Goal: Task Accomplishment & Management: Use online tool/utility

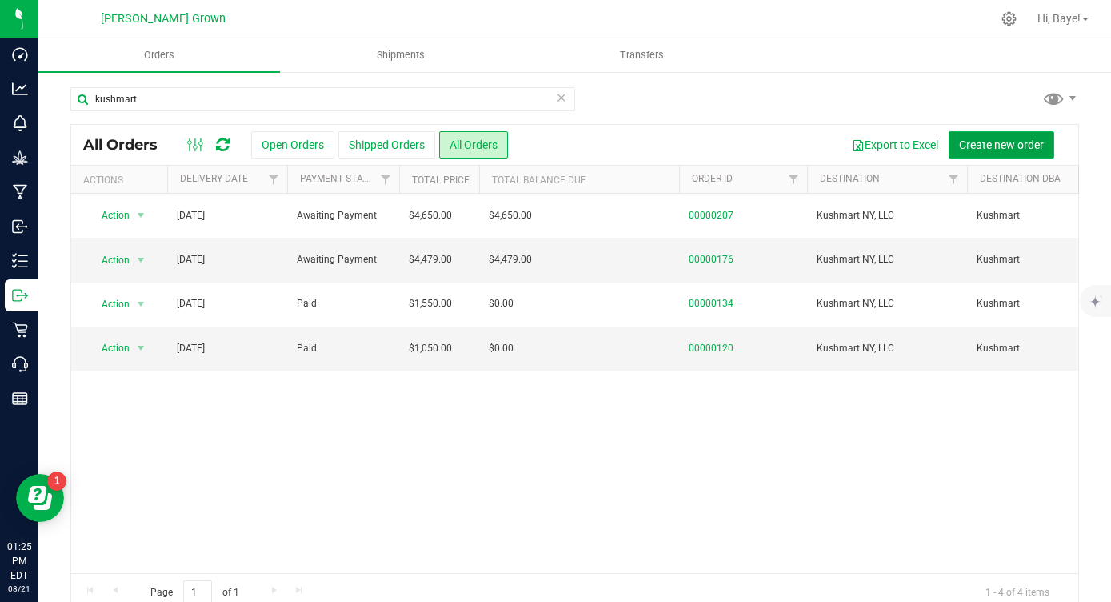
click at [955, 139] on button "Create new order" at bounding box center [1002, 144] width 106 height 27
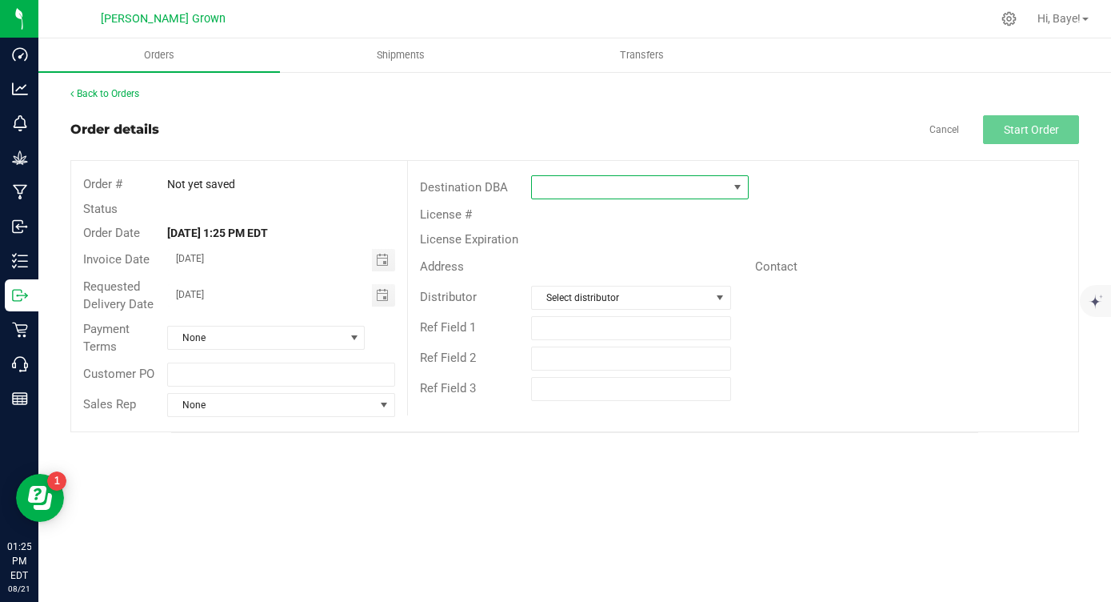
click at [572, 177] on span at bounding box center [629, 187] width 195 height 22
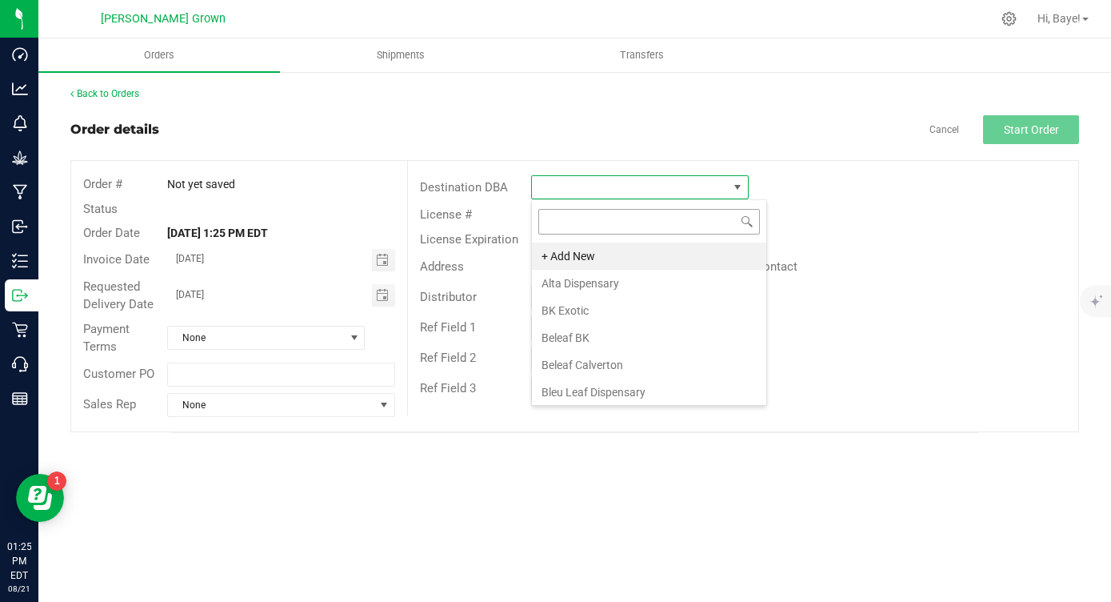
scroll to position [24, 217]
click at [610, 257] on li "+ Add New" at bounding box center [649, 255] width 234 height 27
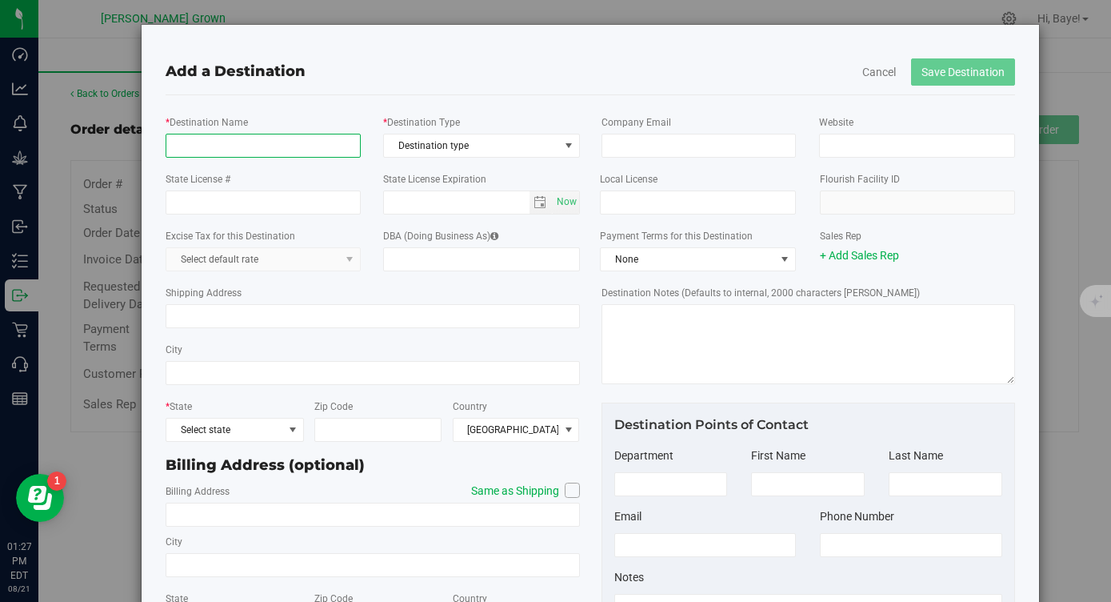
click at [204, 153] on input "* Destination Name" at bounding box center [263, 146] width 195 height 24
paste input "JWA DH Inc"
click at [182, 142] on input "JWA DH Inc" at bounding box center [263, 146] width 195 height 24
type input "JWA DH Inc"
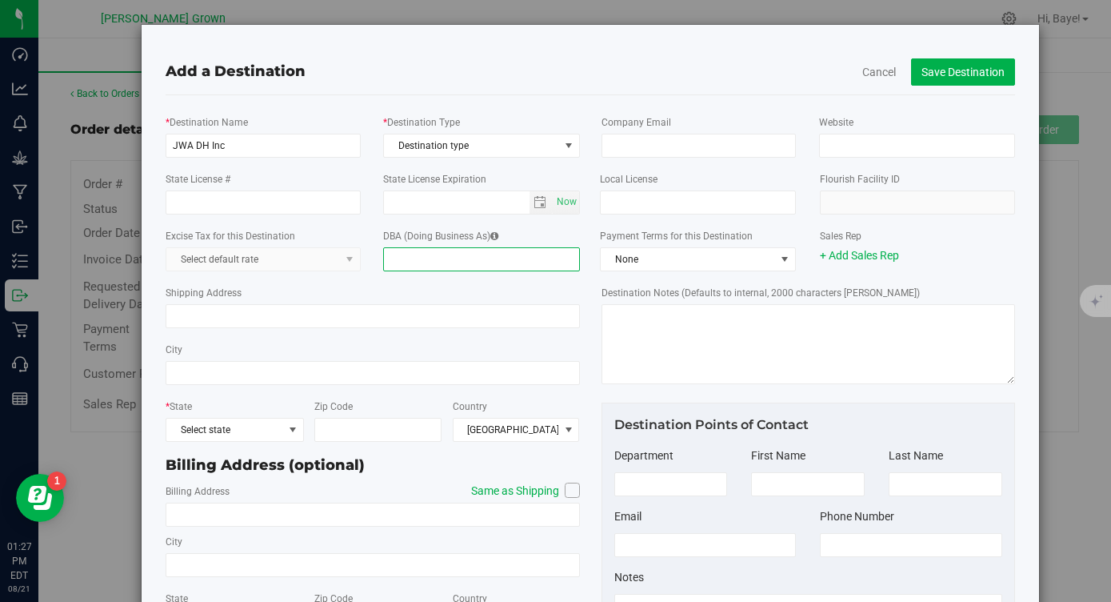
click at [420, 257] on input "DBA (Doing Business As)" at bounding box center [481, 259] width 196 height 24
type input "Verdi Park Slope"
click at [491, 158] on div "* Destination Name JWA DH Inc * Destination Type Destination type Destination t…" at bounding box center [373, 135] width 438 height 57
click at [497, 137] on span "Destination type" at bounding box center [471, 145] width 174 height 22
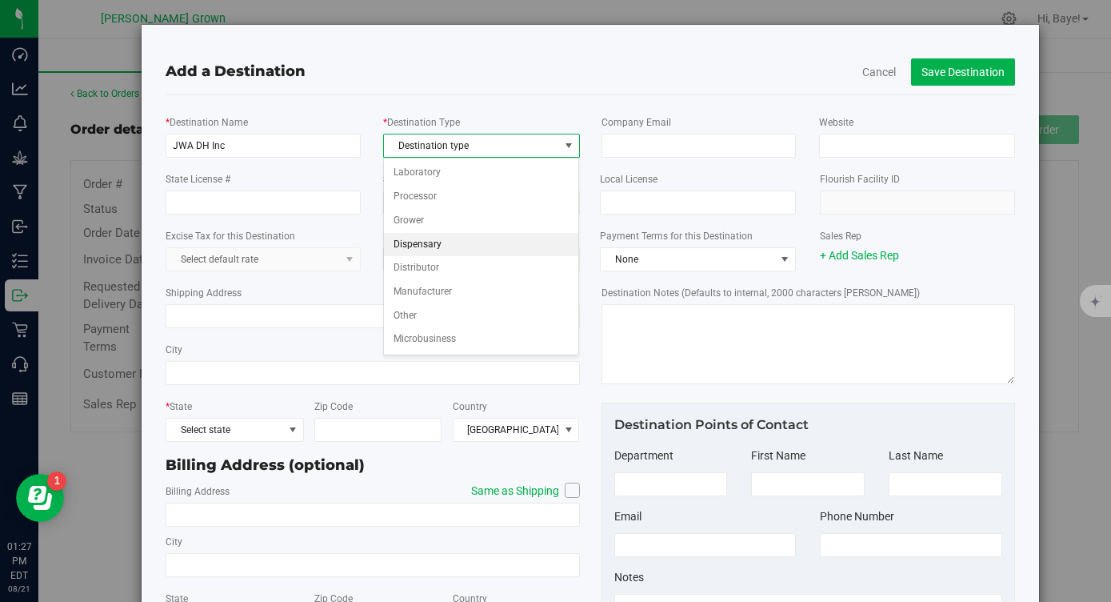
click at [439, 254] on li "Dispensary" at bounding box center [481, 245] width 194 height 24
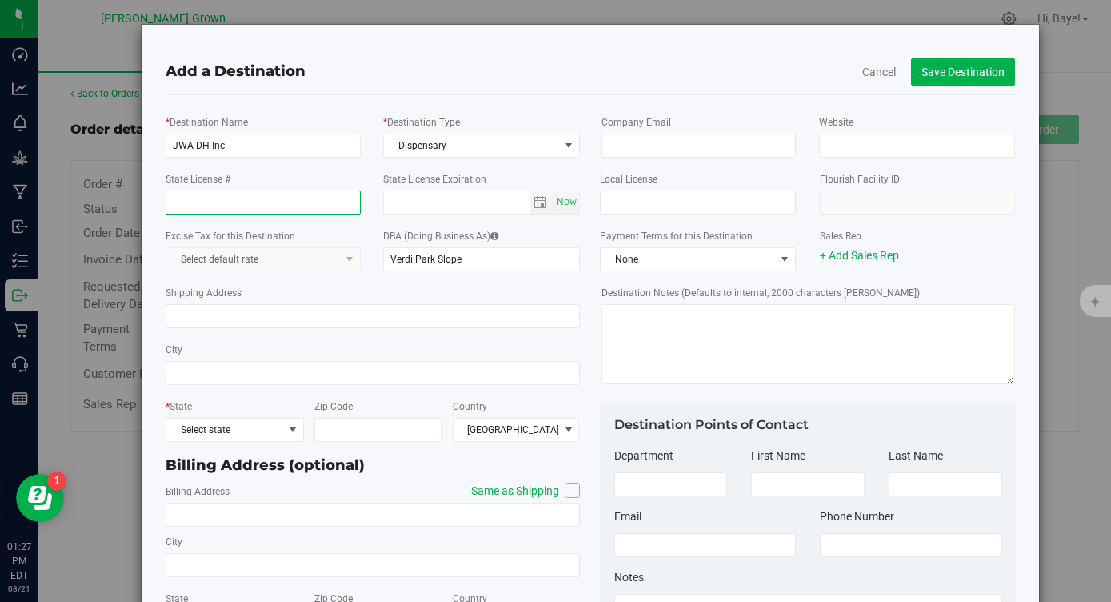
click at [255, 210] on input "State License #" at bounding box center [263, 202] width 195 height 24
paste input "OCM-RETL-25-000298"
type input "OCM-RETL-25-000298"
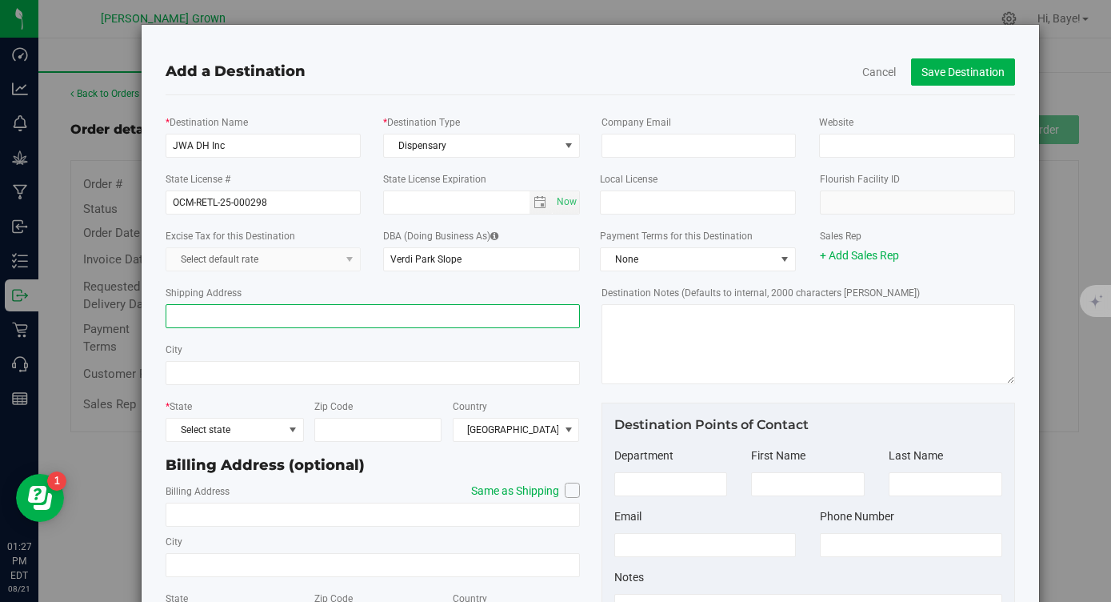
click at [230, 314] on input "Shipping Address" at bounding box center [373, 316] width 414 height 24
paste input "[STREET_ADDRESS]"
drag, startPoint x: 226, startPoint y: 317, endPoint x: 263, endPoint y: 315, distance: 36.8
click at [263, 316] on input "[STREET_ADDRESS]" at bounding box center [373, 316] width 414 height 24
type input "[STREET_ADDRESS]"
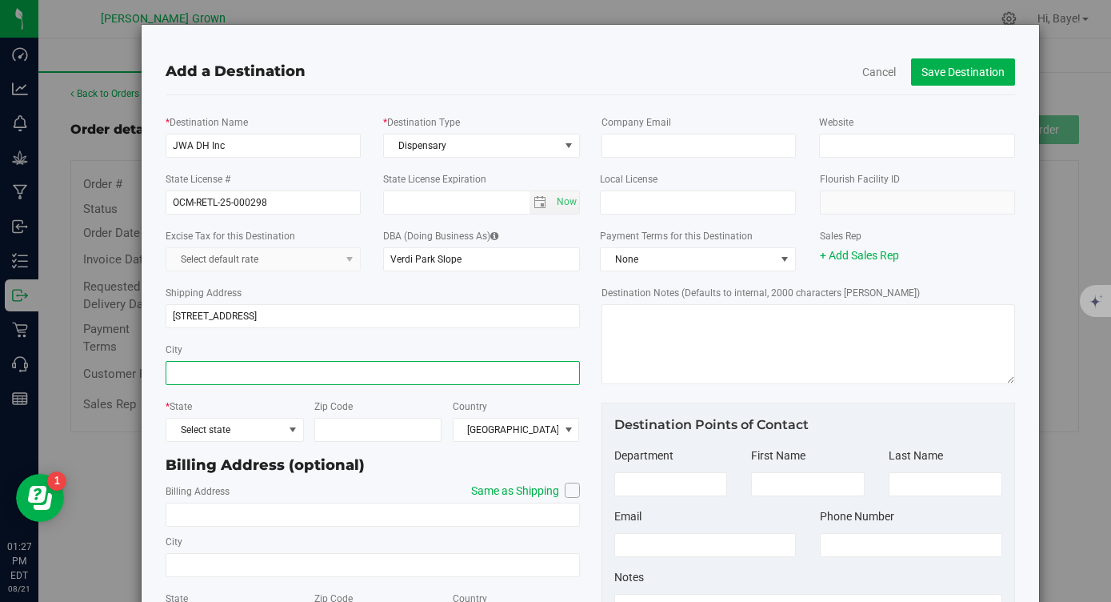
click at [242, 368] on input "City" at bounding box center [373, 373] width 414 height 24
paste input "[GEOGRAPHIC_DATA]"
type input "[GEOGRAPHIC_DATA]"
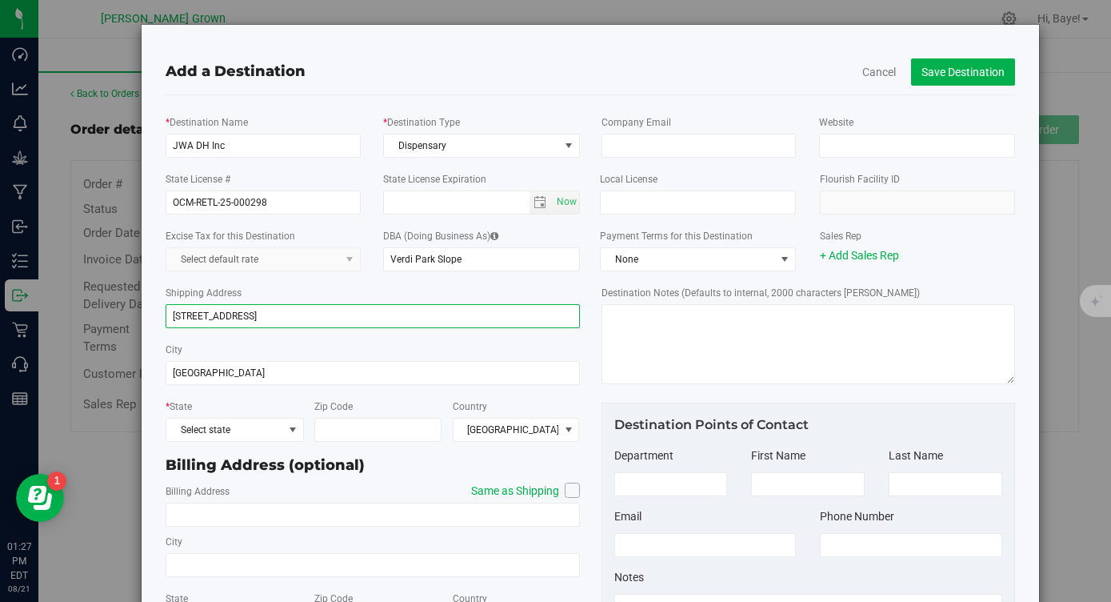
drag, startPoint x: 230, startPoint y: 315, endPoint x: 243, endPoint y: 316, distance: 12.8
click at [243, 316] on input "[STREET_ADDRESS]" at bounding box center [373, 316] width 414 height 24
type input "[STREET_ADDRESS]"
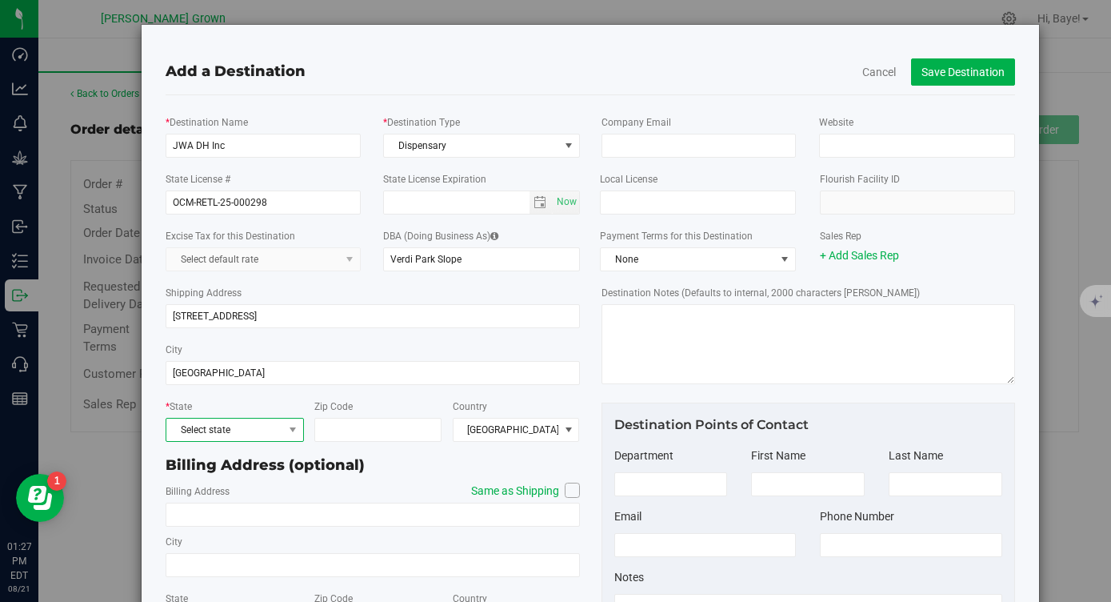
click at [219, 435] on span "Select state" at bounding box center [224, 429] width 116 height 22
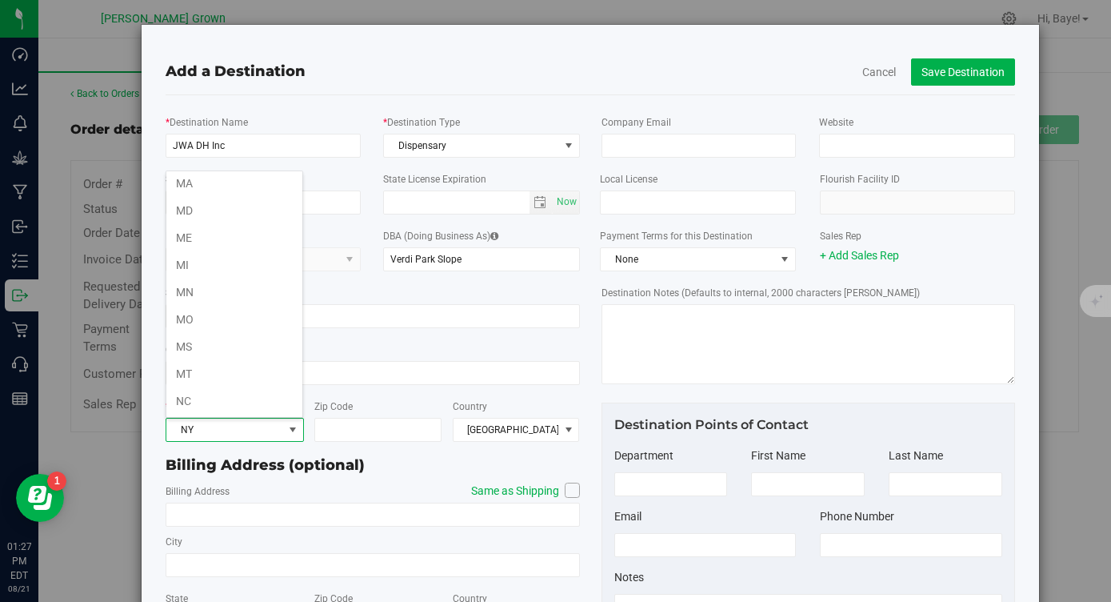
scroll to position [712, 0]
click at [198, 403] on li "NY" at bounding box center [234, 400] width 136 height 27
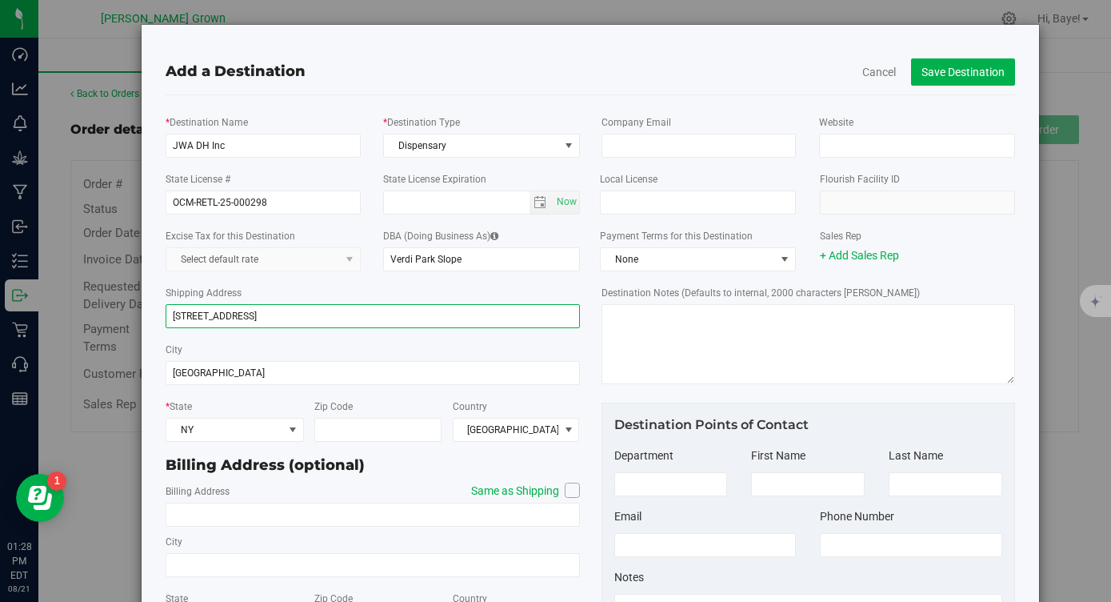
drag, startPoint x: 280, startPoint y: 318, endPoint x: 234, endPoint y: 319, distance: 45.6
click at [234, 319] on input "[STREET_ADDRESS]" at bounding box center [373, 316] width 414 height 24
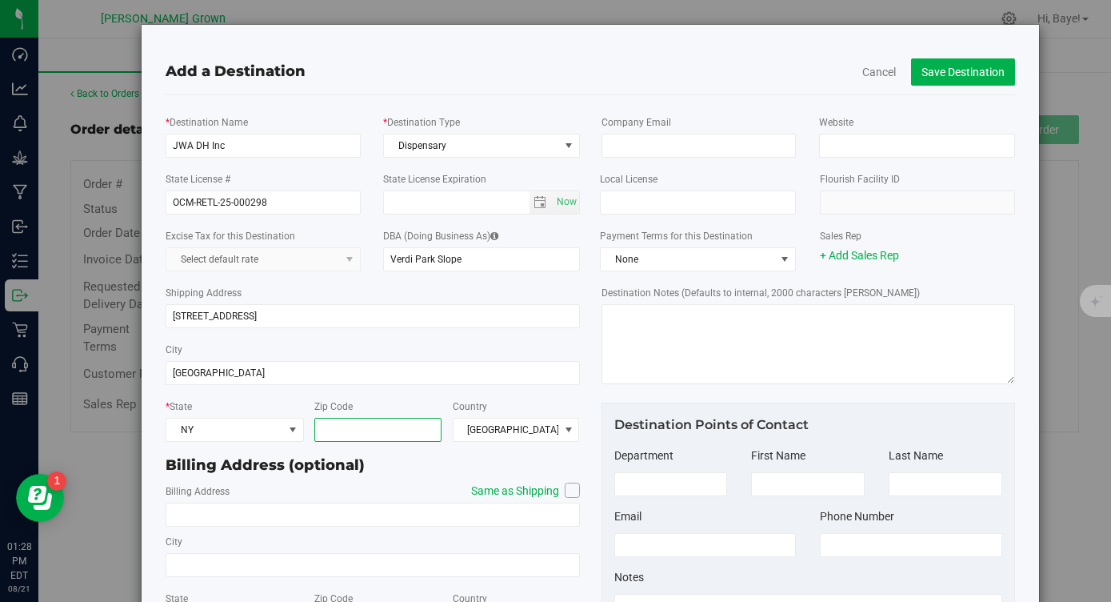
click at [360, 430] on input "Zip Code" at bounding box center [377, 430] width 127 height 24
paste input "11215"
type input "11215"
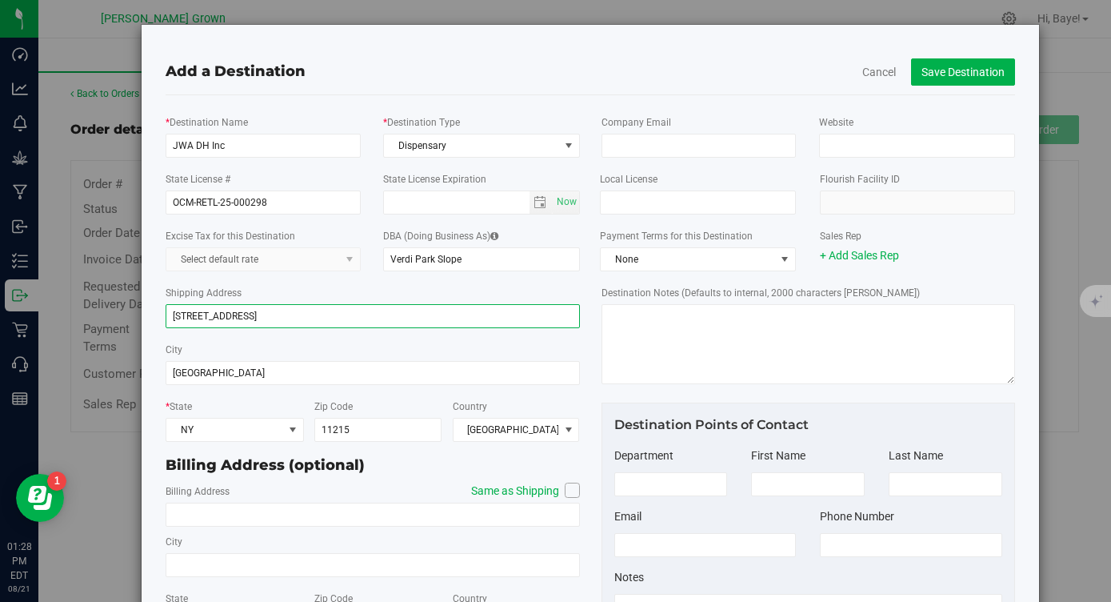
drag, startPoint x: 343, startPoint y: 317, endPoint x: 224, endPoint y: 320, distance: 119.3
click at [224, 320] on input "[STREET_ADDRESS]" at bounding box center [373, 316] width 414 height 24
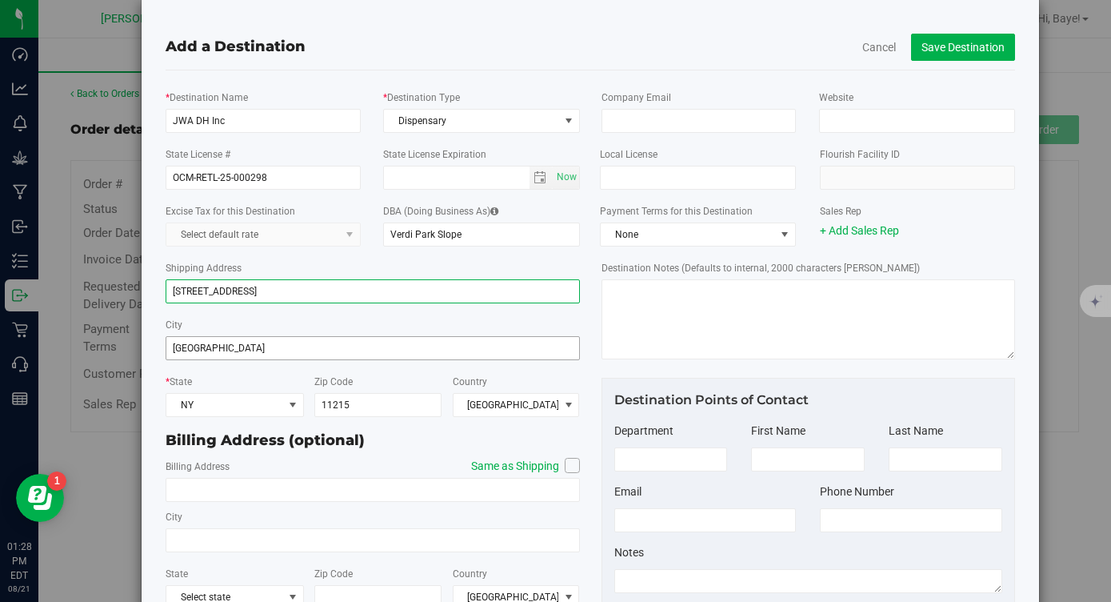
scroll to position [0, 0]
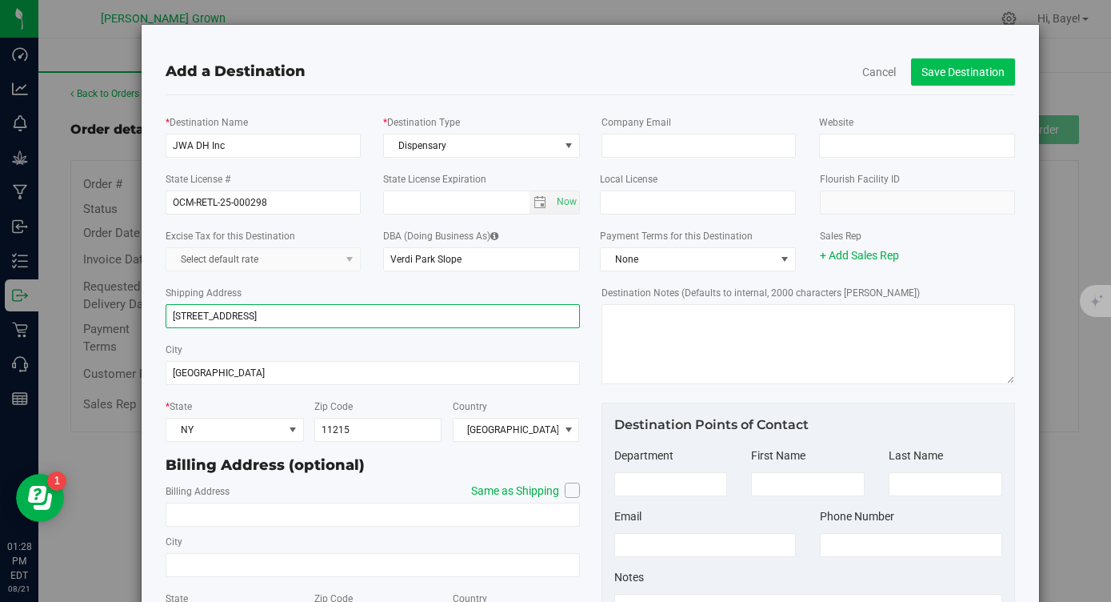
type input "[STREET_ADDRESS]"
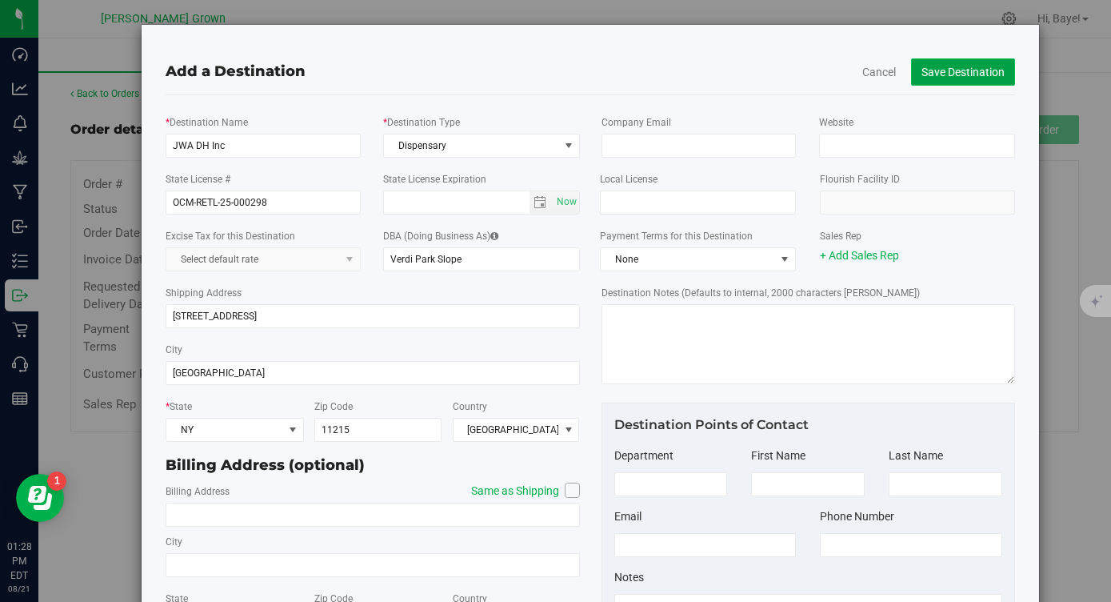
click at [922, 75] on button "Save Destination" at bounding box center [963, 71] width 104 height 27
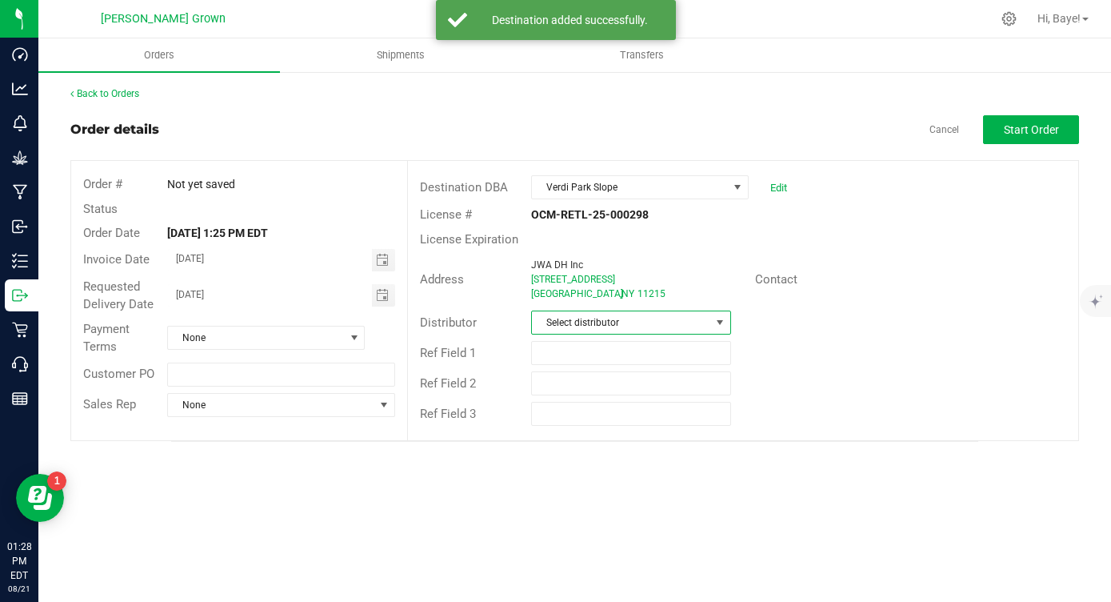
click at [620, 330] on span "Select distributor" at bounding box center [621, 322] width 178 height 22
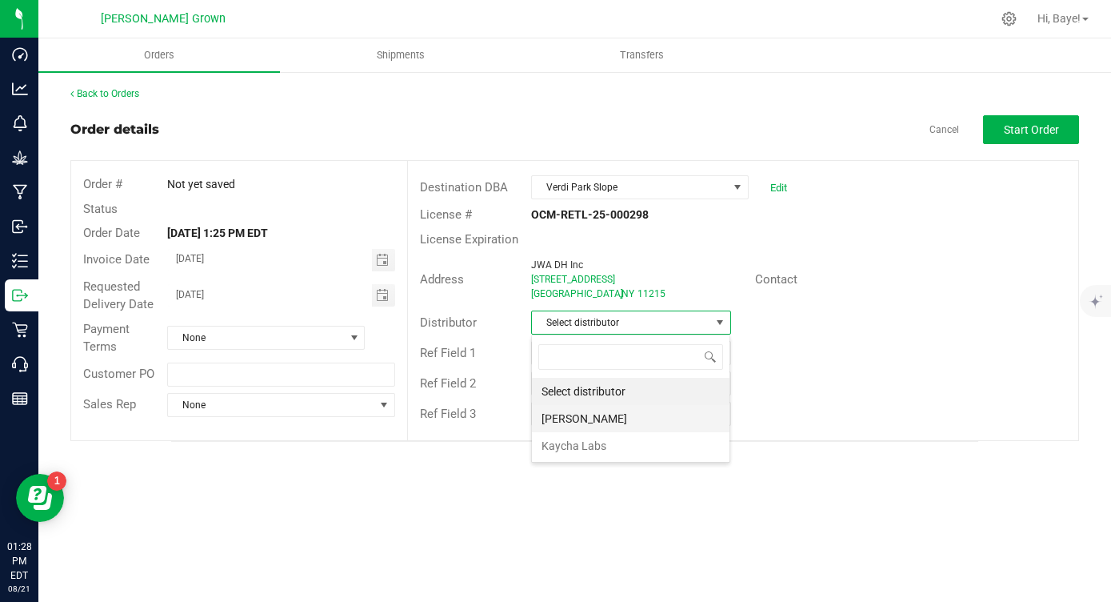
click at [596, 409] on li "[PERSON_NAME]" at bounding box center [631, 418] width 198 height 27
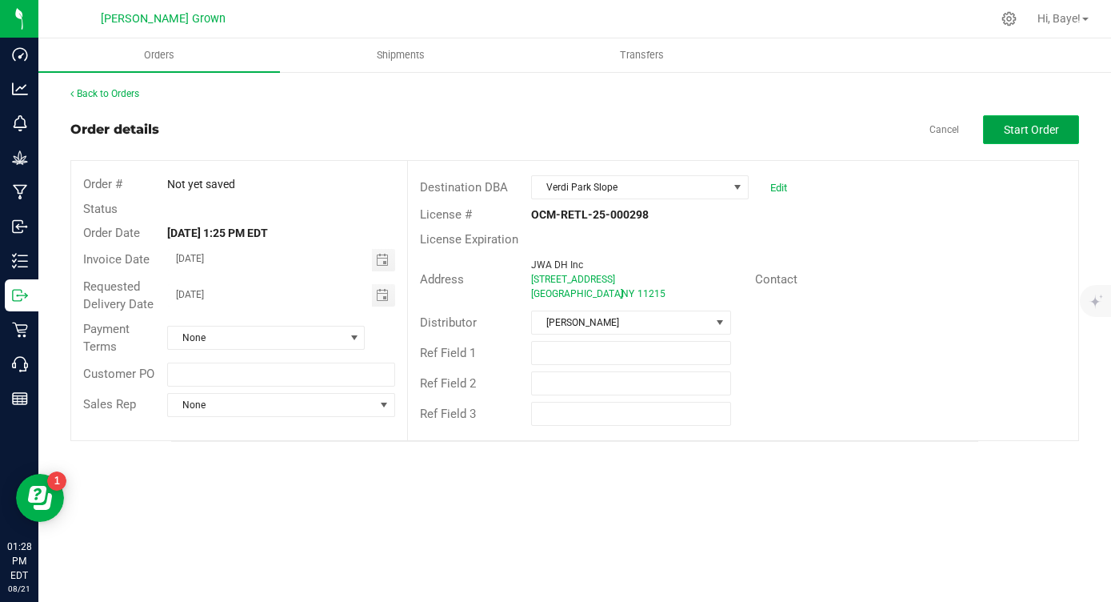
click at [1005, 129] on span "Start Order" at bounding box center [1031, 129] width 55 height 13
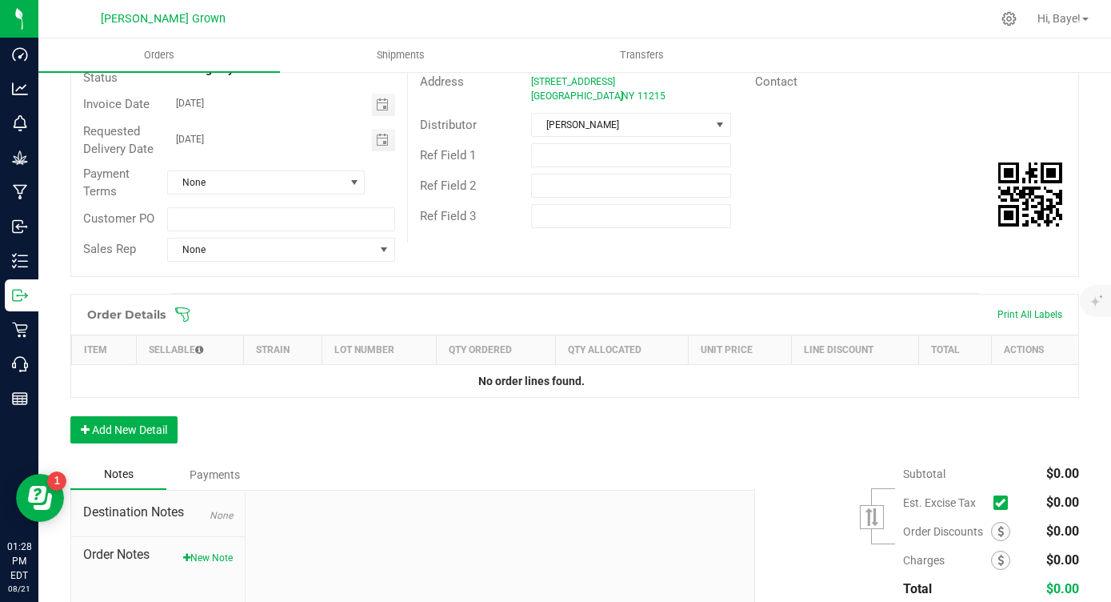
scroll to position [199, 0]
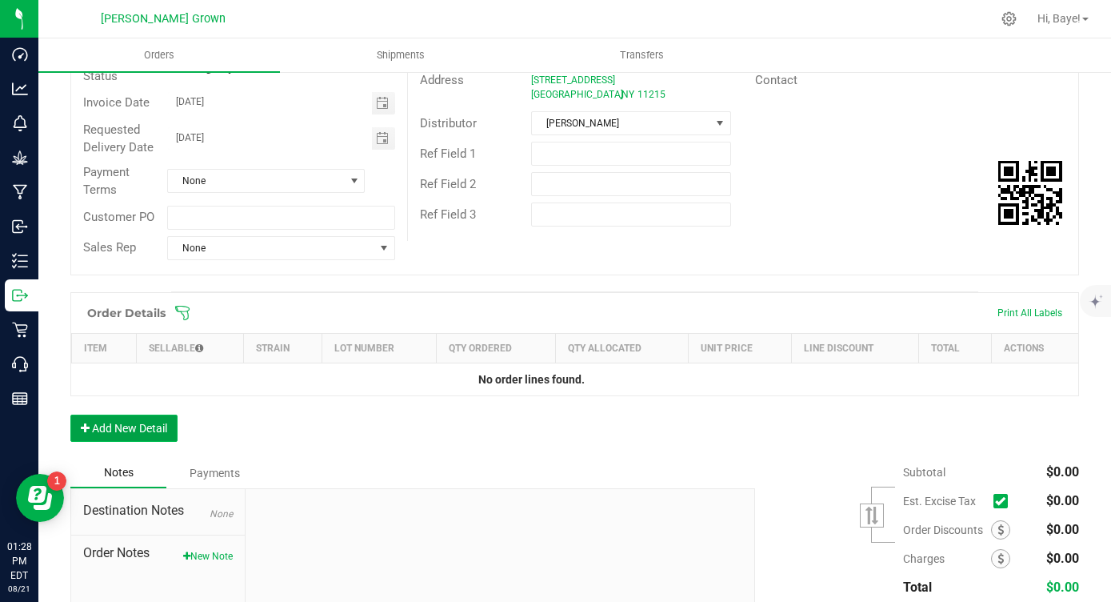
click at [162, 422] on button "Add New Detail" at bounding box center [123, 427] width 107 height 27
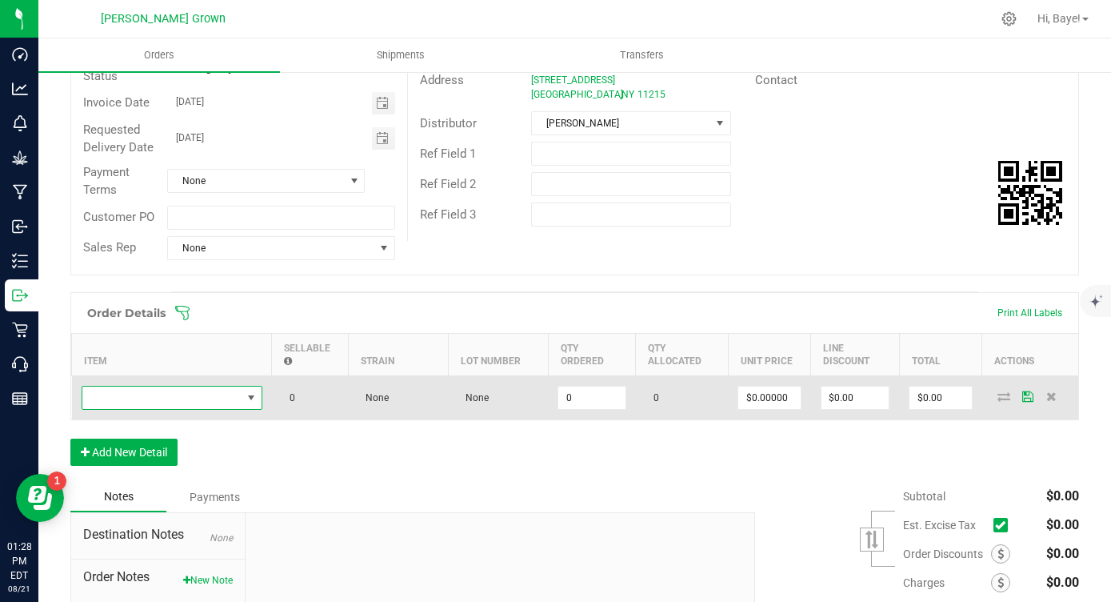
click at [170, 398] on span "NO DATA FOUND" at bounding box center [161, 397] width 159 height 22
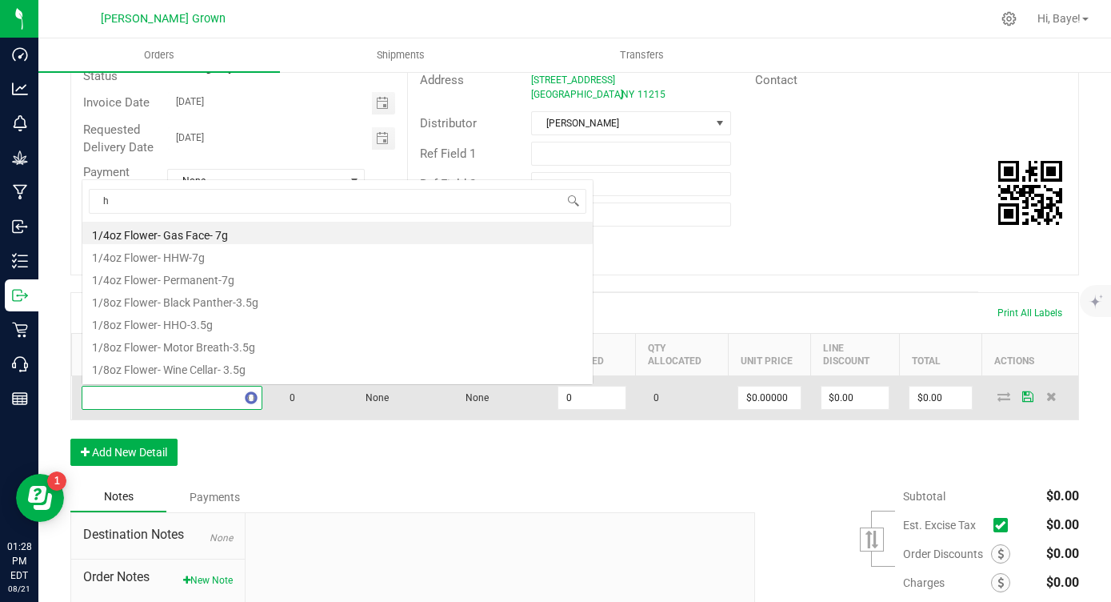
scroll to position [0, 0]
type input "hhw"
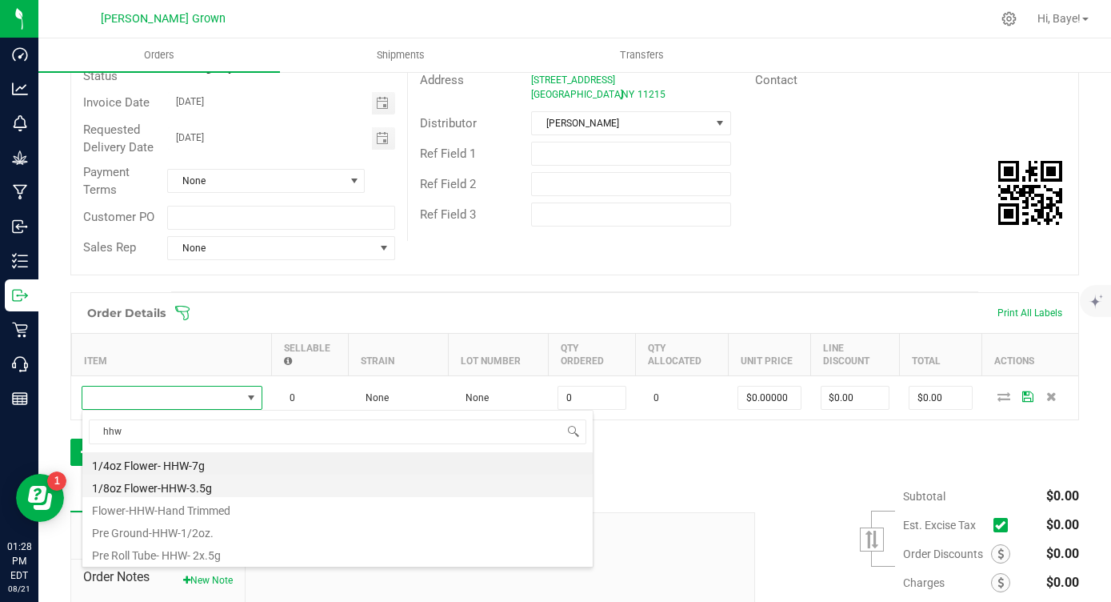
click at [202, 484] on li "1/8oz Flower-HHW-3.5g" at bounding box center [337, 485] width 510 height 22
type input "0 ea"
type input "$16.00000"
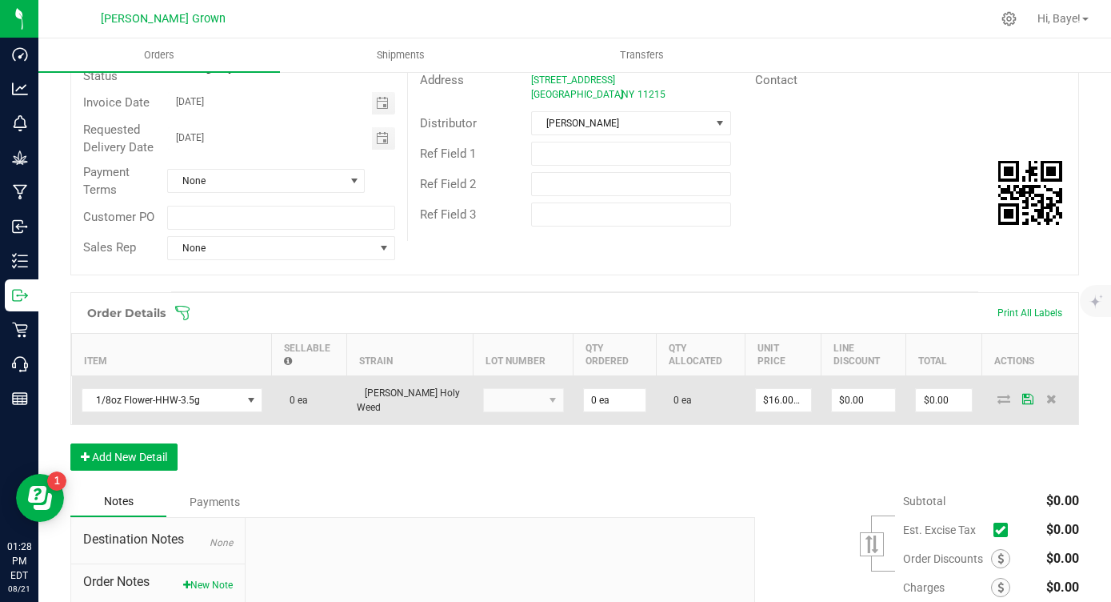
click at [574, 414] on td "0 ea" at bounding box center [615, 399] width 83 height 49
click at [584, 397] on input "0" at bounding box center [615, 400] width 62 height 22
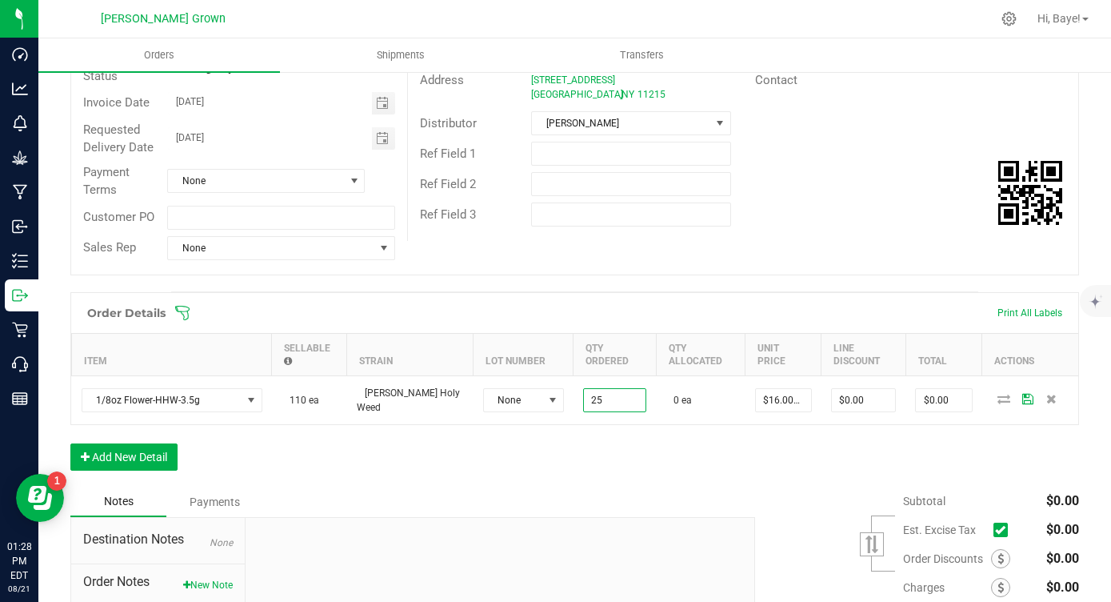
type input "25 ea"
type input "$400.00"
click at [550, 441] on div "Order Details Print All Labels Item Sellable Strain Lot Number Qty Ordered Qty …" at bounding box center [574, 389] width 1009 height 194
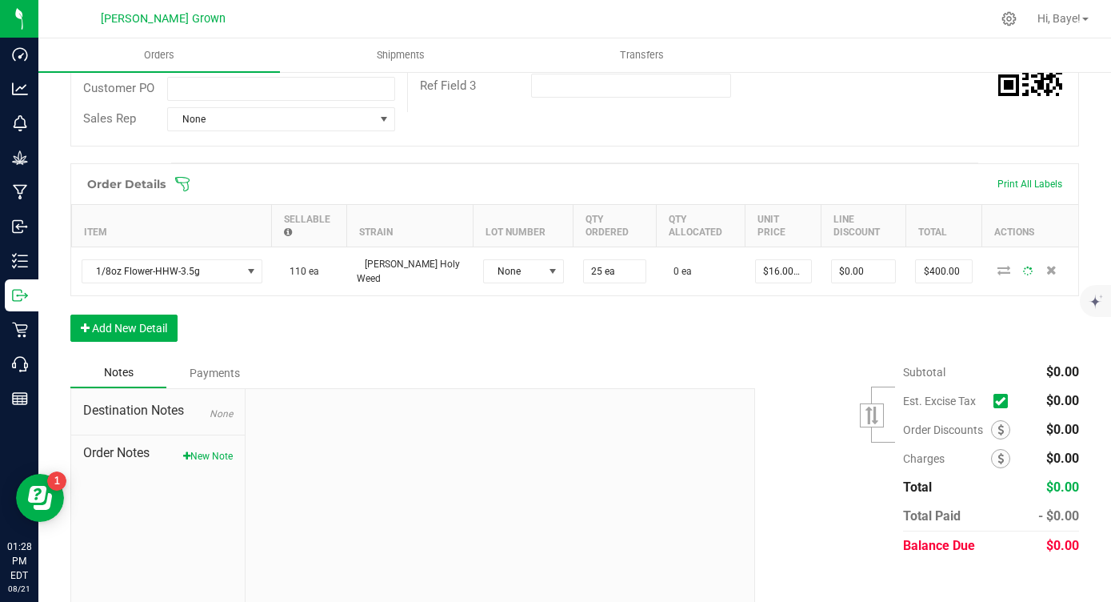
scroll to position [346, 0]
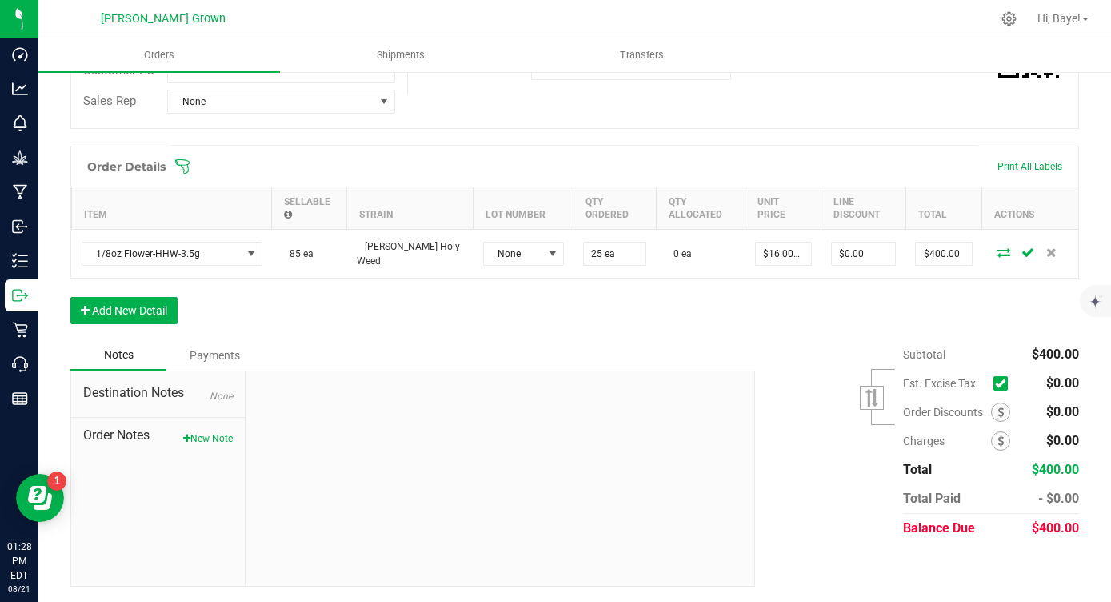
click at [994, 380] on span at bounding box center [1001, 383] width 14 height 14
click at [0, 0] on input "checkbox" at bounding box center [0, 0] width 0 height 0
click at [152, 304] on button "Add New Detail" at bounding box center [123, 310] width 107 height 27
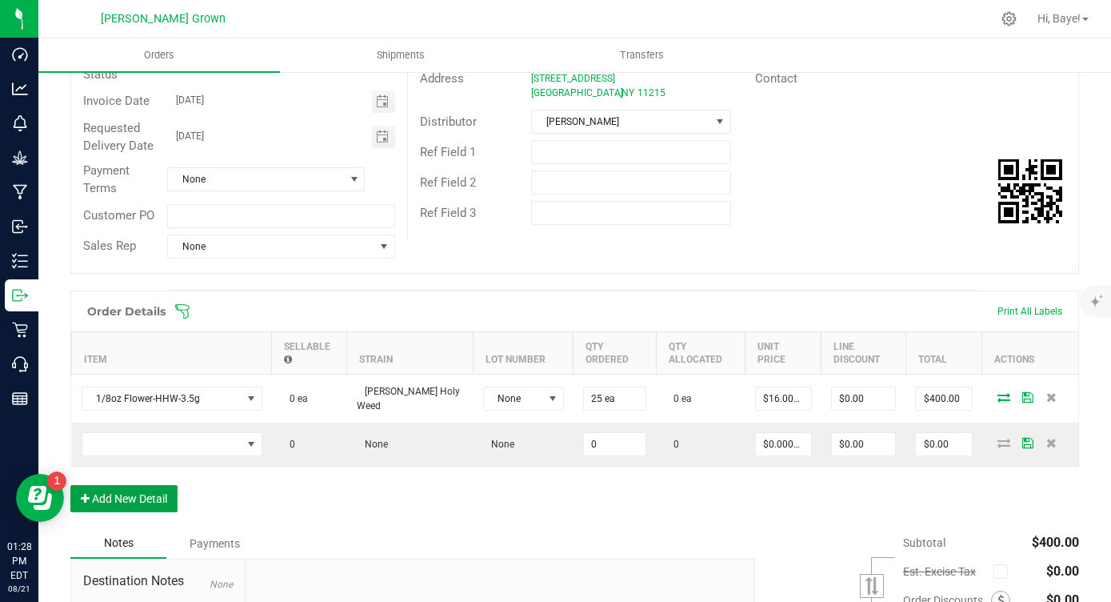
scroll to position [200, 0]
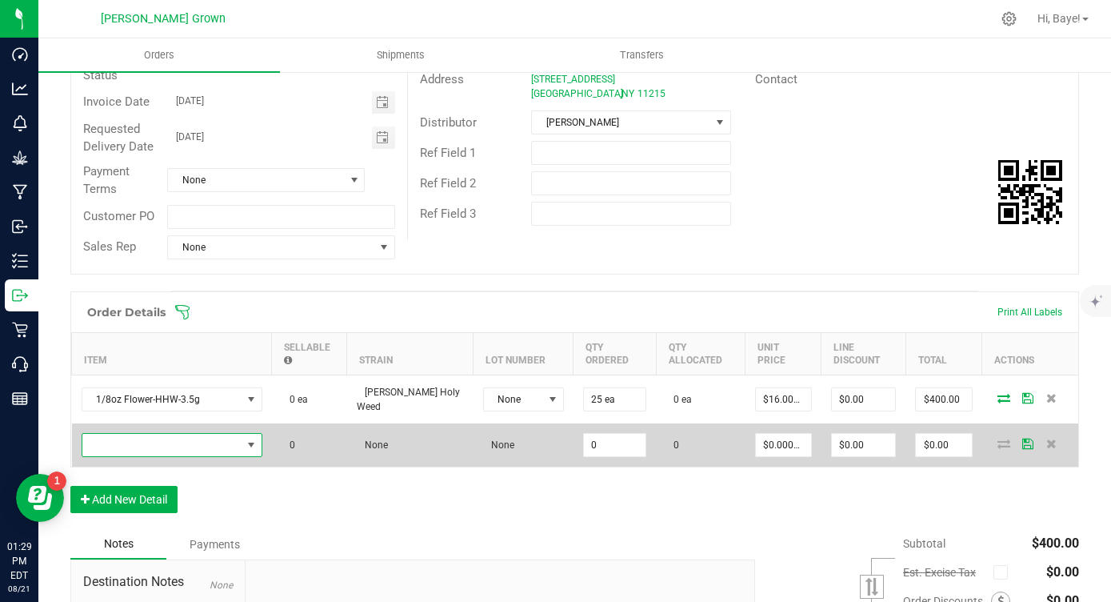
click at [174, 436] on span "NO DATA FOUND" at bounding box center [161, 445] width 159 height 22
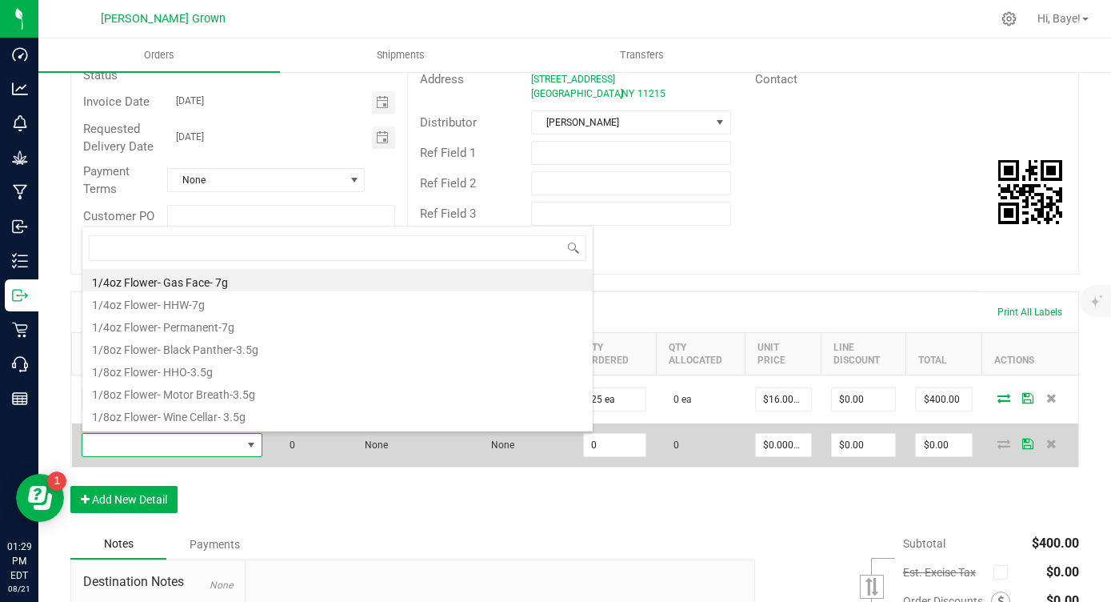
scroll to position [24, 181]
type input "gg"
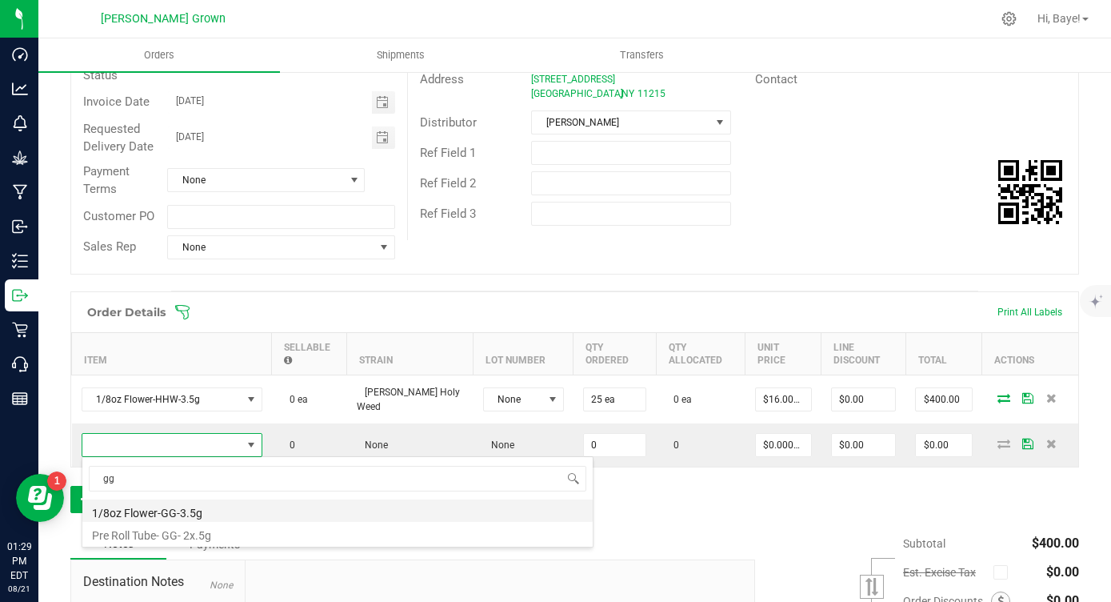
click at [179, 508] on li "1/8oz Flower-GG-3.5g" at bounding box center [337, 510] width 510 height 22
type input "0 ea"
type input "$16.00000"
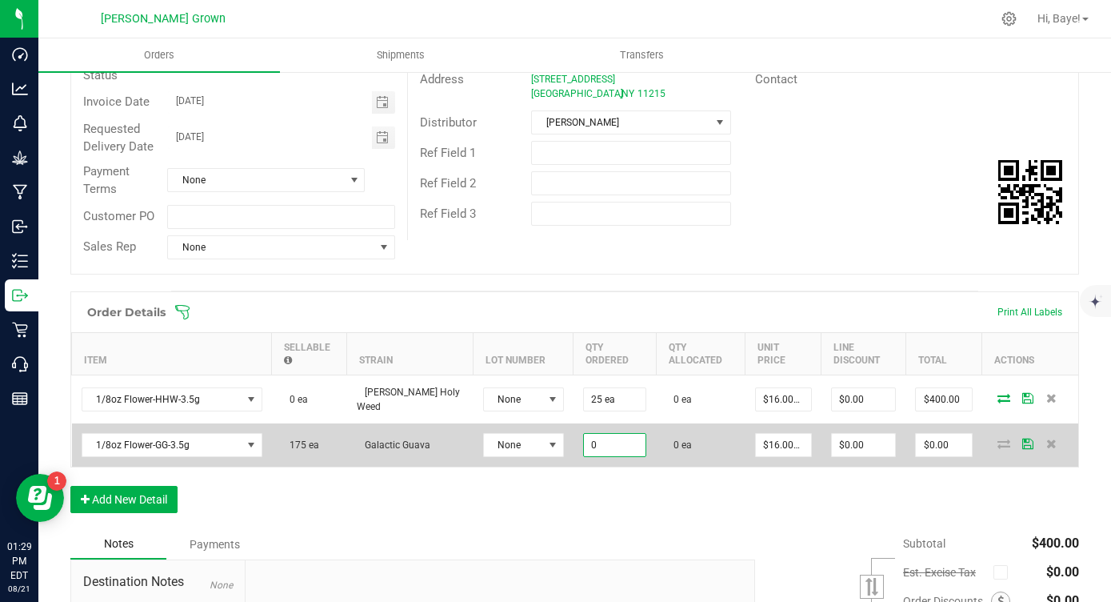
click at [584, 450] on input "0" at bounding box center [615, 445] width 62 height 22
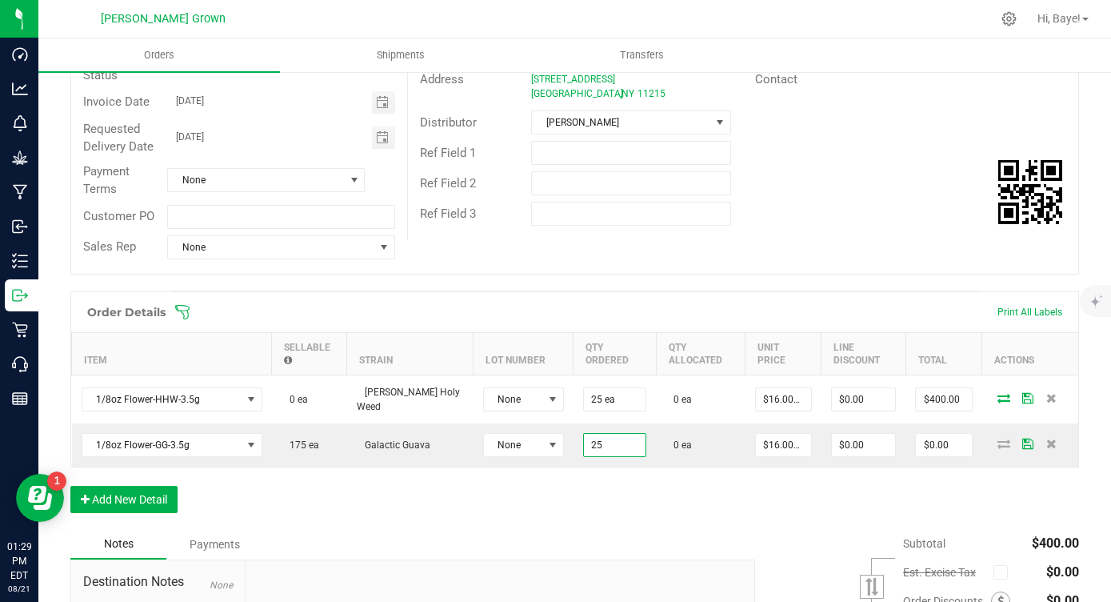
type input "25 ea"
type input "$400.00"
click at [360, 514] on div "Order Details Print All Labels Item Sellable Strain Lot Number Qty Ordered Qty …" at bounding box center [574, 410] width 1009 height 238
click at [96, 486] on button "Add New Detail" at bounding box center [123, 499] width 107 height 27
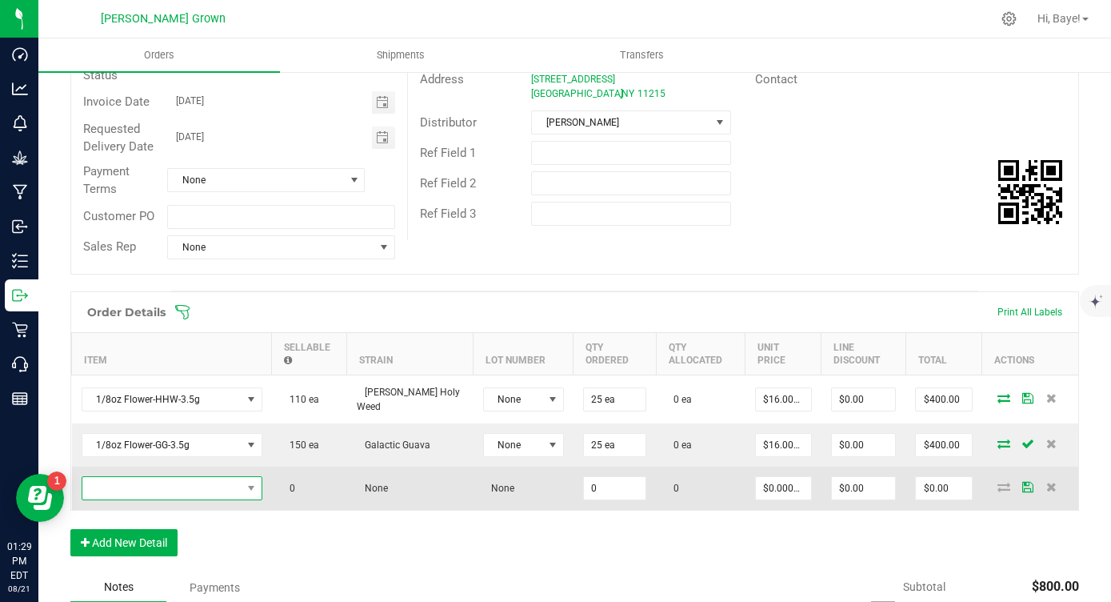
click at [154, 498] on span "NO DATA FOUND" at bounding box center [161, 488] width 159 height 22
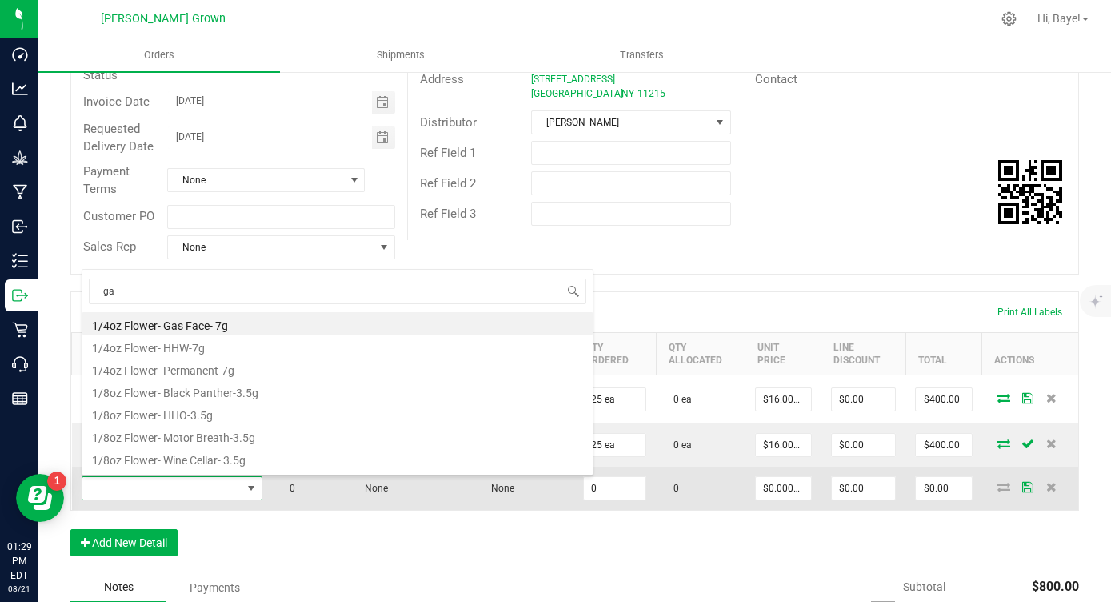
type input "gas"
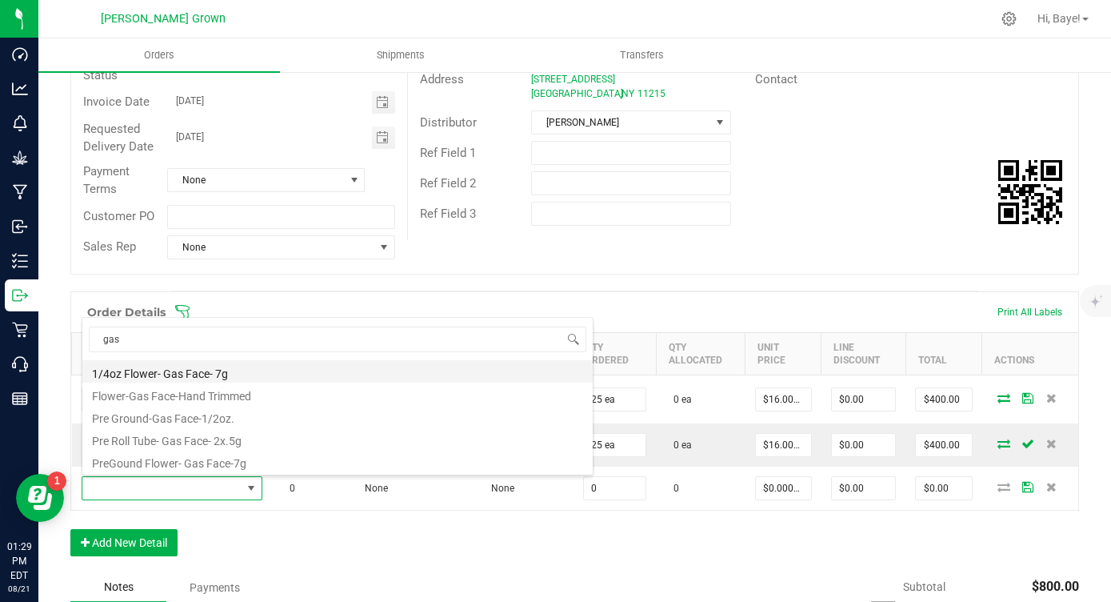
click at [214, 366] on li "1/4oz Flower- Gas Face- 7g" at bounding box center [337, 371] width 510 height 22
type input "0 ea"
type input "$25.00000"
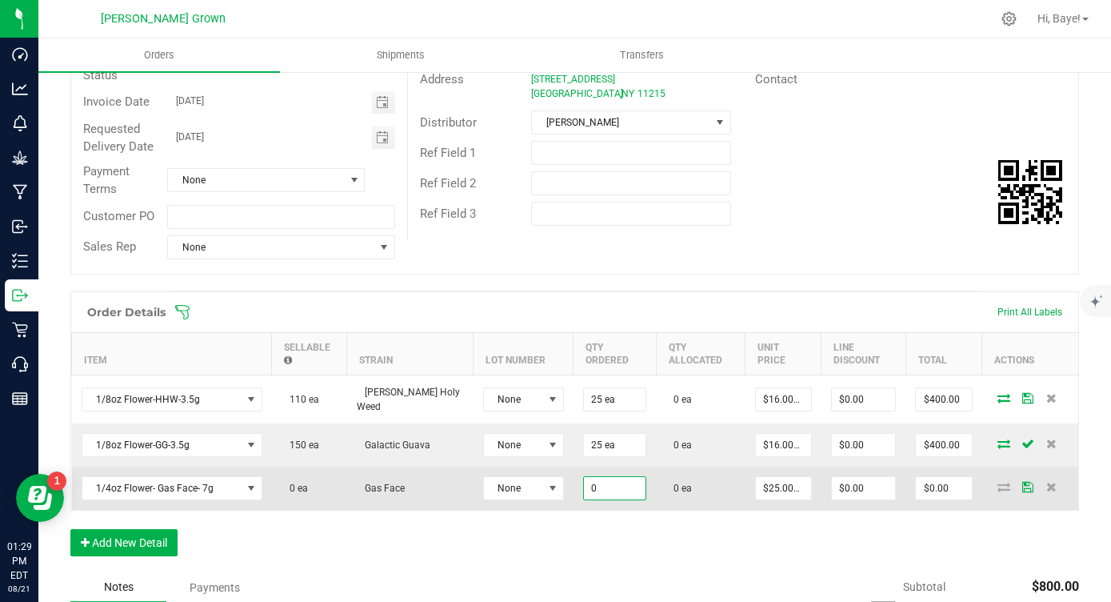
click at [584, 490] on input "0" at bounding box center [615, 488] width 62 height 22
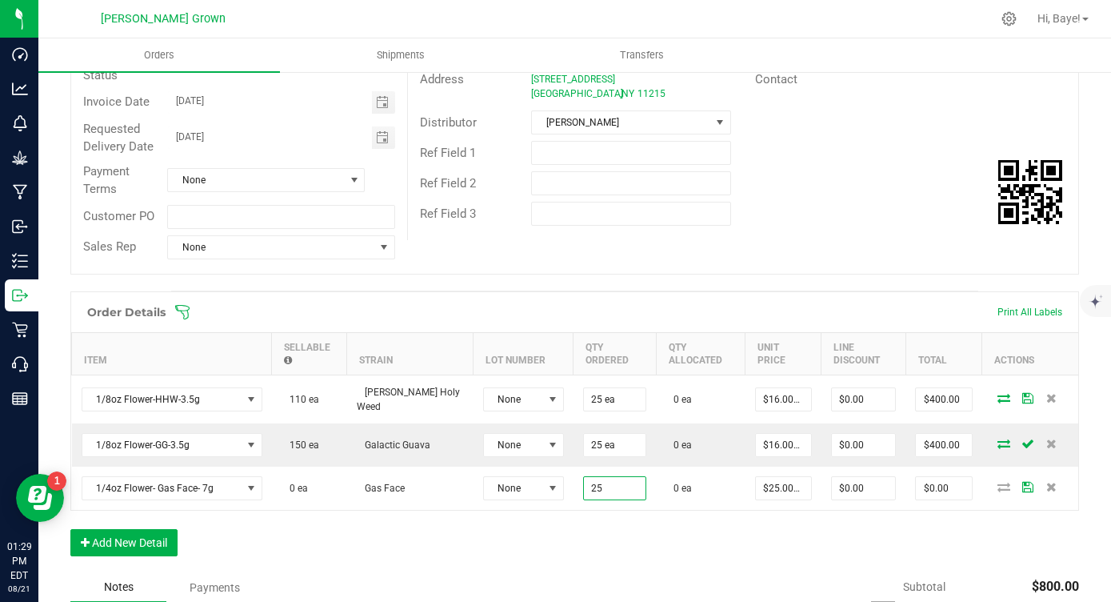
type input "25 ea"
type input "$625.00"
click at [410, 542] on div "Order Details Print All Labels Item Sellable Strain Lot Number Qty Ordered Qty …" at bounding box center [574, 431] width 1009 height 281
click at [113, 534] on button "Add New Detail" at bounding box center [123, 542] width 107 height 27
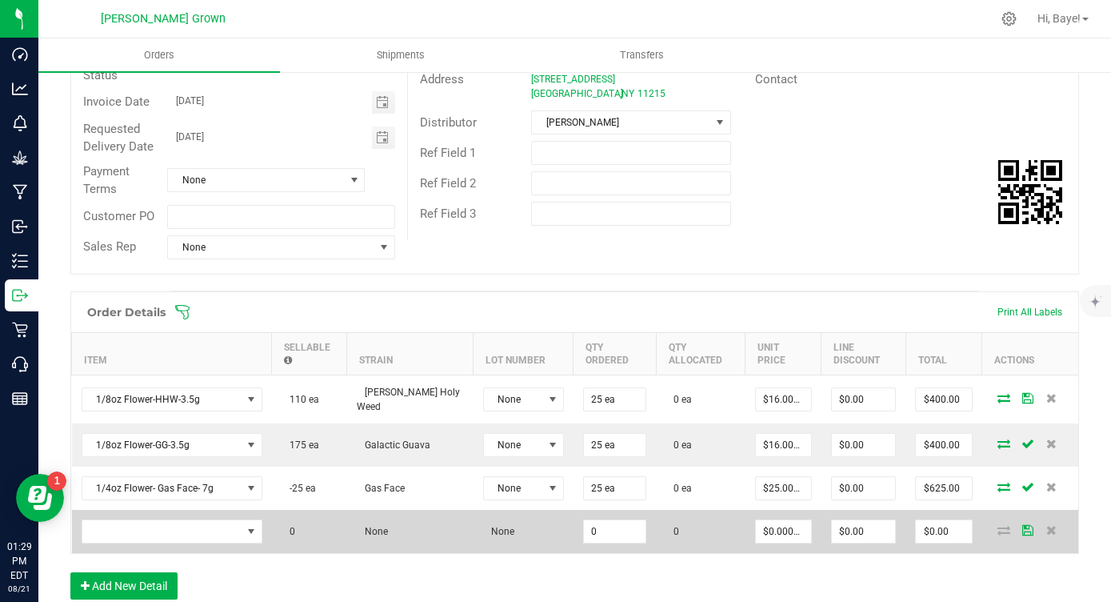
click at [148, 516] on td at bounding box center [172, 531] width 200 height 43
click at [142, 529] on span "NO DATA FOUND" at bounding box center [161, 531] width 159 height 22
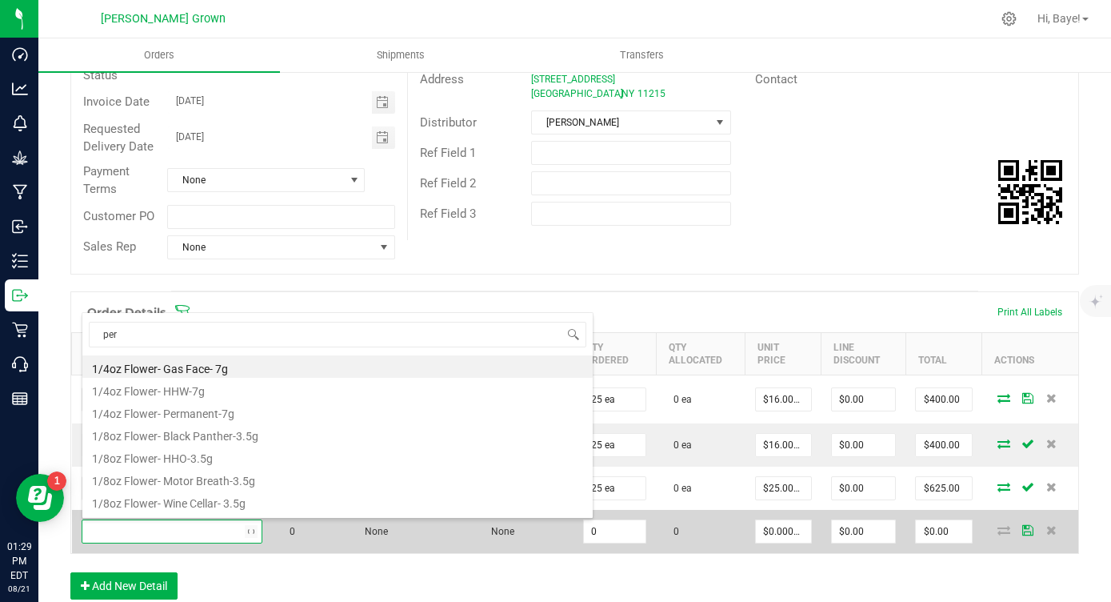
type input "perm"
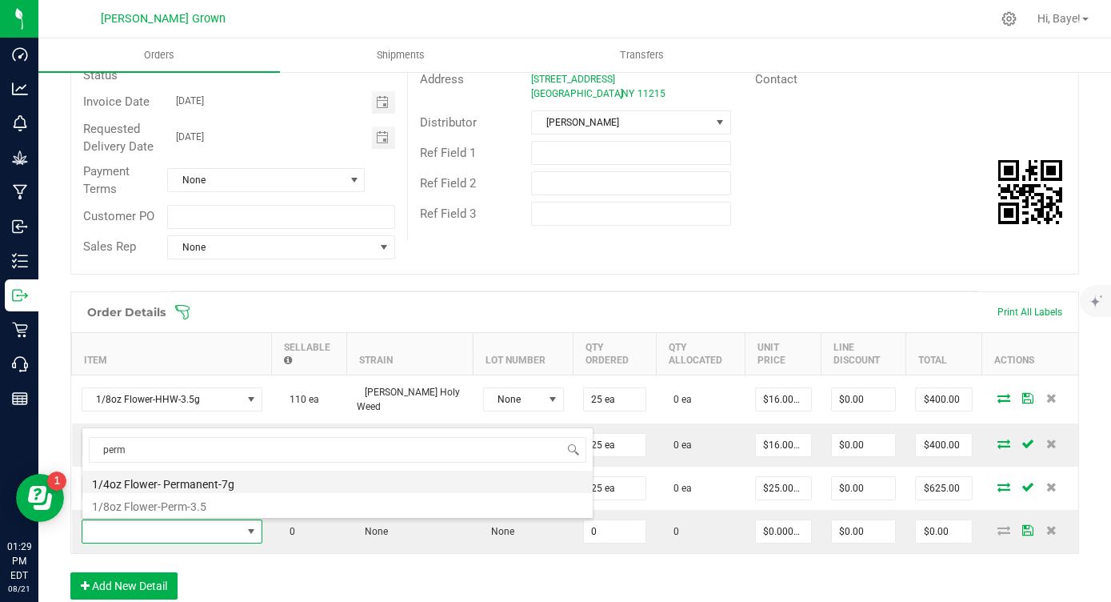
click at [230, 486] on li "1/4oz Flower- Permanent-7g" at bounding box center [337, 481] width 510 height 22
type input "0 ea"
type input "$25.00000"
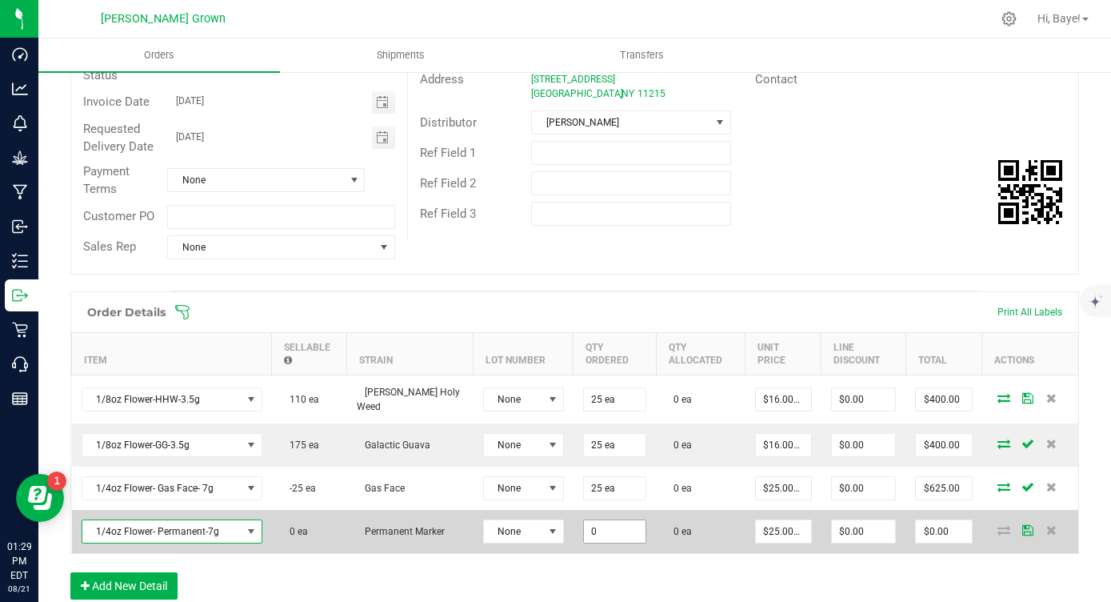
click at [584, 526] on input "0" at bounding box center [615, 531] width 62 height 22
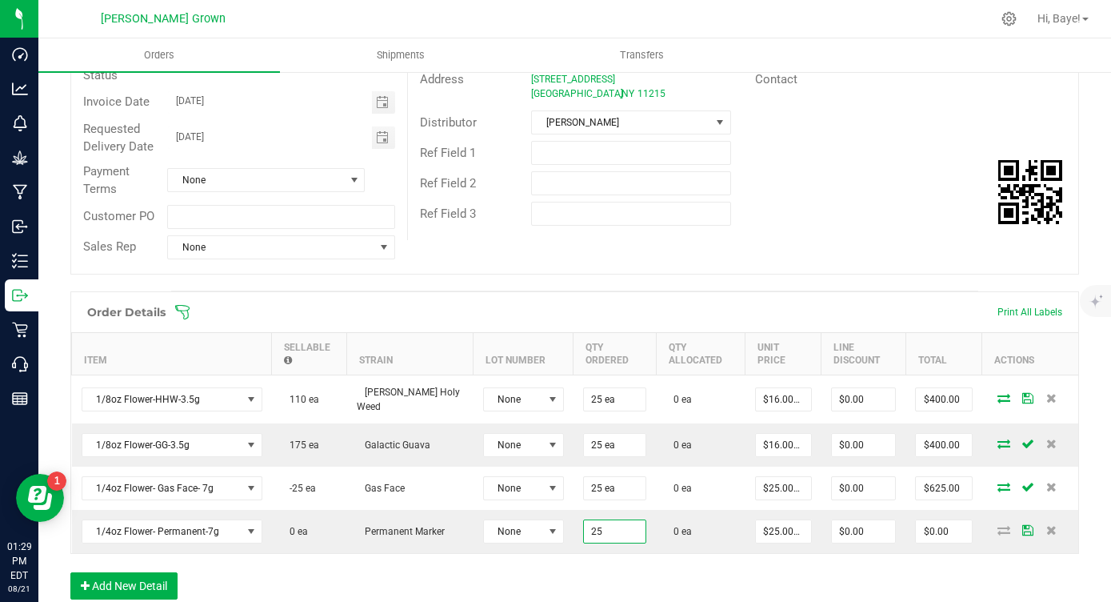
type input "25 ea"
type input "$625.00"
click at [544, 584] on div "Order Details Print All Labels Item Sellable Strain Lot Number Qty Ordered Qty …" at bounding box center [574, 453] width 1009 height 324
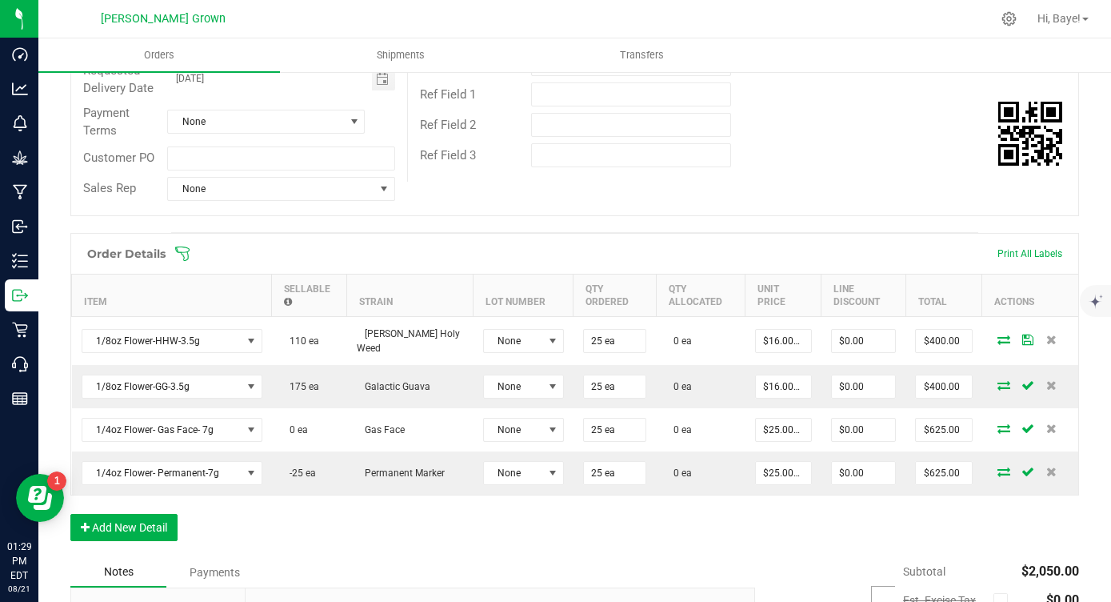
scroll to position [0, 0]
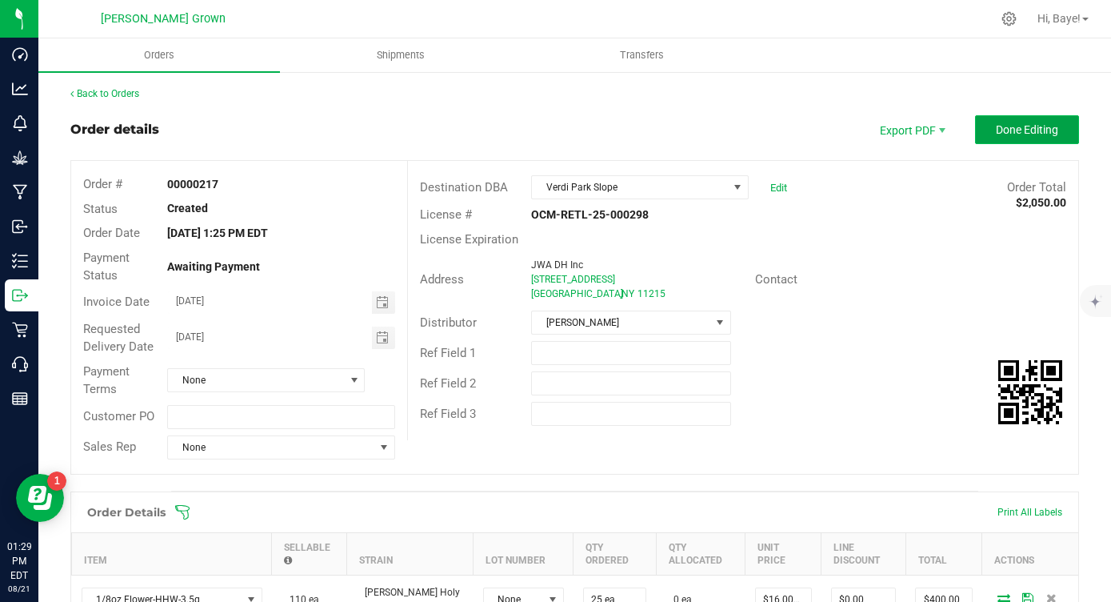
click at [1064, 135] on button "Done Editing" at bounding box center [1027, 129] width 104 height 29
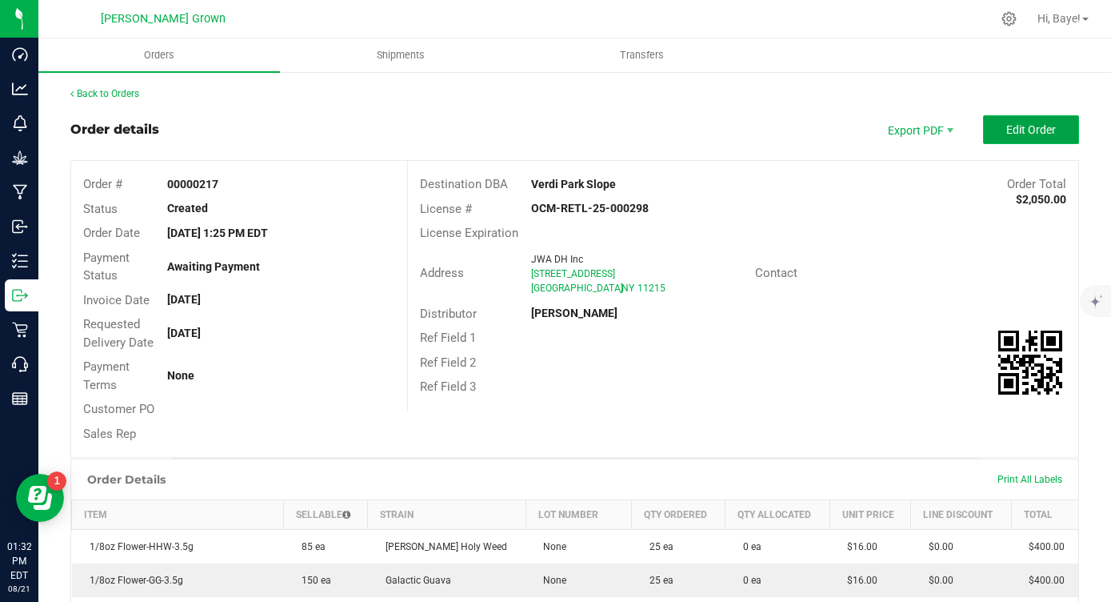
click at [1064, 125] on button "Edit Order" at bounding box center [1031, 129] width 96 height 29
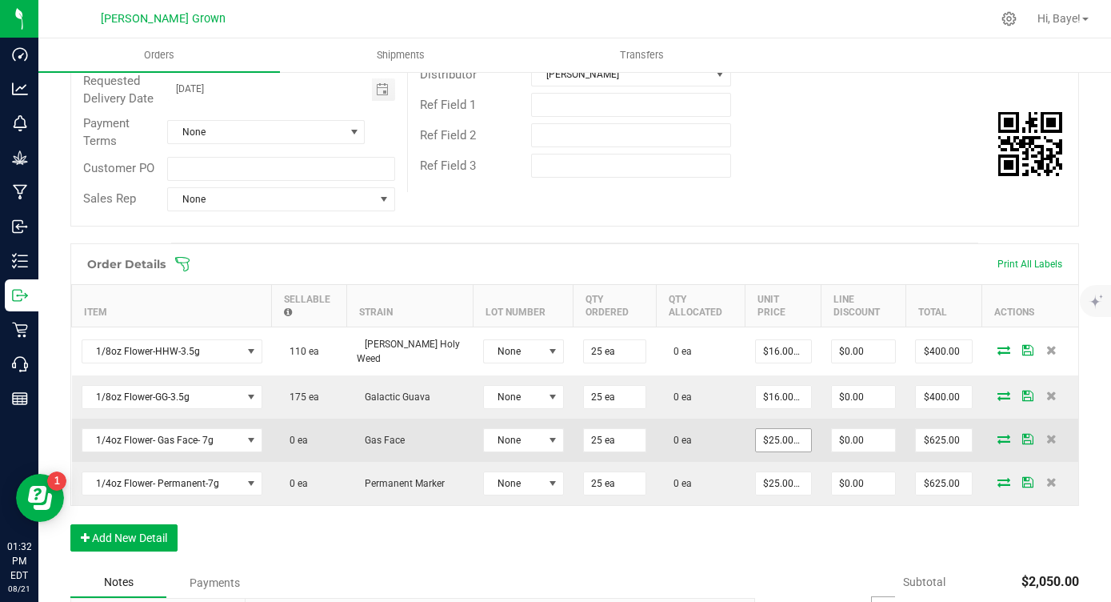
scroll to position [257, 0]
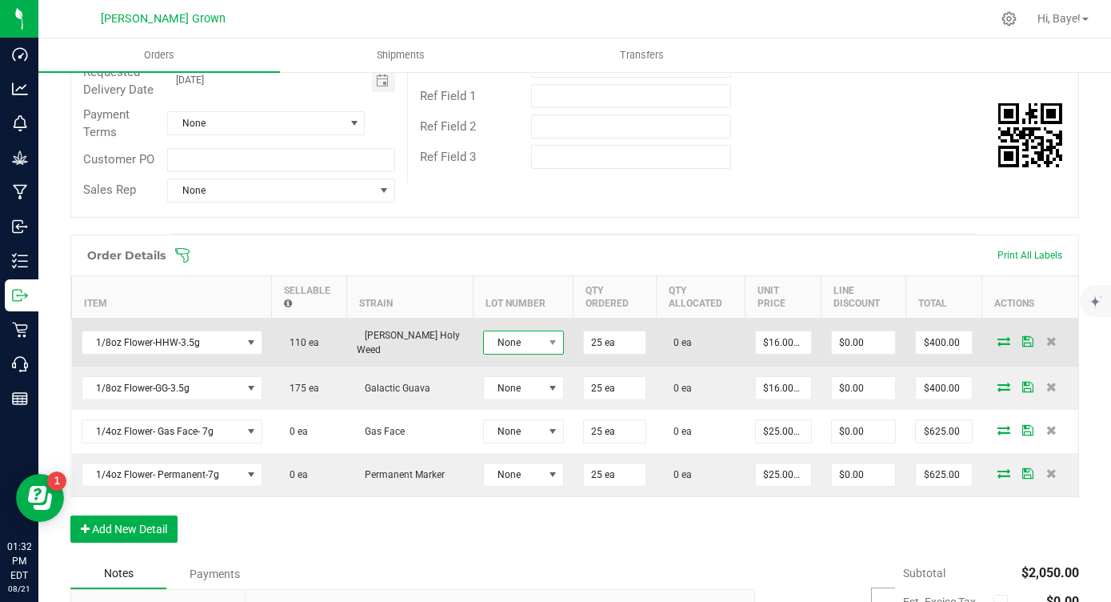
click at [542, 338] on span at bounding box center [552, 342] width 20 height 22
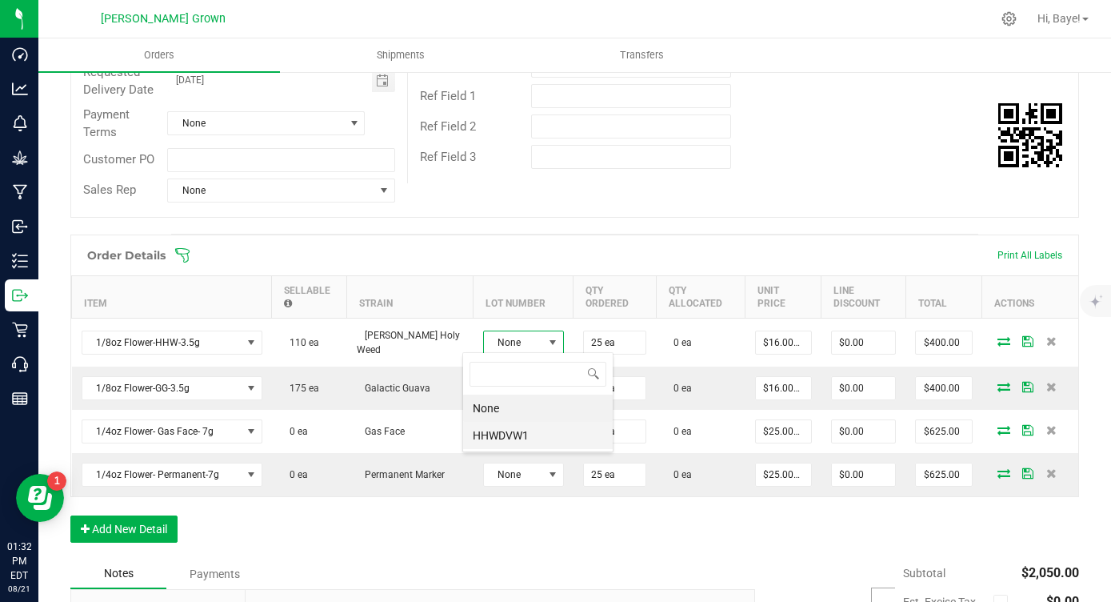
click at [505, 422] on li "HHWDVW1" at bounding box center [538, 435] width 150 height 27
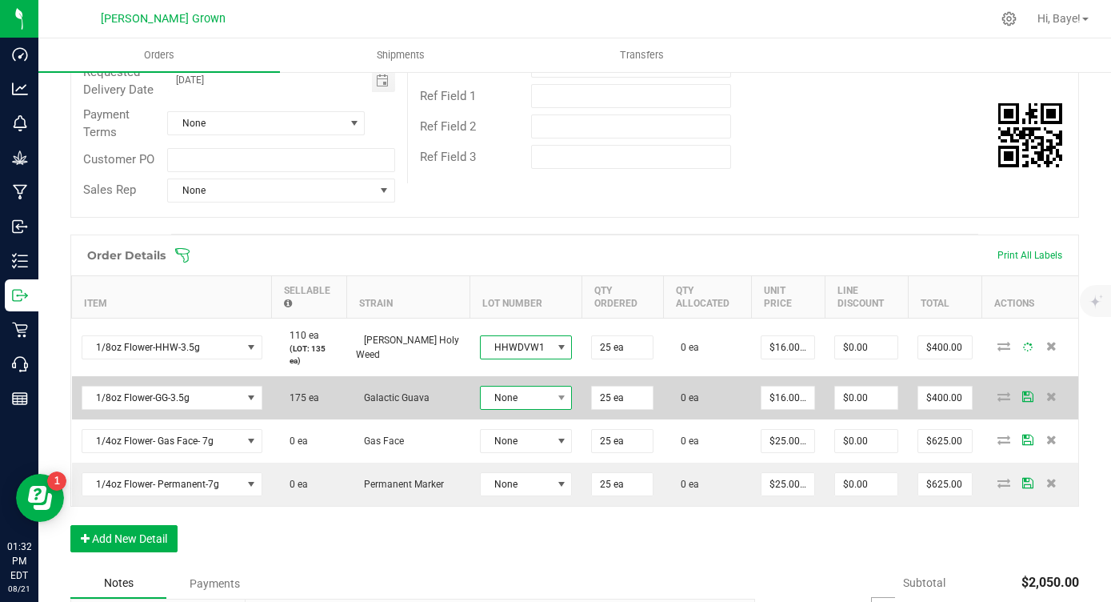
click at [509, 391] on span "None" at bounding box center [516, 397] width 71 height 22
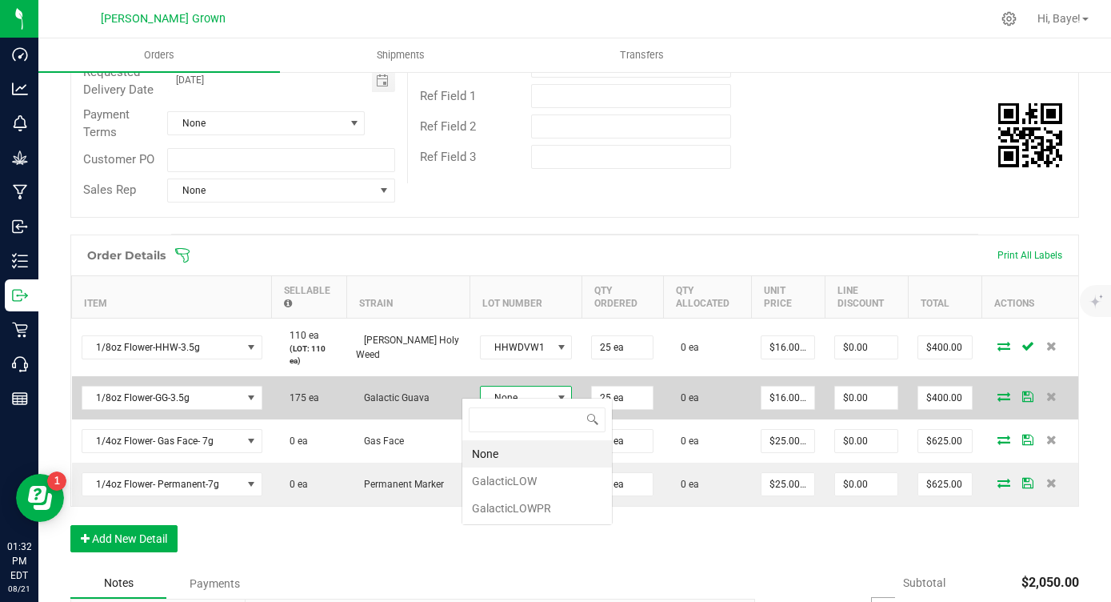
scroll to position [24, 90]
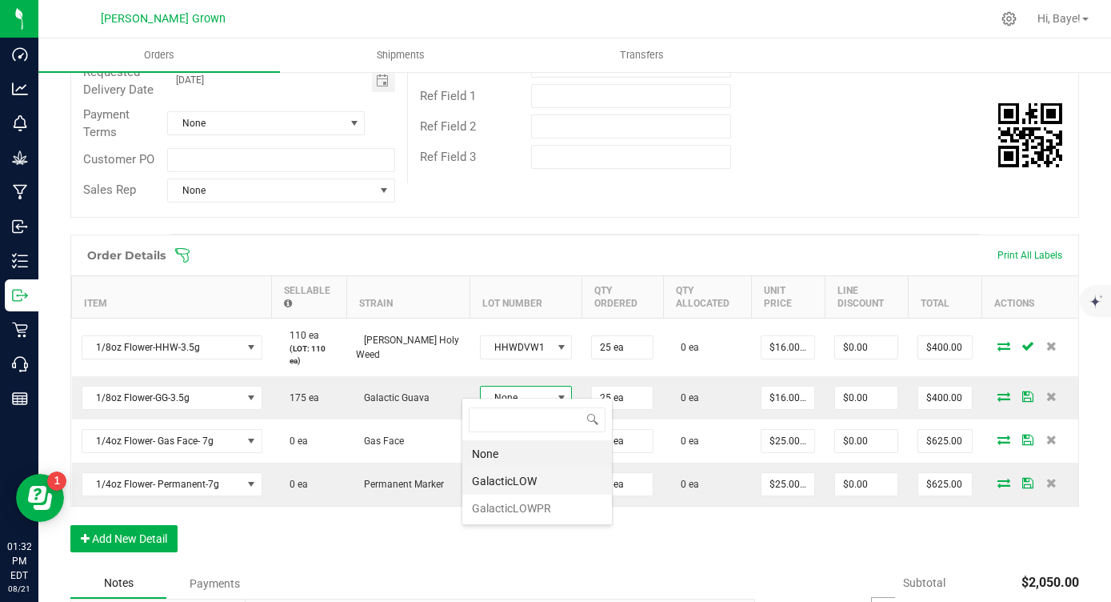
click at [486, 486] on li "GalacticLOW" at bounding box center [537, 480] width 150 height 27
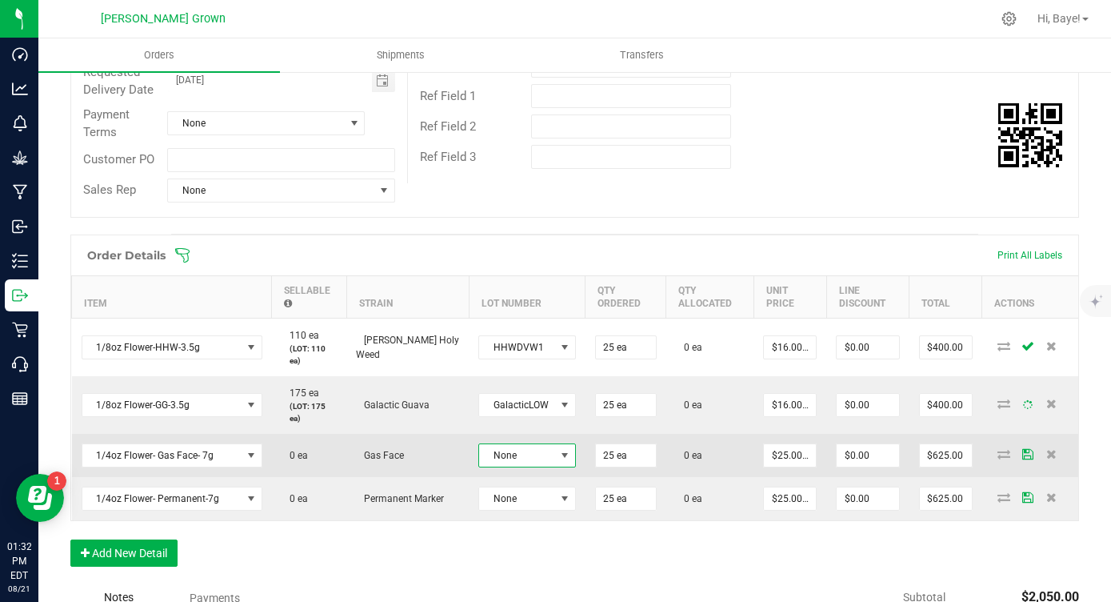
click at [501, 444] on span "None" at bounding box center [517, 455] width 76 height 22
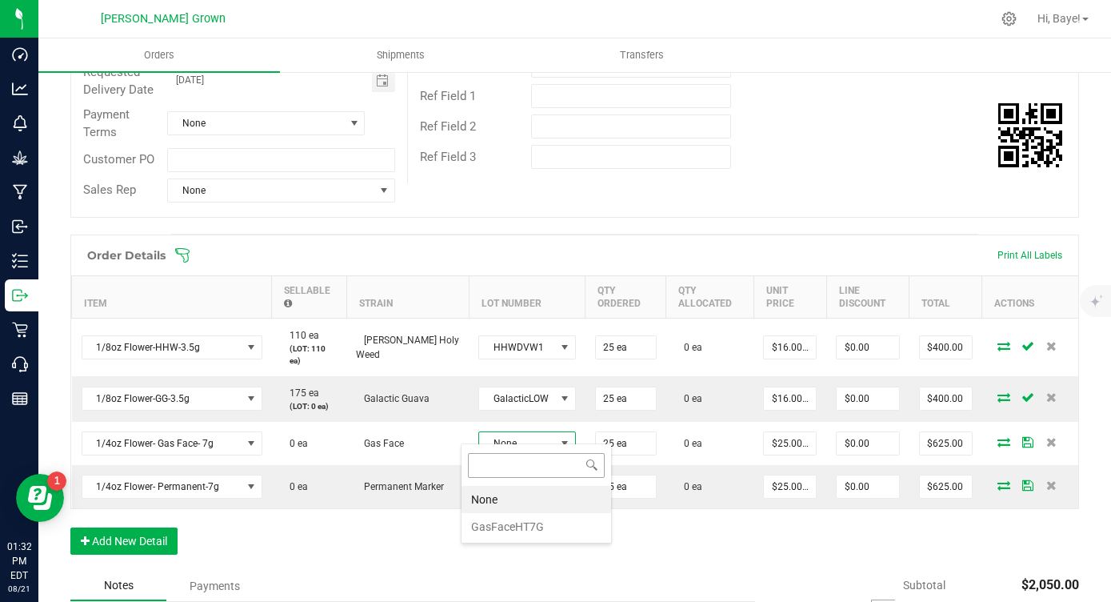
scroll to position [24, 97]
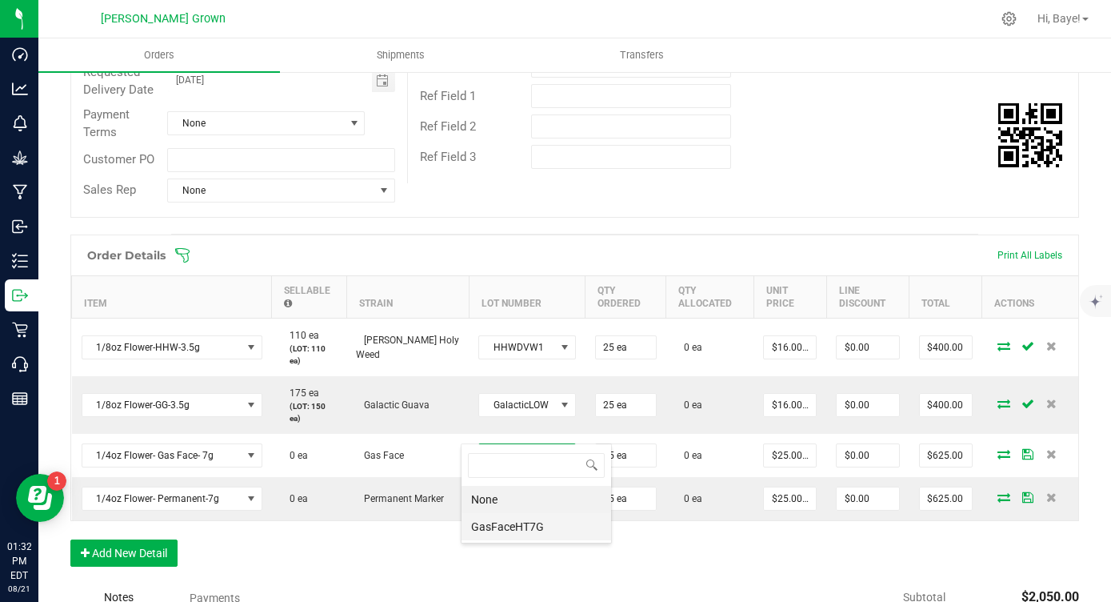
click at [491, 522] on li "GasFaceHT7G" at bounding box center [537, 526] width 150 height 27
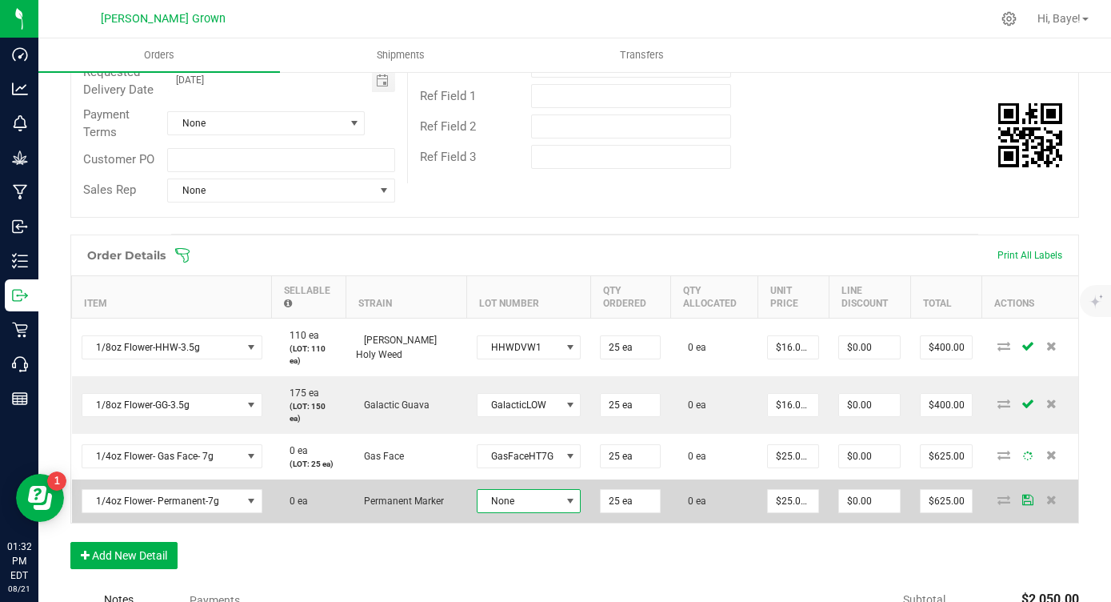
click at [498, 506] on span "None" at bounding box center [519, 501] width 83 height 22
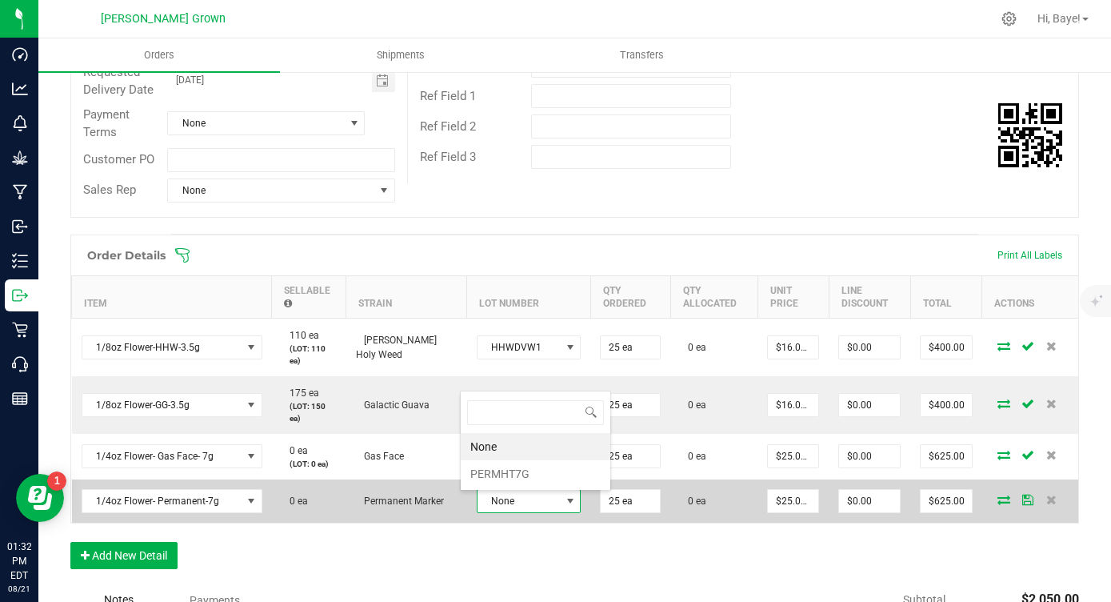
scroll to position [24, 103]
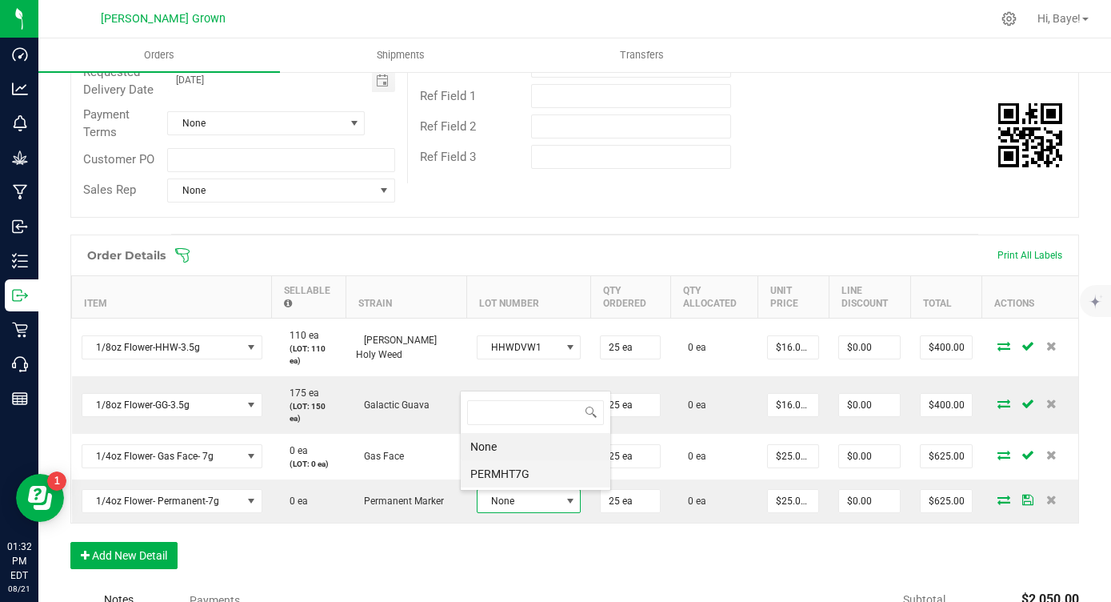
click at [512, 466] on li "PERMHT7G" at bounding box center [536, 473] width 150 height 27
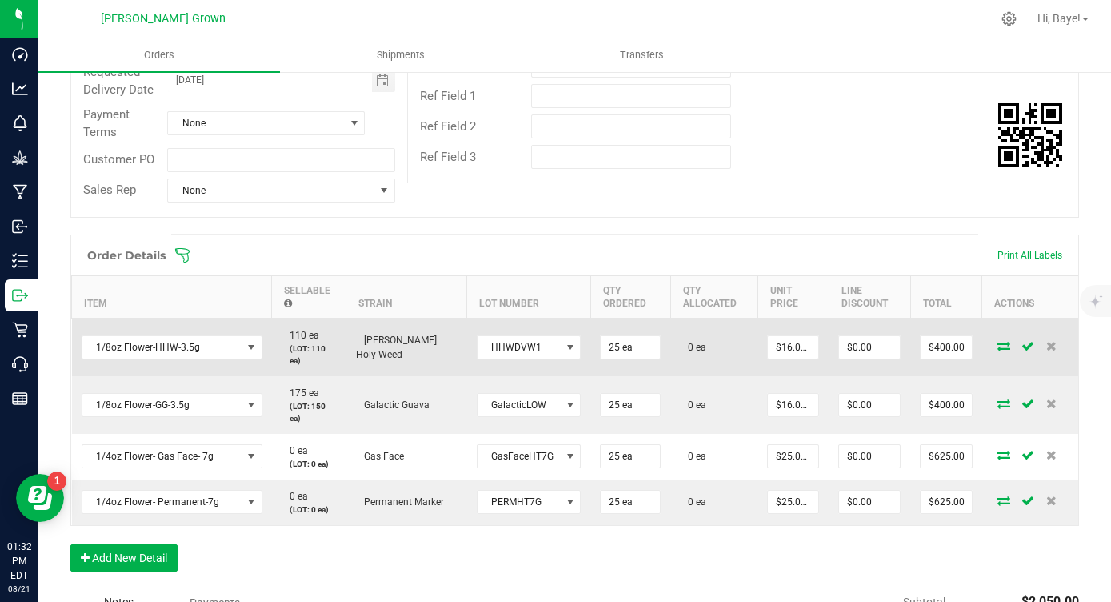
click at [1007, 346] on icon at bounding box center [1004, 346] width 13 height 10
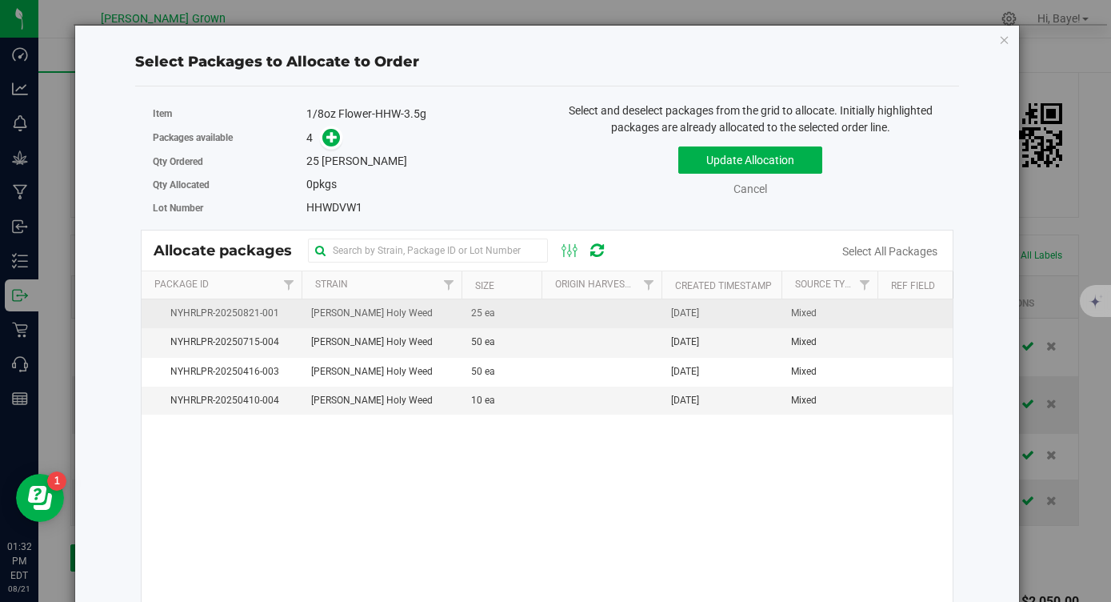
click at [561, 302] on td at bounding box center [602, 313] width 120 height 29
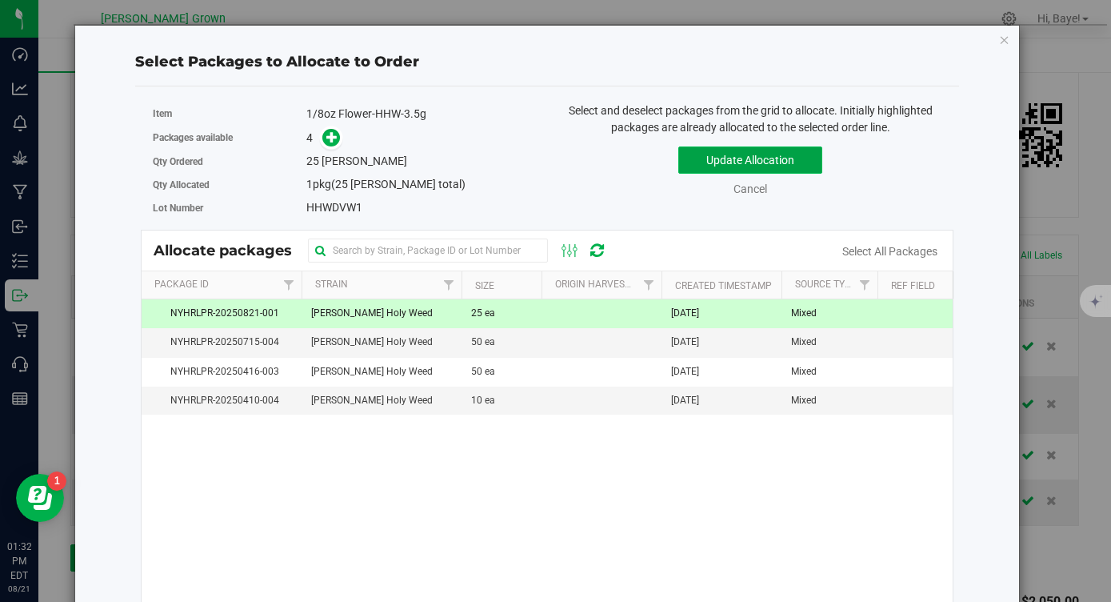
click at [725, 150] on button "Update Allocation" at bounding box center [751, 159] width 144 height 27
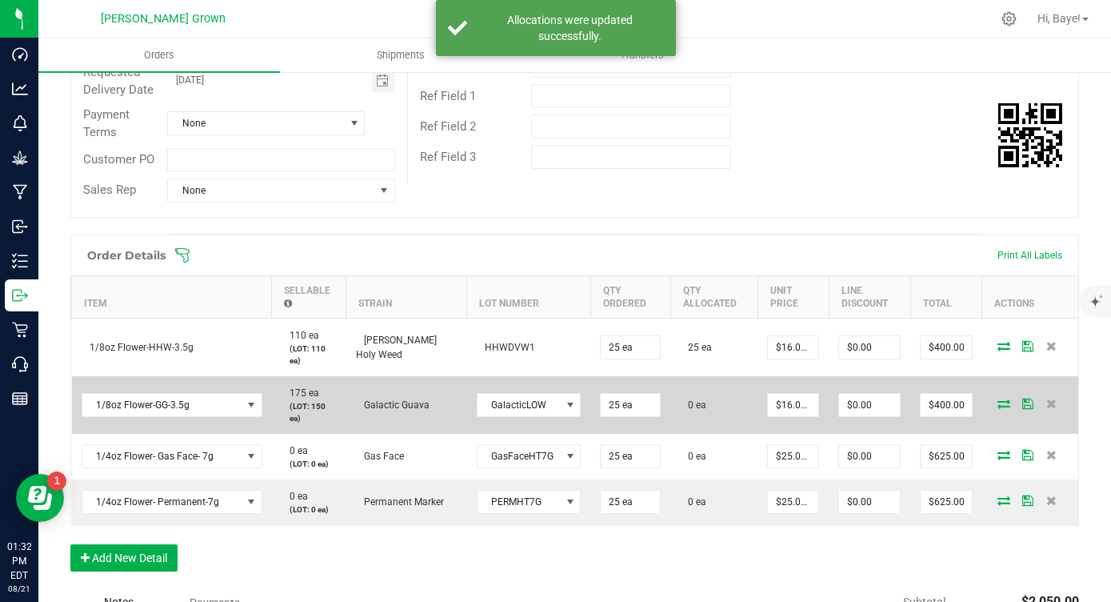
click at [1007, 405] on icon at bounding box center [1004, 403] width 13 height 10
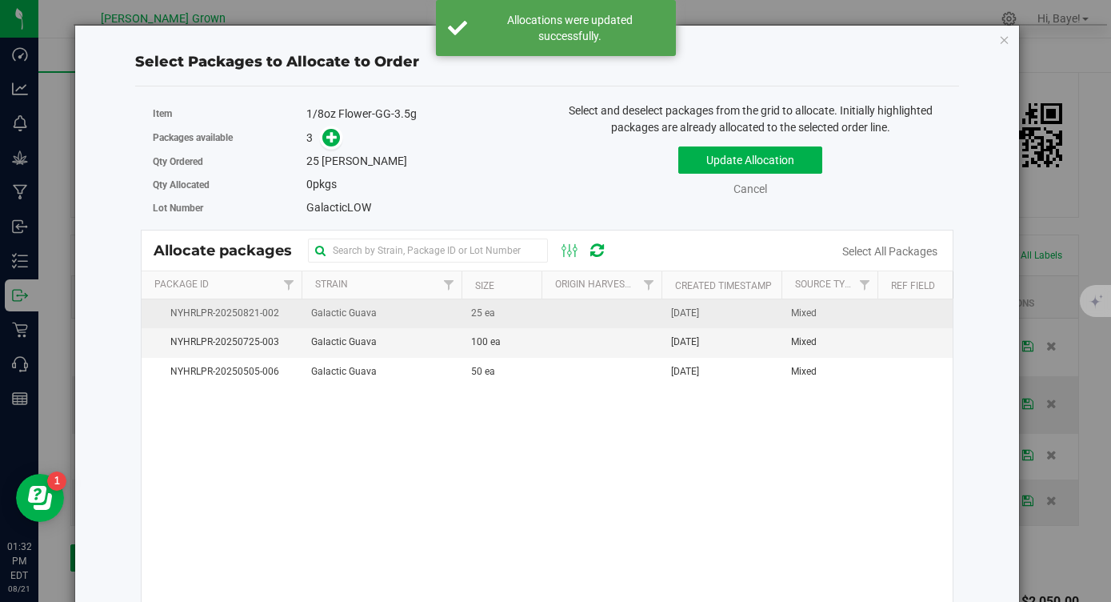
click at [554, 308] on td at bounding box center [602, 313] width 120 height 29
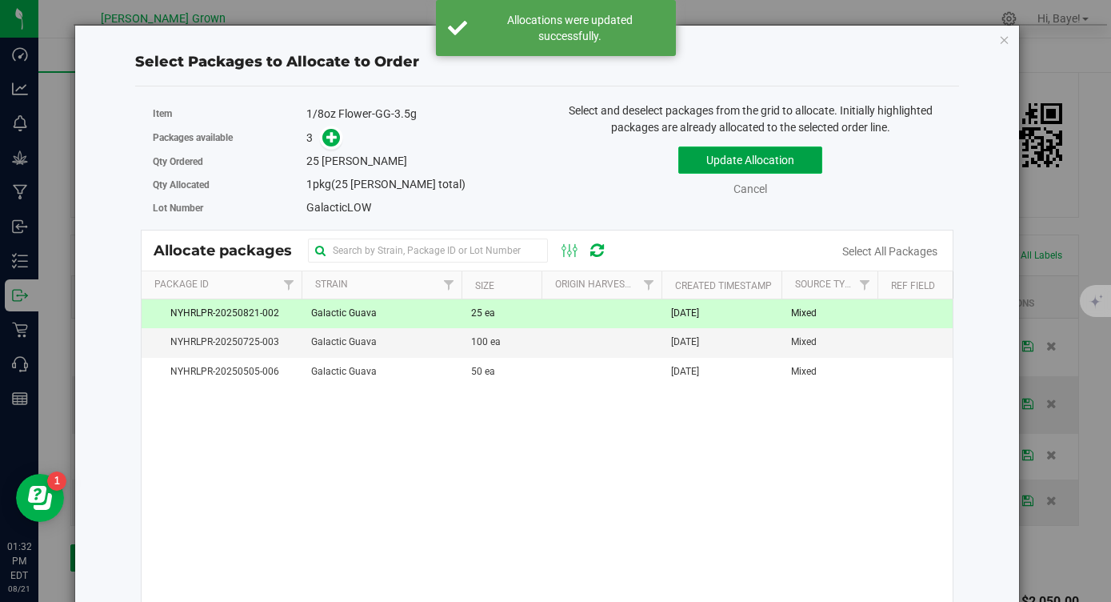
click at [727, 161] on button "Update Allocation" at bounding box center [751, 159] width 144 height 27
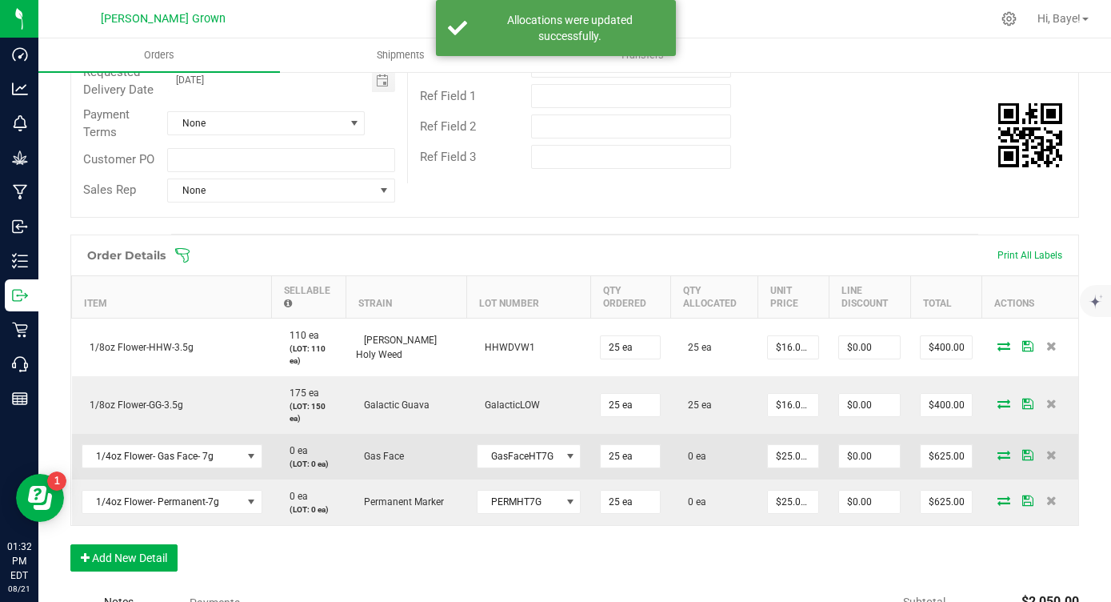
click at [1003, 454] on icon at bounding box center [1004, 455] width 13 height 10
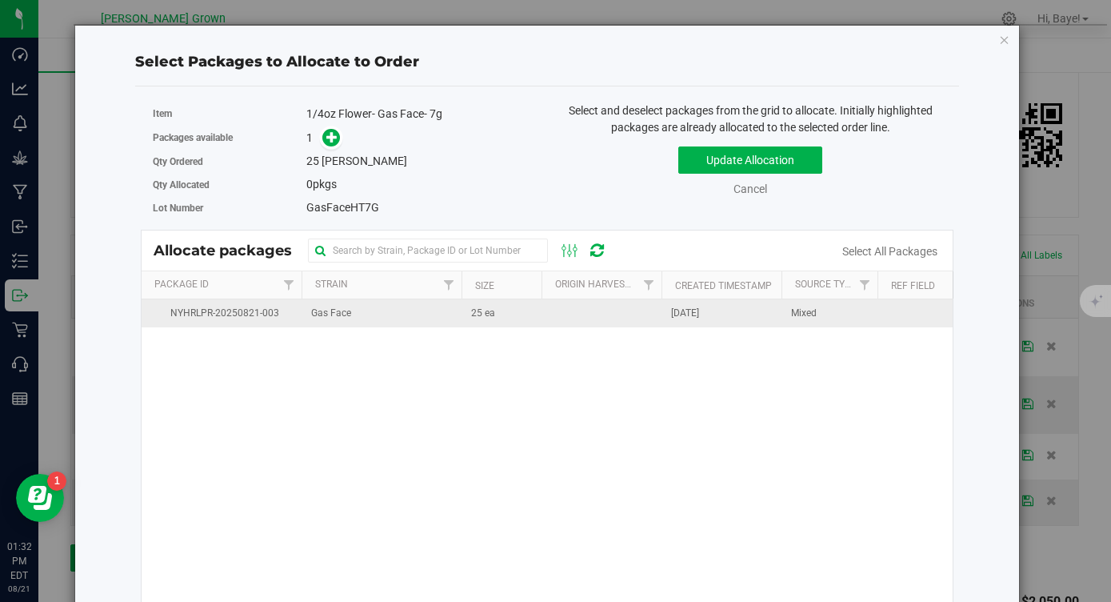
click at [467, 322] on td "25 ea" at bounding box center [502, 313] width 80 height 28
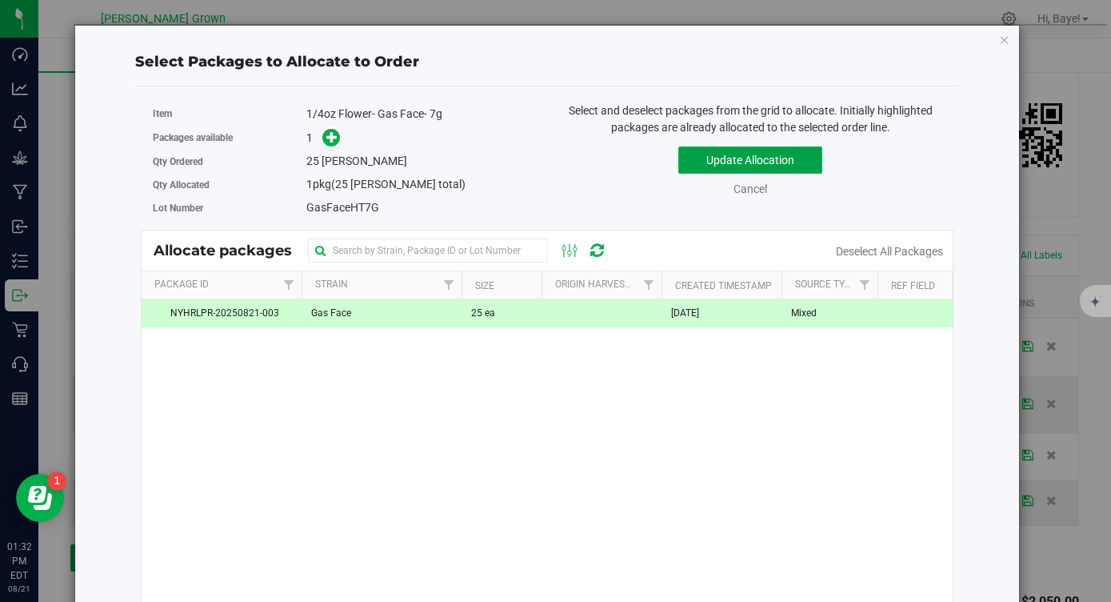
click at [730, 162] on button "Update Allocation" at bounding box center [751, 159] width 144 height 27
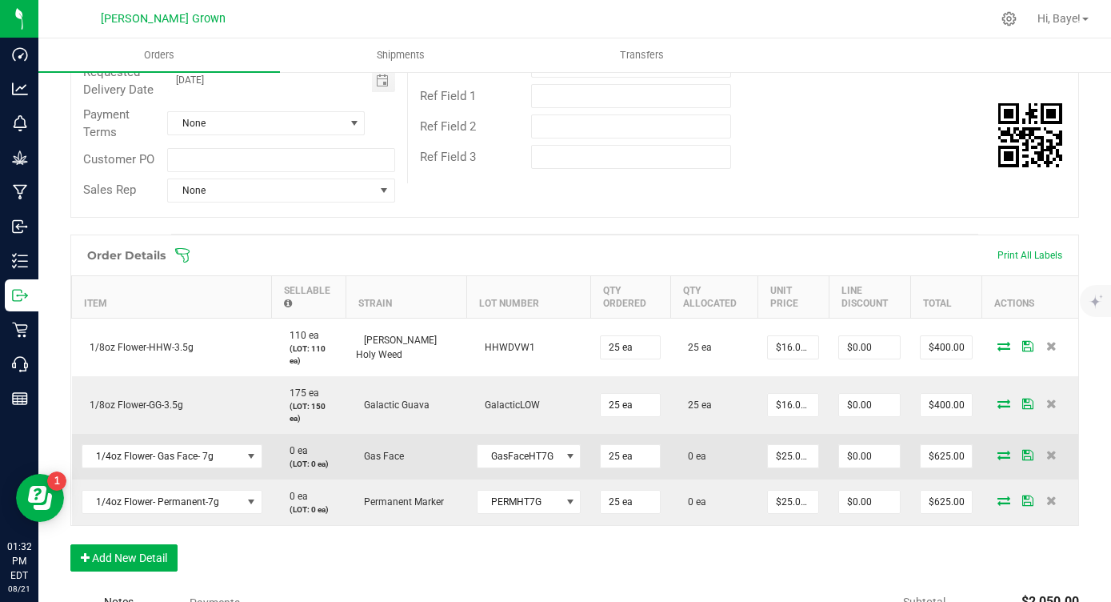
click at [1006, 454] on icon at bounding box center [1004, 455] width 13 height 10
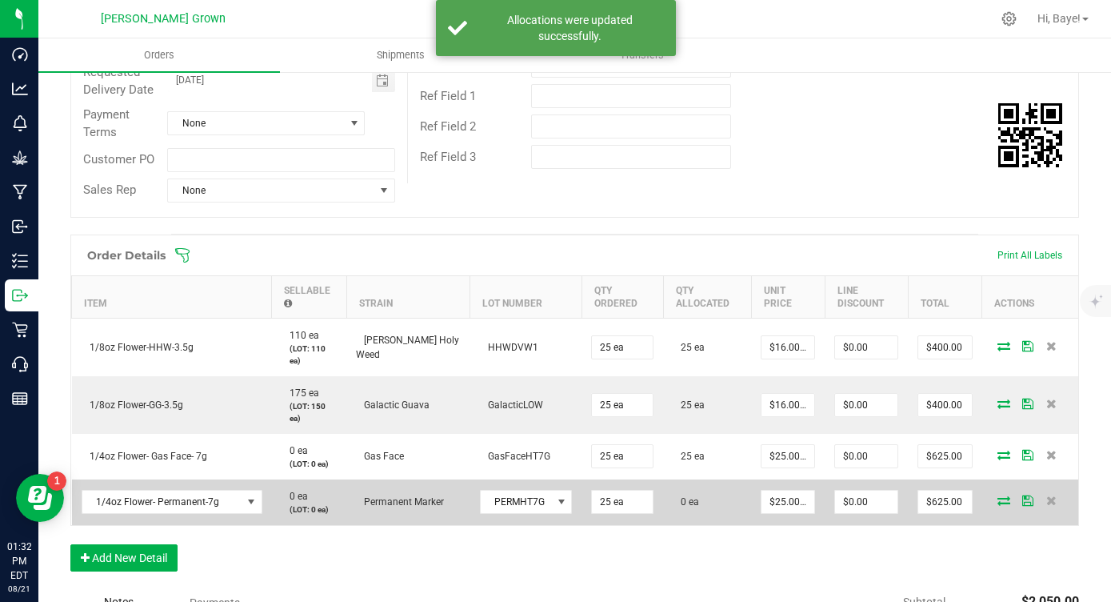
click at [999, 495] on icon at bounding box center [1004, 500] width 13 height 10
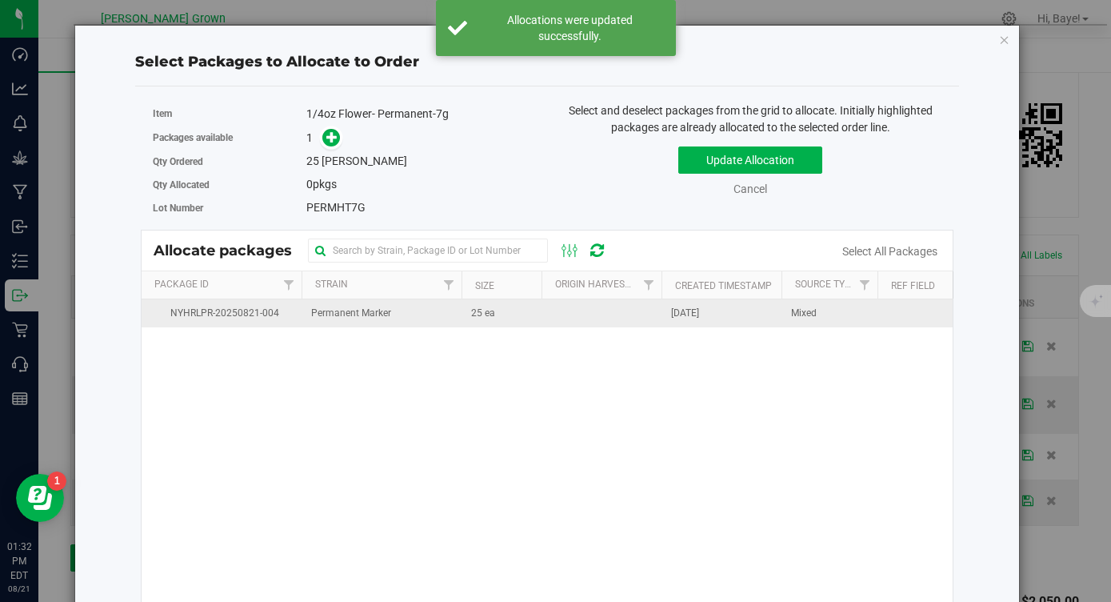
click at [466, 305] on td "25 ea" at bounding box center [502, 313] width 80 height 28
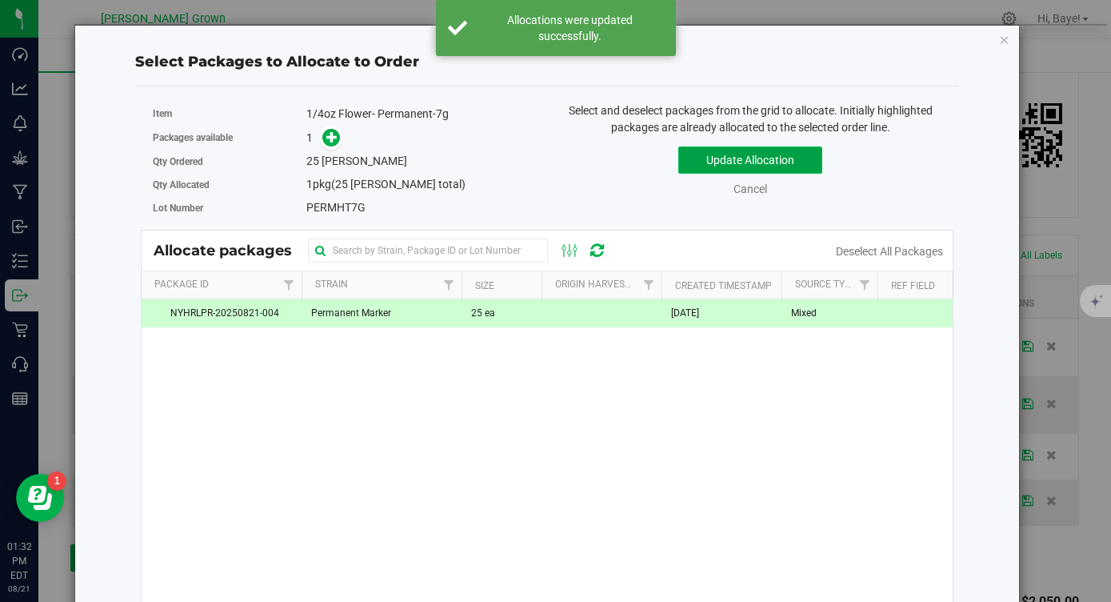
click at [725, 165] on button "Update Allocation" at bounding box center [751, 159] width 144 height 27
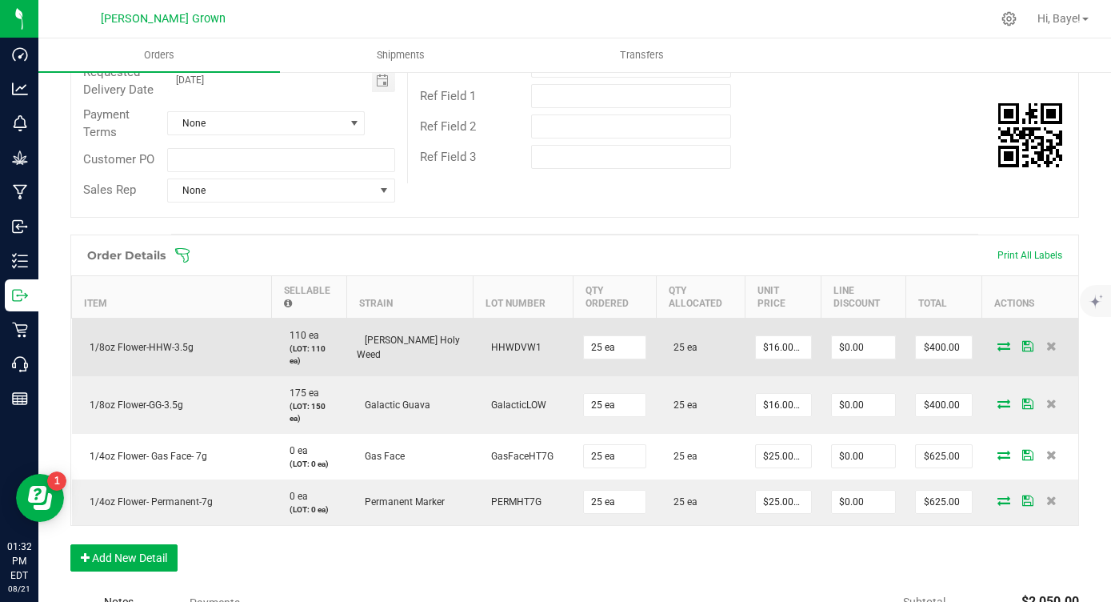
click at [1002, 341] on icon at bounding box center [1004, 346] width 13 height 10
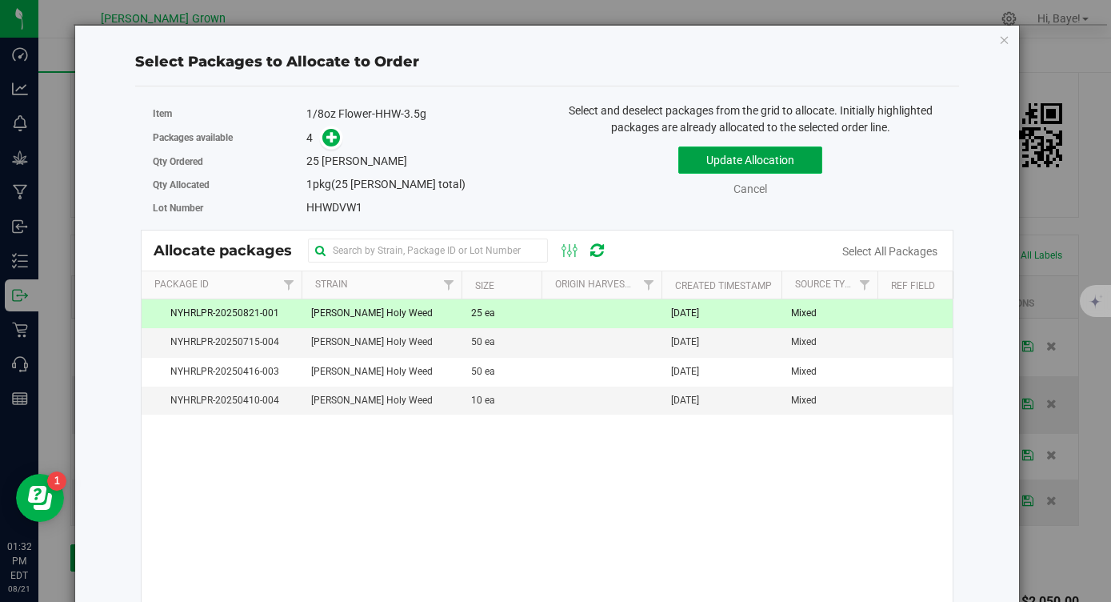
click at [728, 151] on button "Update Allocation" at bounding box center [751, 159] width 144 height 27
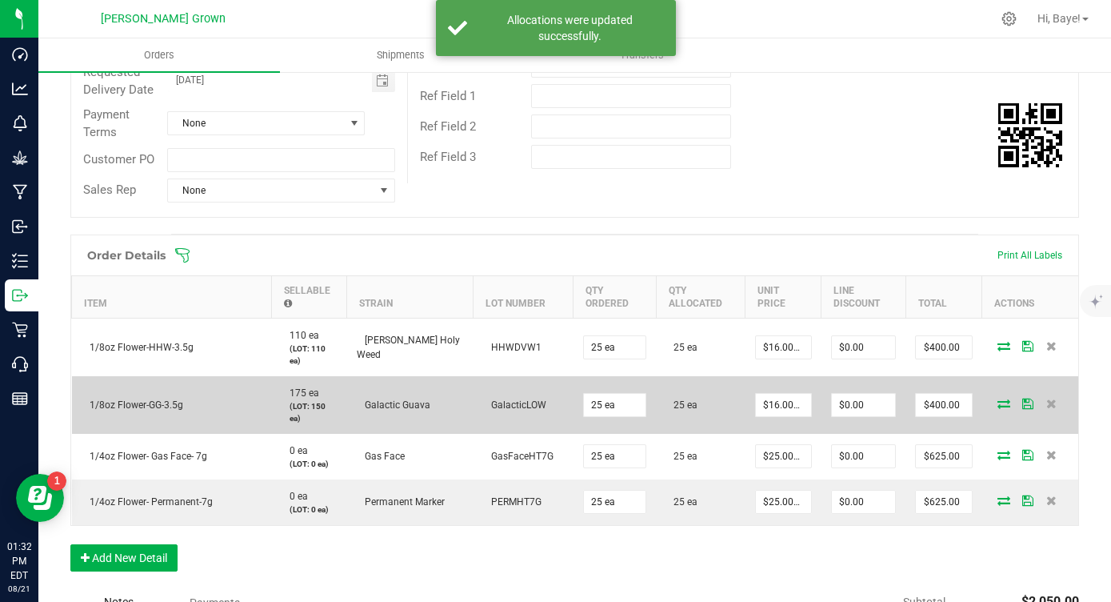
click at [1009, 398] on icon at bounding box center [1004, 403] width 13 height 10
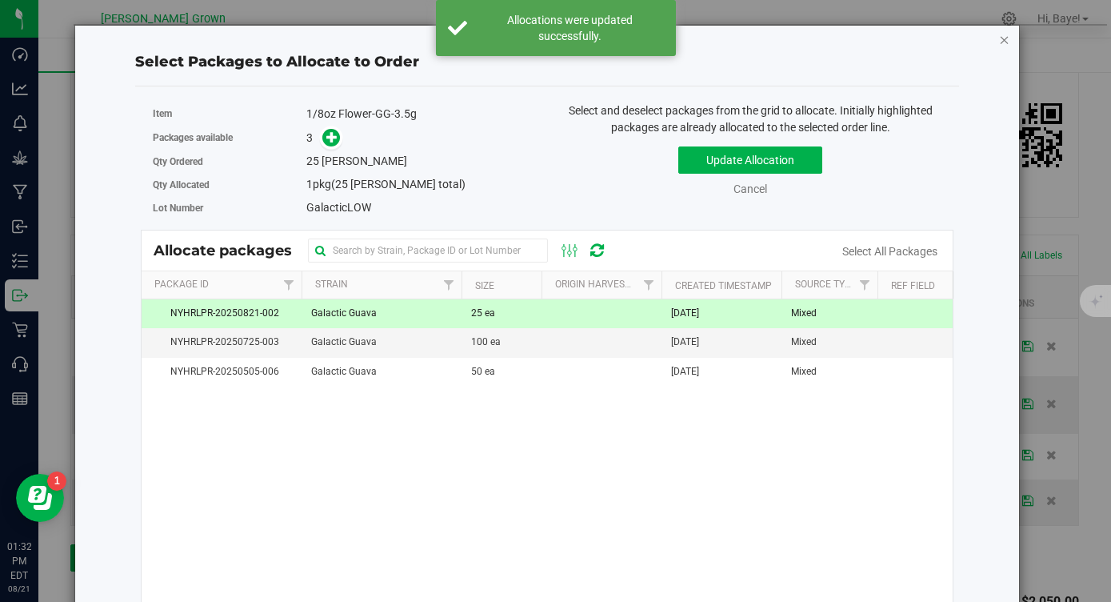
click at [1007, 35] on icon "button" at bounding box center [1004, 39] width 11 height 19
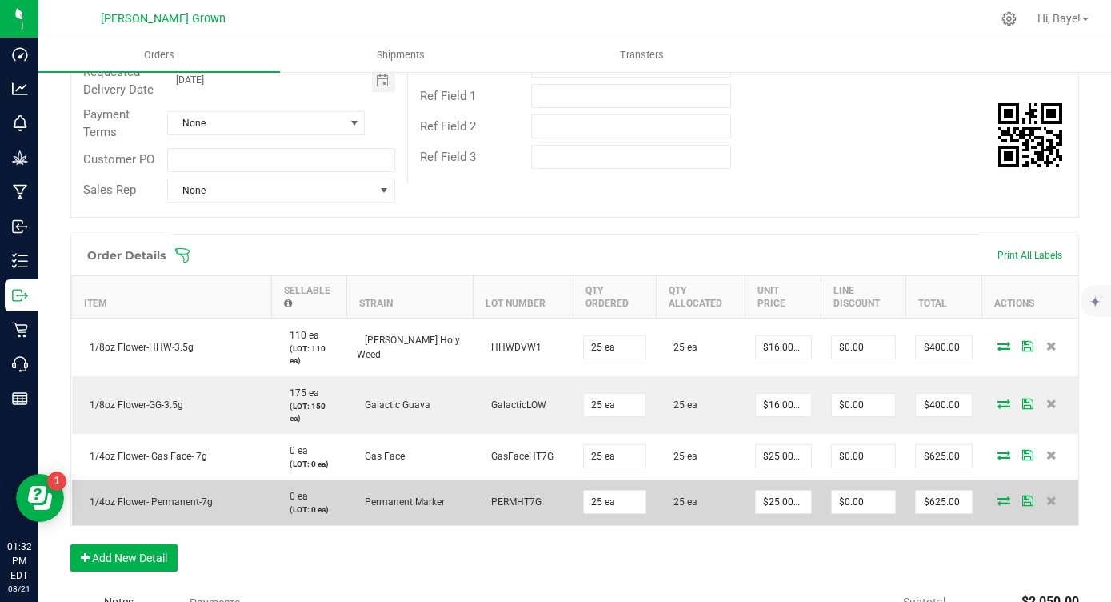
click at [1003, 495] on icon at bounding box center [1004, 500] width 13 height 10
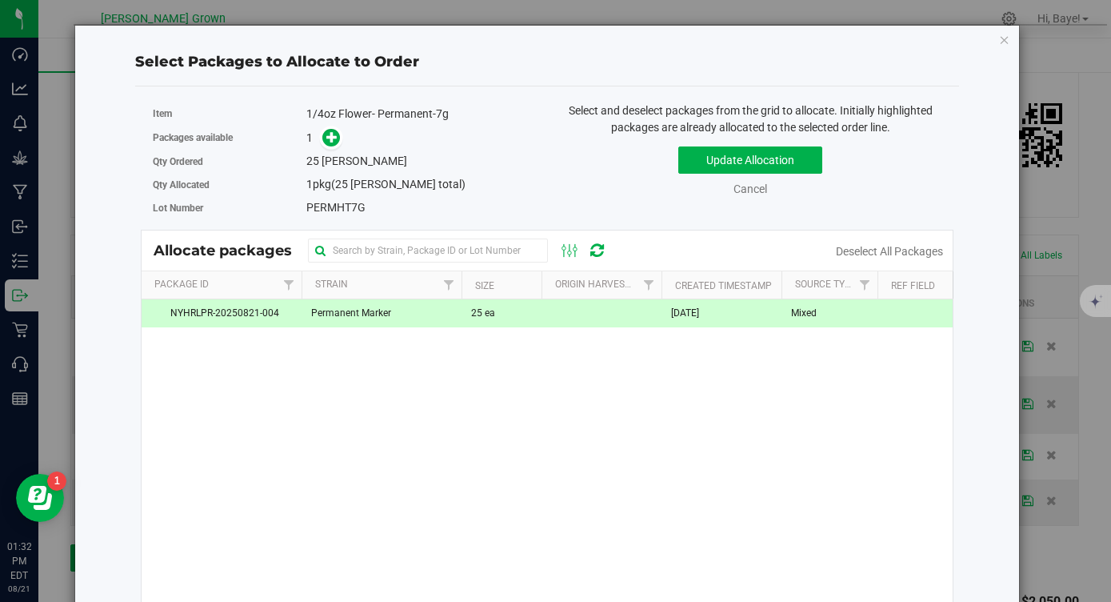
click at [996, 41] on div "Select Packages to Allocate to Order Item 1/4oz Flower- Permanent-7g Packages a…" at bounding box center [547, 375] width 920 height 698
click at [1005, 42] on icon "button" at bounding box center [1004, 39] width 11 height 19
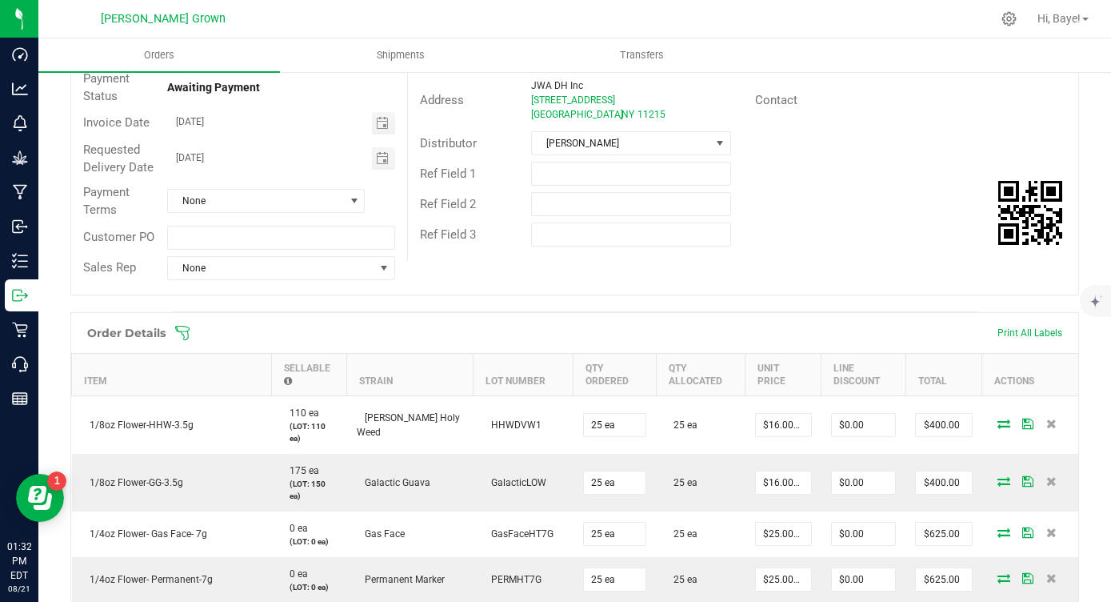
scroll to position [0, 0]
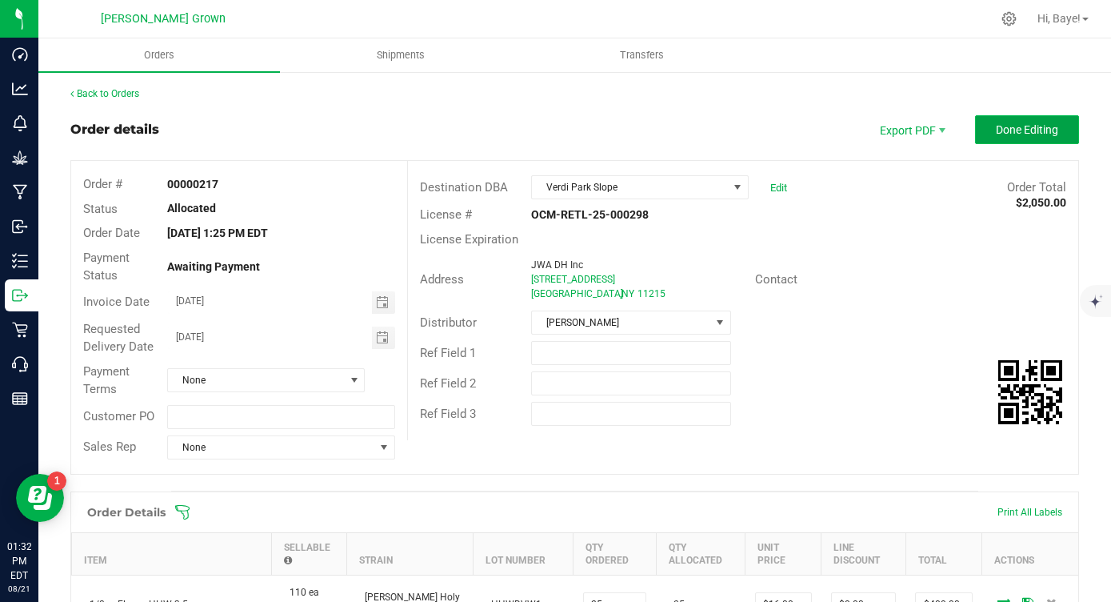
click at [1007, 121] on button "Done Editing" at bounding box center [1027, 129] width 104 height 29
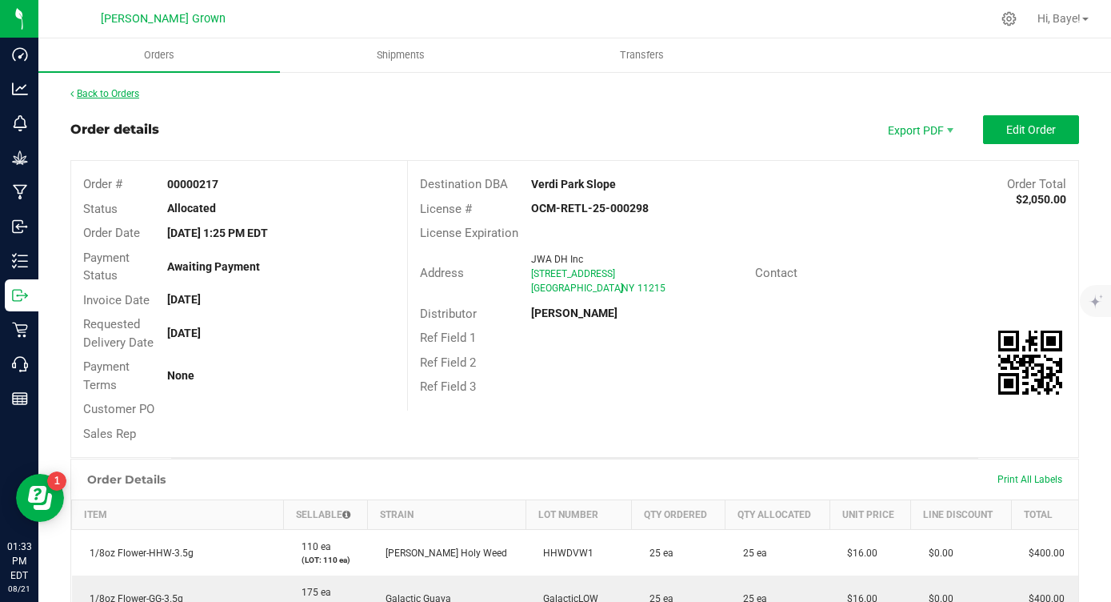
click at [106, 92] on link "Back to Orders" at bounding box center [104, 93] width 69 height 11
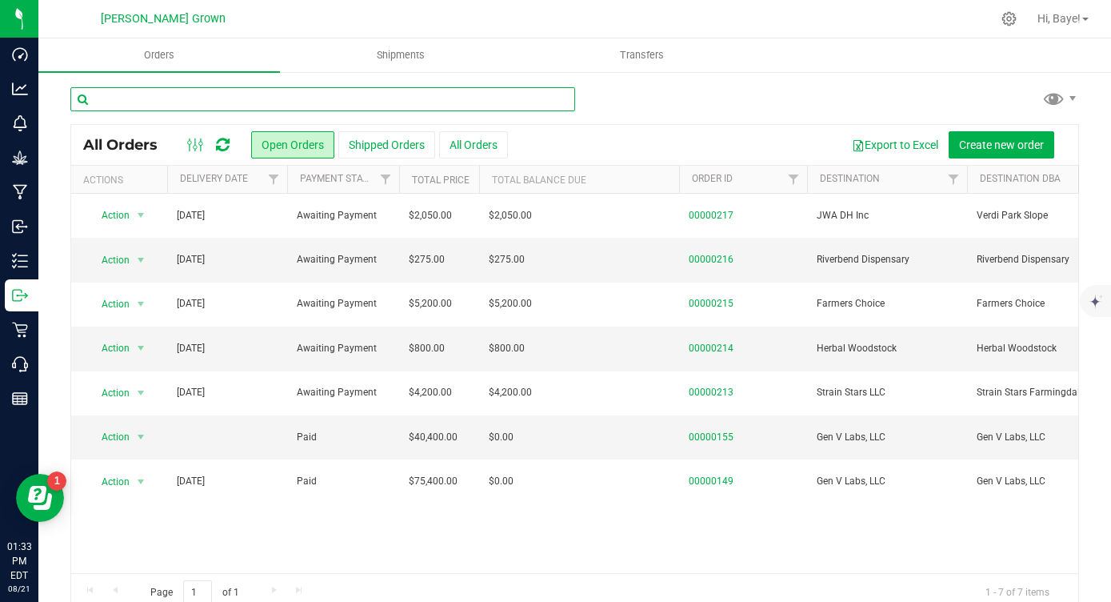
click at [333, 96] on input "text" at bounding box center [322, 99] width 505 height 24
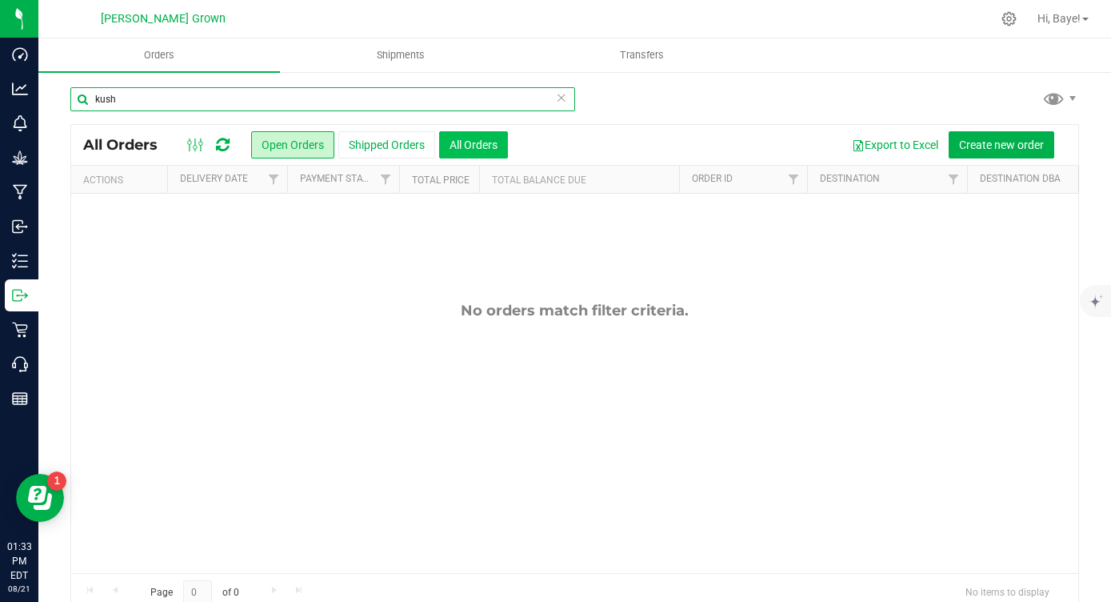
type input "kush"
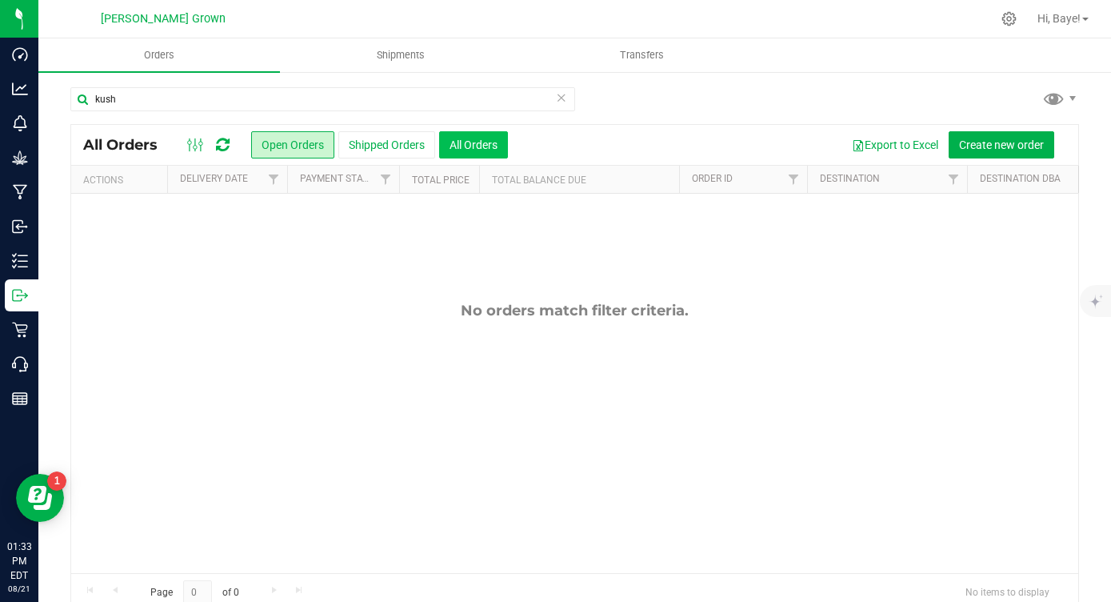
click at [483, 151] on button "All Orders" at bounding box center [473, 144] width 69 height 27
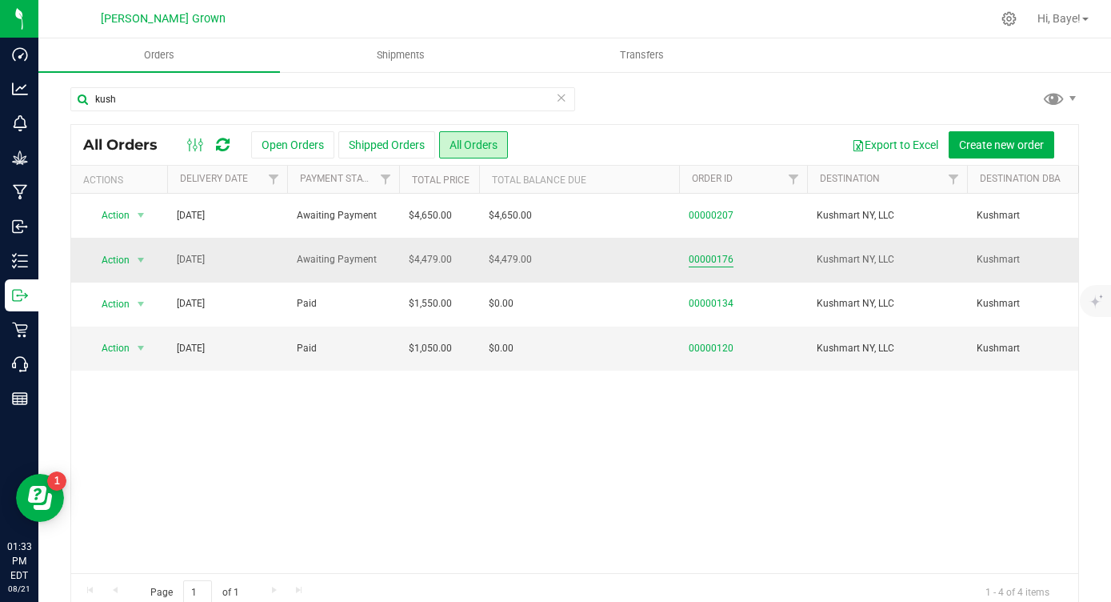
click at [708, 258] on link "00000176" at bounding box center [711, 259] width 45 height 15
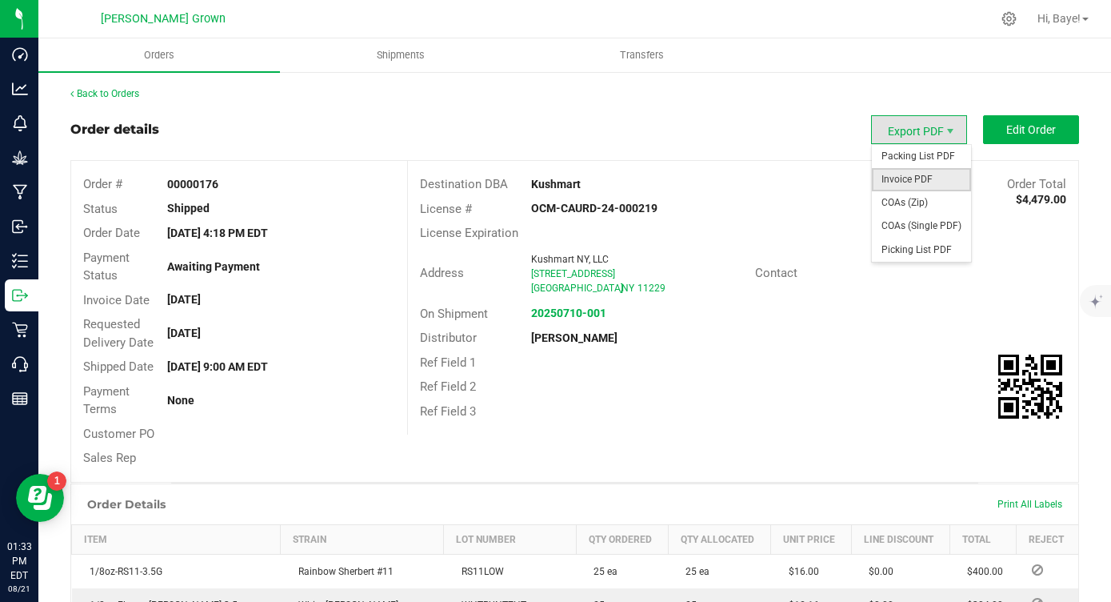
click at [902, 174] on span "Invoice PDF" at bounding box center [921, 179] width 99 height 23
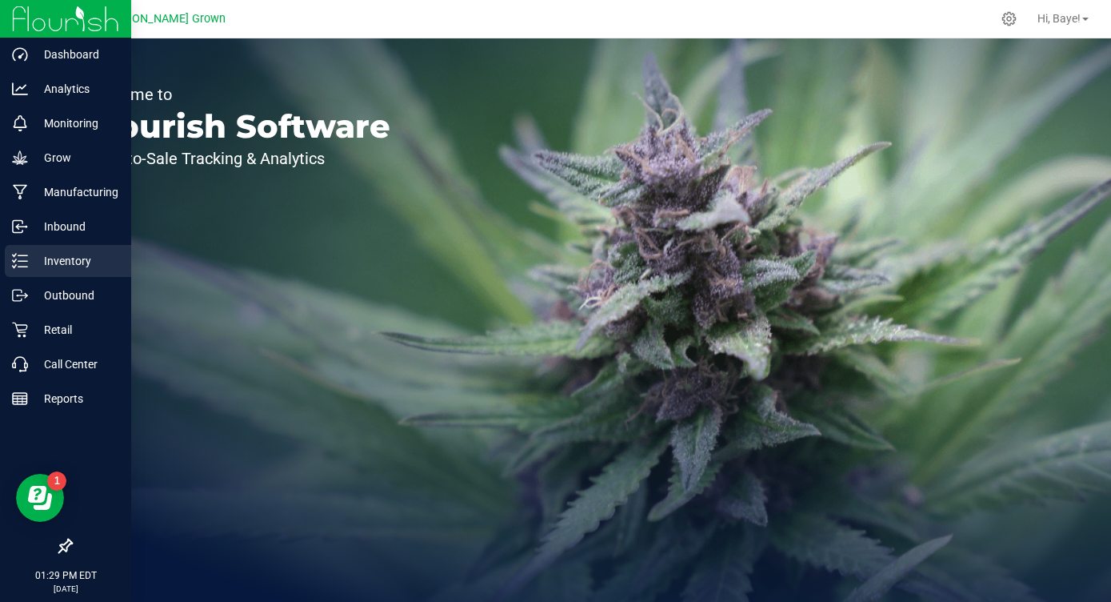
click at [33, 262] on p "Inventory" at bounding box center [76, 260] width 96 height 19
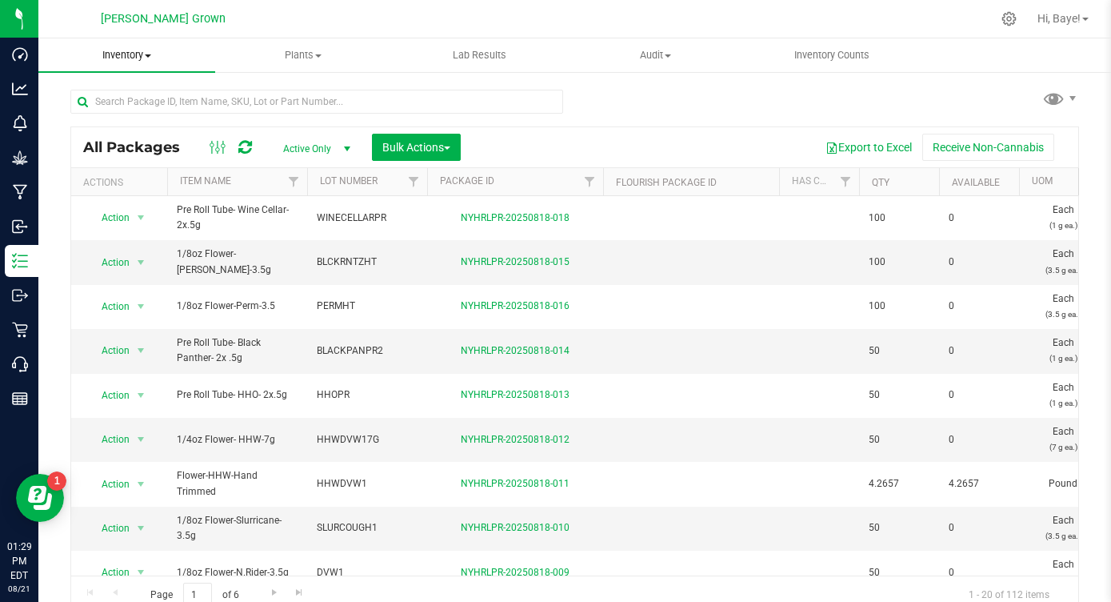
click at [147, 50] on span "Inventory" at bounding box center [126, 55] width 177 height 14
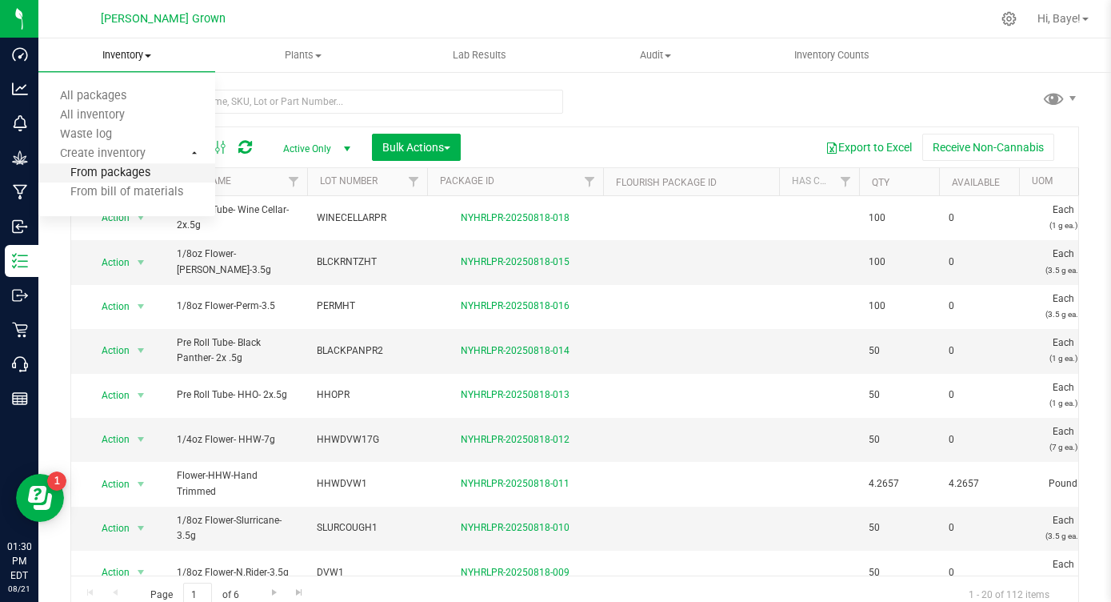
click at [116, 175] on span "From packages" at bounding box center [94, 173] width 112 height 14
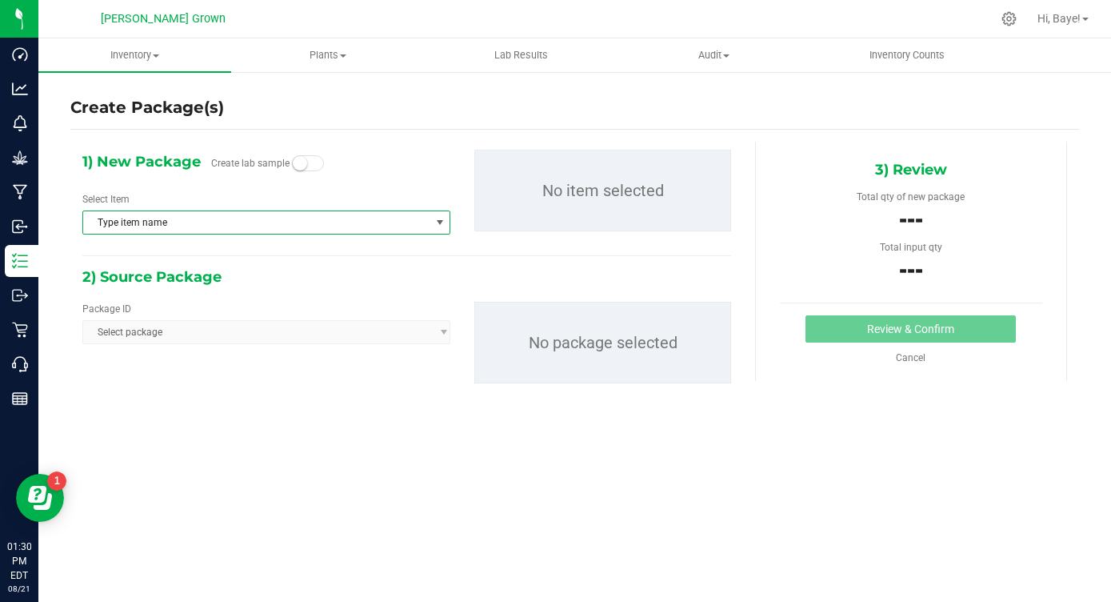
click at [241, 217] on span "Type item name" at bounding box center [256, 222] width 346 height 22
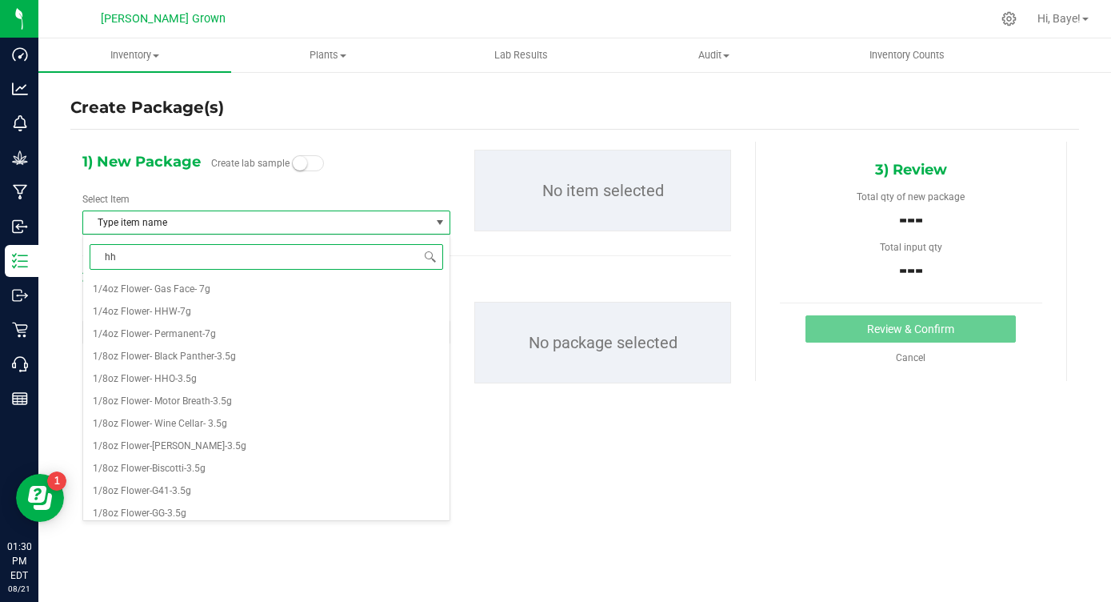
type input "hhw"
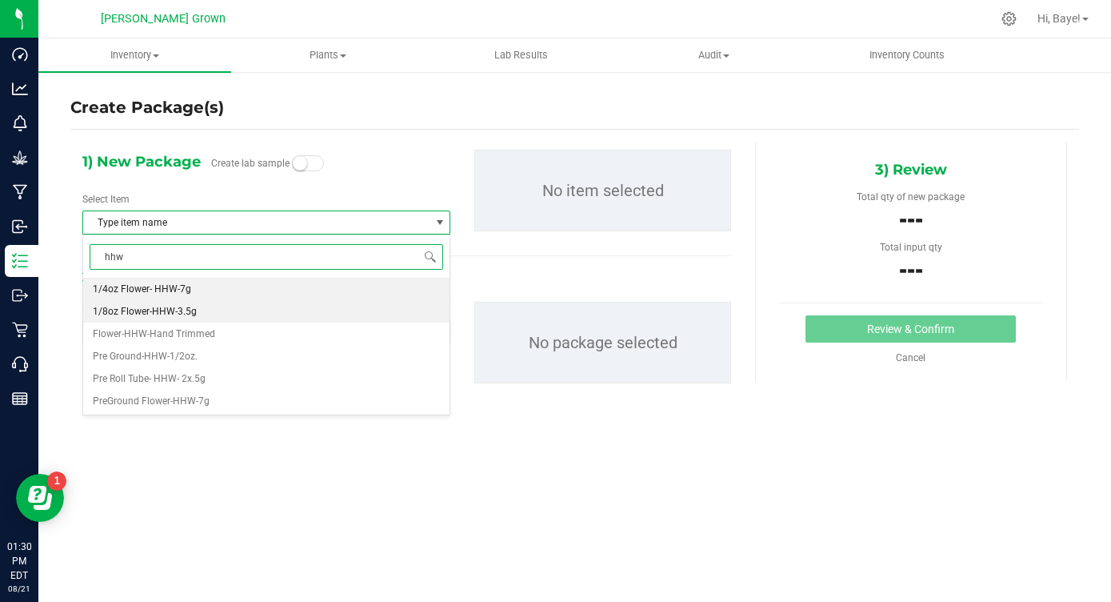
click at [207, 311] on li "1/8oz Flower-HHW-3.5g" at bounding box center [266, 311] width 366 height 22
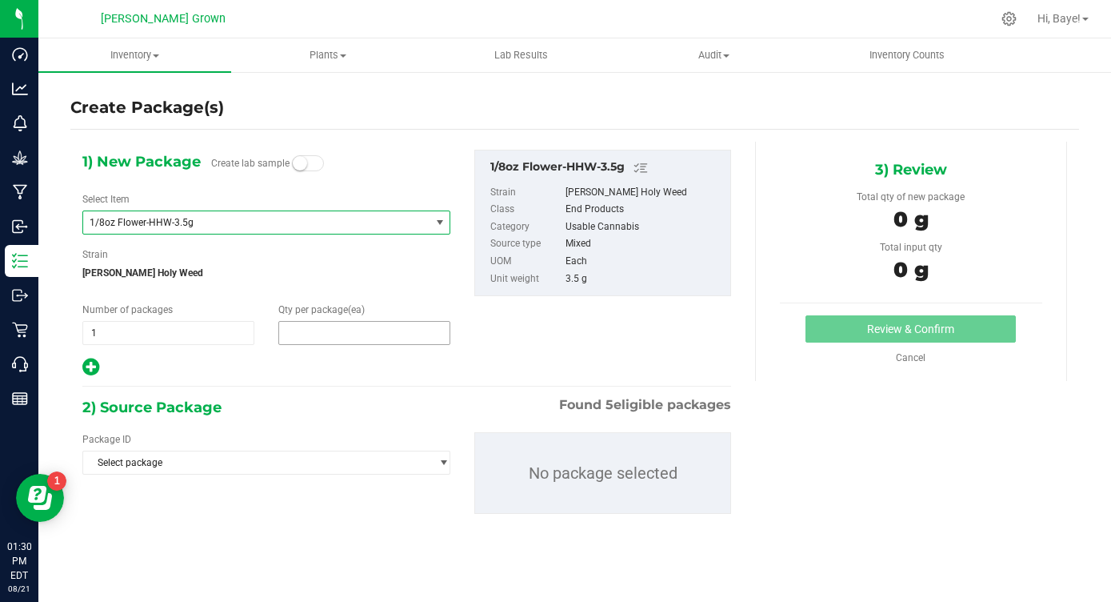
click at [330, 339] on span at bounding box center [364, 333] width 172 height 24
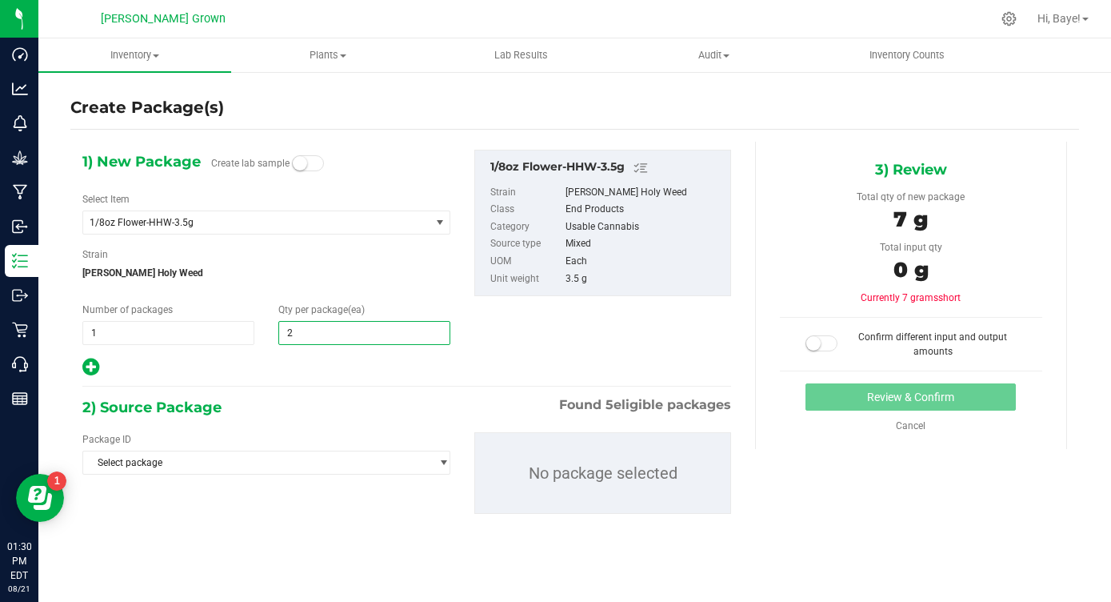
type input "25"
click at [246, 409] on div "2) Source Package Found 5 eligible packages" at bounding box center [406, 407] width 649 height 24
click at [234, 460] on span "Select package" at bounding box center [256, 462] width 346 height 22
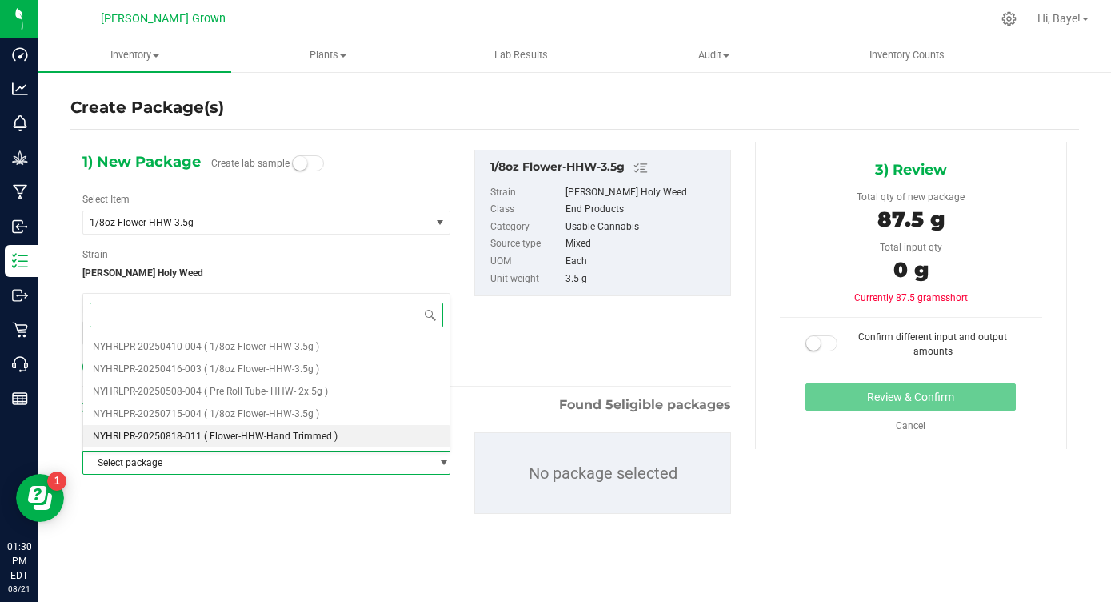
click at [259, 433] on span "( Flower-HHW-Hand Trimmed )" at bounding box center [271, 435] width 134 height 11
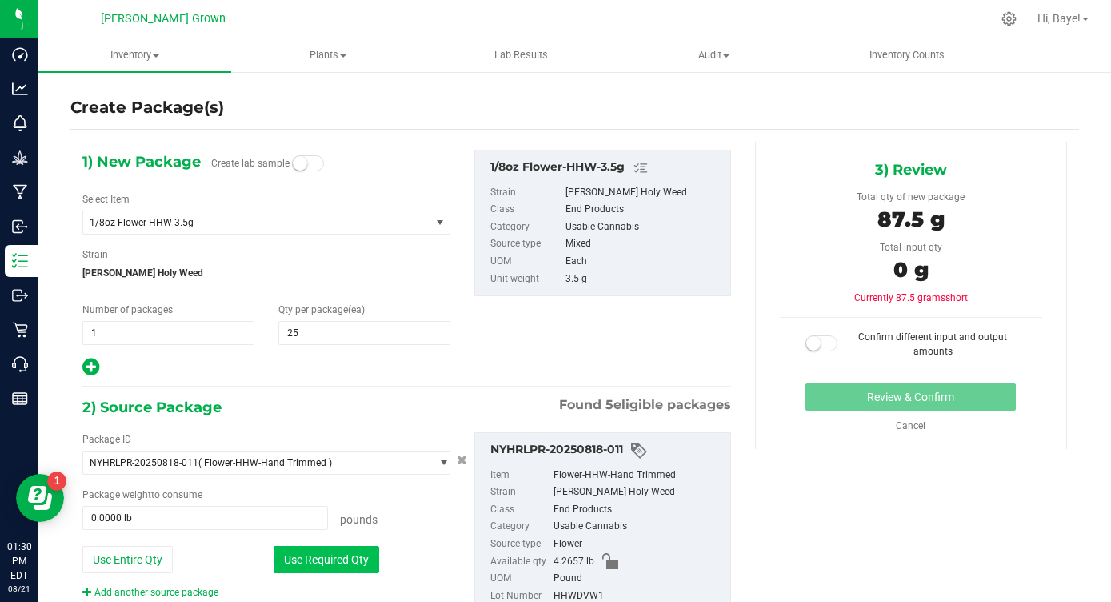
click at [322, 565] on button "Use Required Qty" at bounding box center [327, 559] width 106 height 27
type input "0.1929 lb"
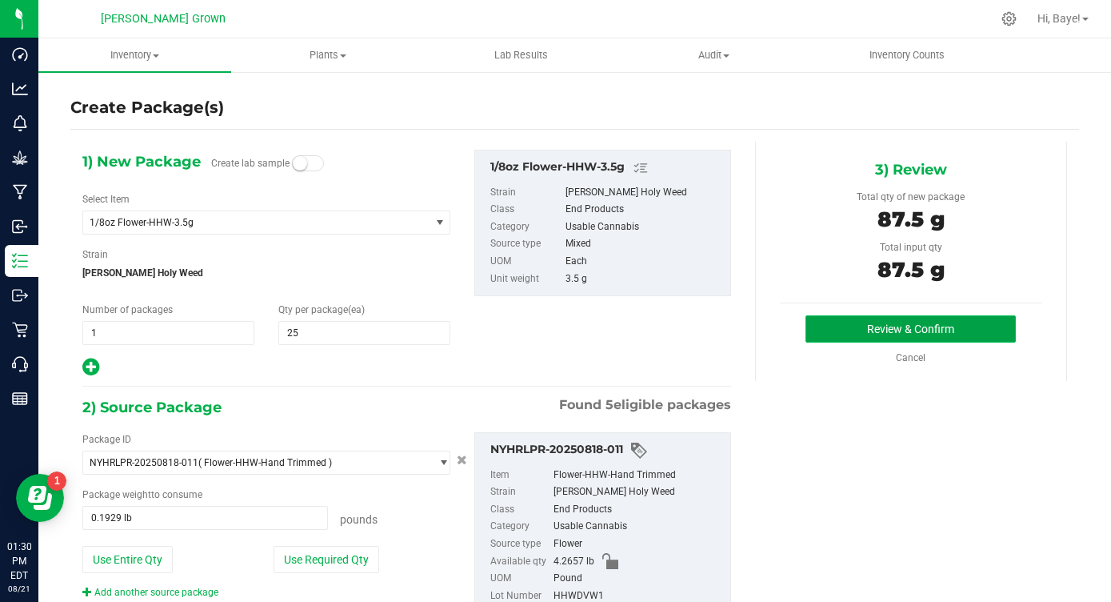
click at [989, 329] on button "Review & Confirm" at bounding box center [911, 328] width 210 height 27
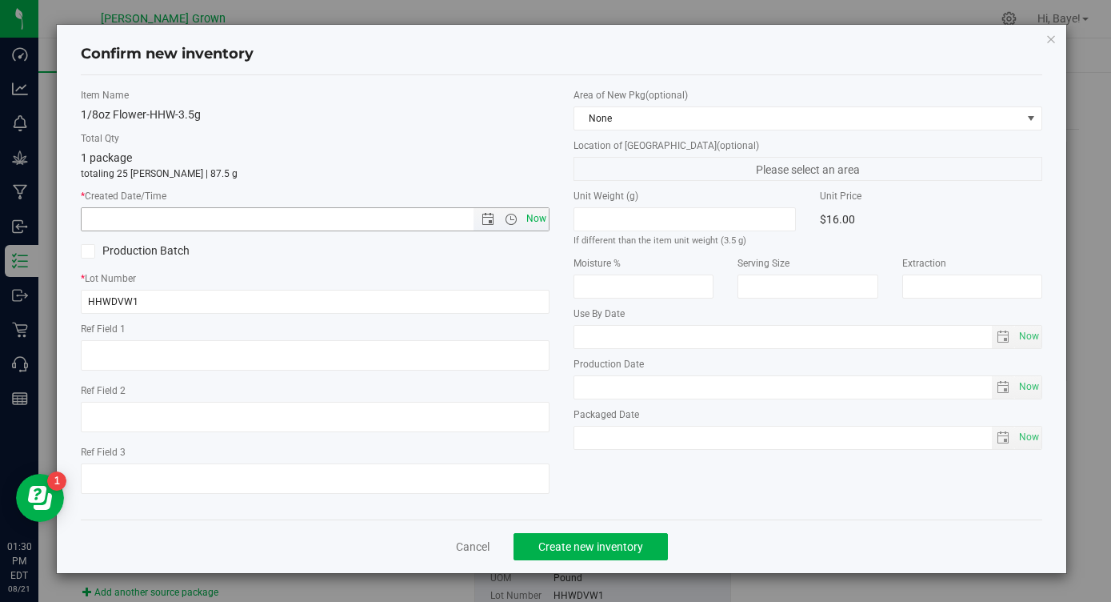
click at [545, 223] on span "Now" at bounding box center [536, 218] width 27 height 23
type input "8/21/2025 1:30 PM"
click at [1034, 333] on span "Now" at bounding box center [1028, 336] width 27 height 23
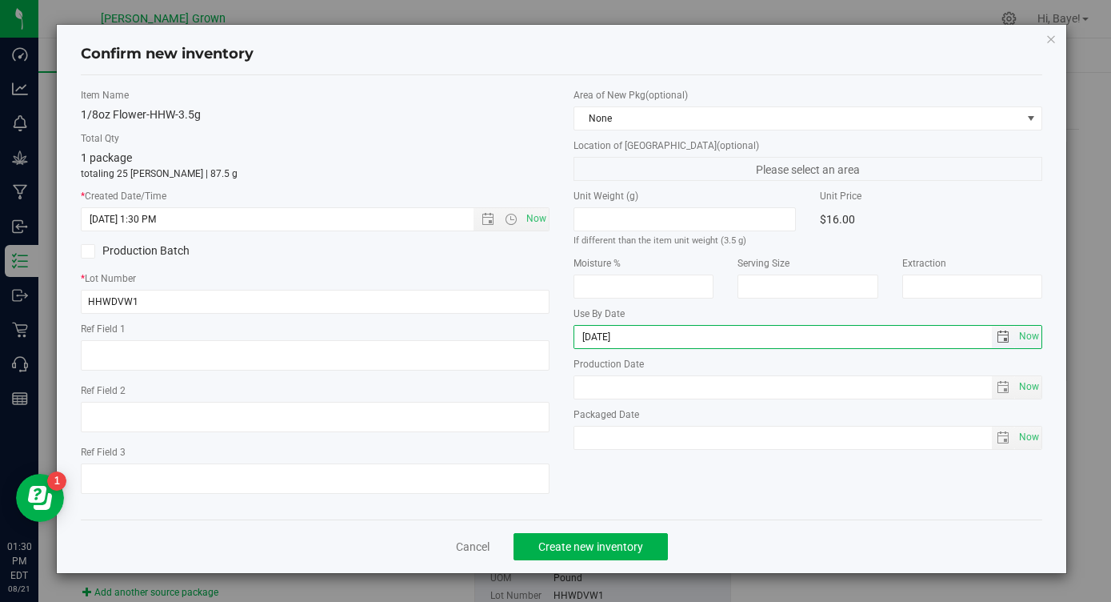
click at [604, 341] on input "2025-08-21" at bounding box center [783, 337] width 418 height 22
type input "2026-08-21"
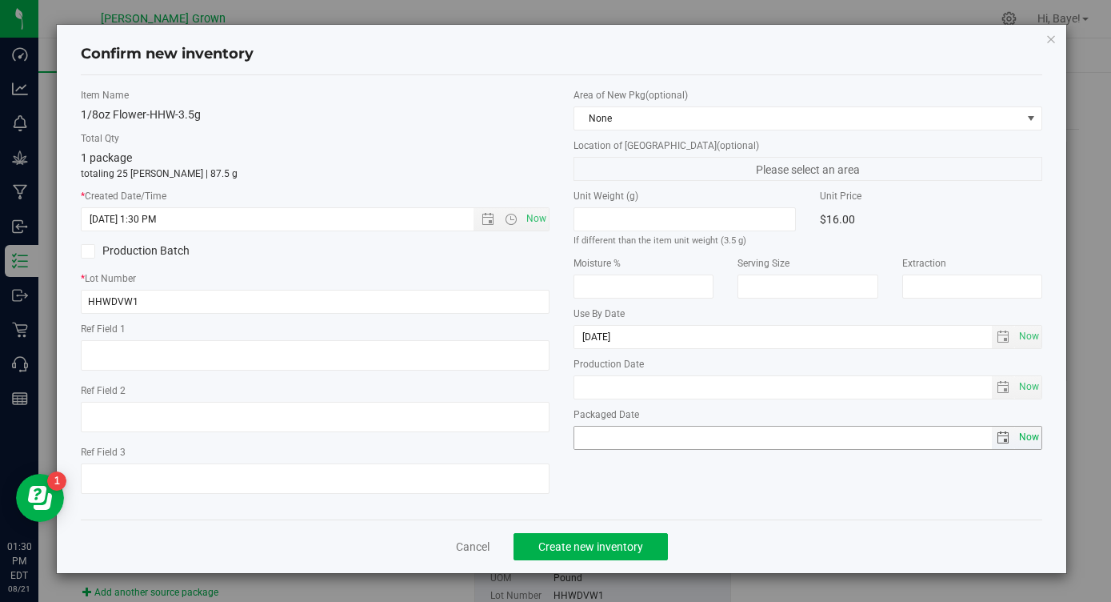
click at [1021, 442] on span "Now" at bounding box center [1028, 437] width 27 height 23
type input "2025-08-21"
click at [640, 544] on span "Create new inventory" at bounding box center [590, 546] width 105 height 13
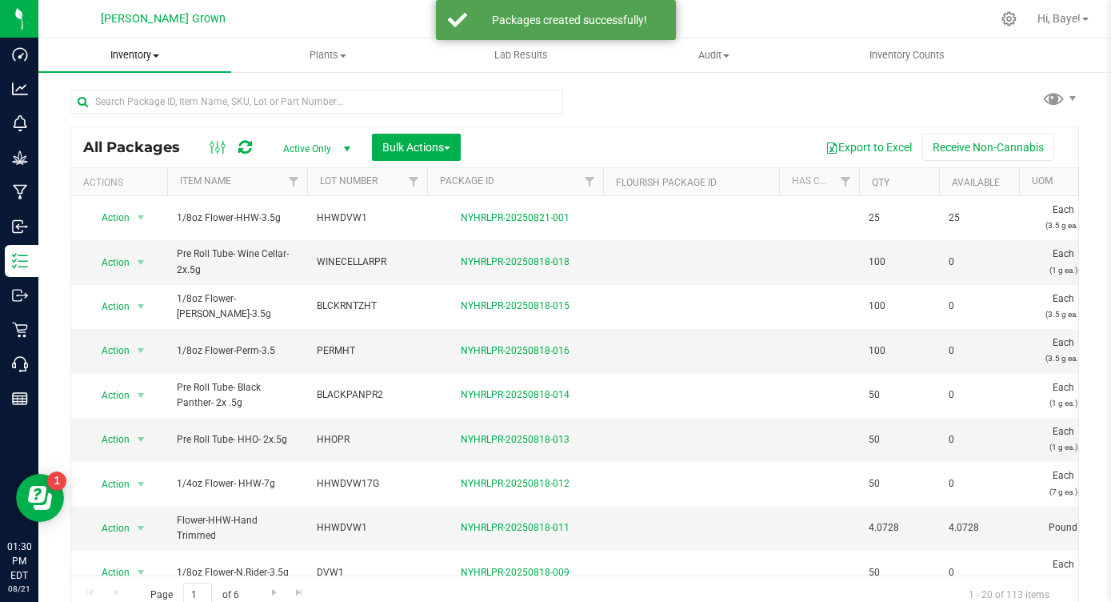
click at [146, 60] on span "Inventory" at bounding box center [134, 55] width 193 height 14
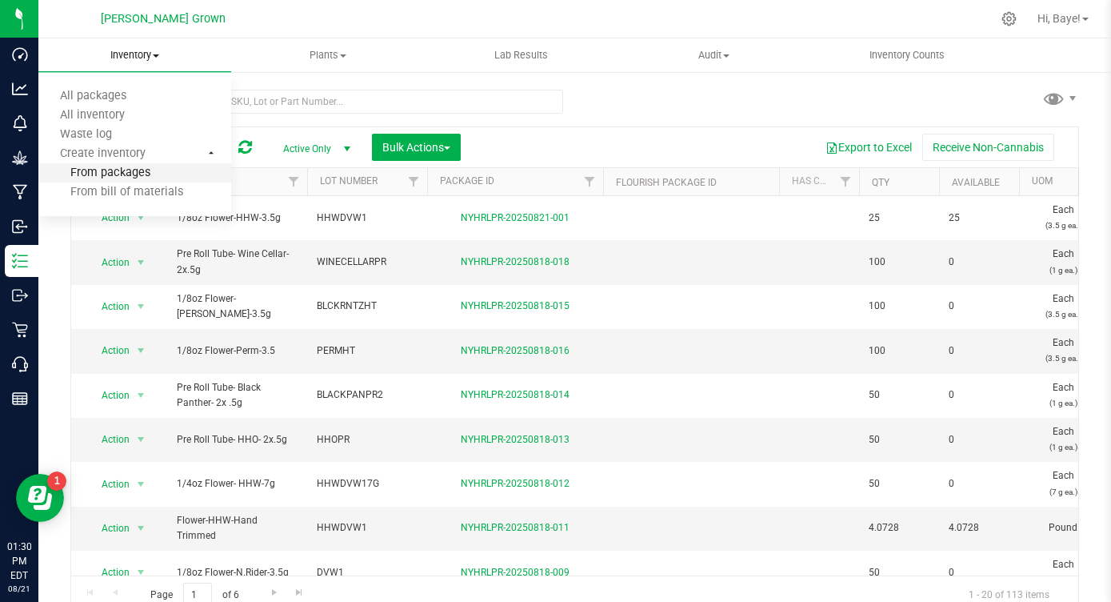
click at [111, 171] on span "From packages" at bounding box center [94, 173] width 112 height 14
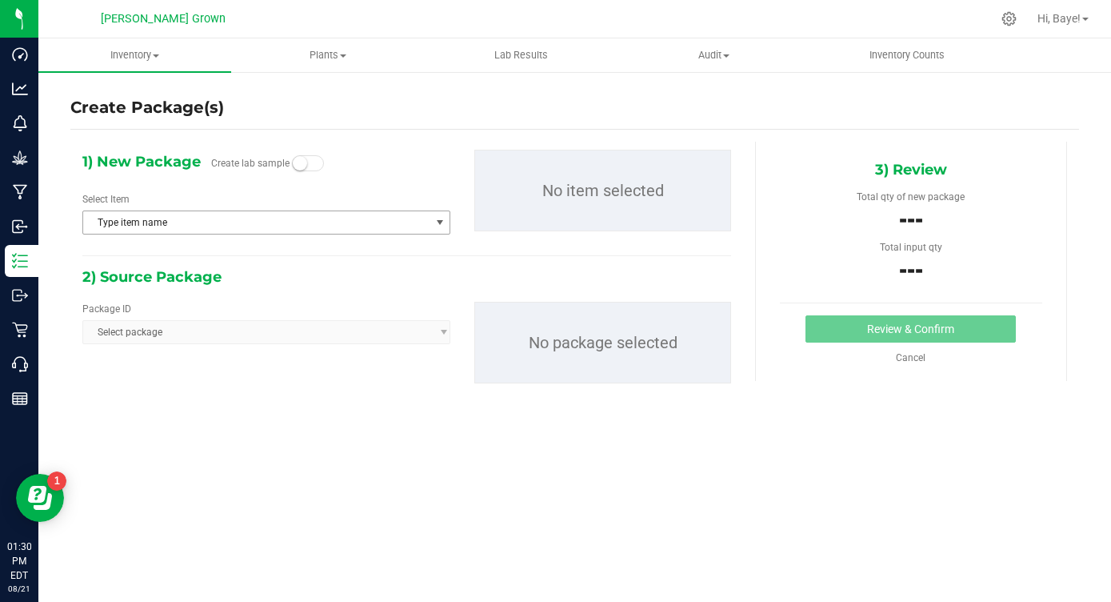
click at [234, 216] on span "Type item name" at bounding box center [256, 222] width 346 height 22
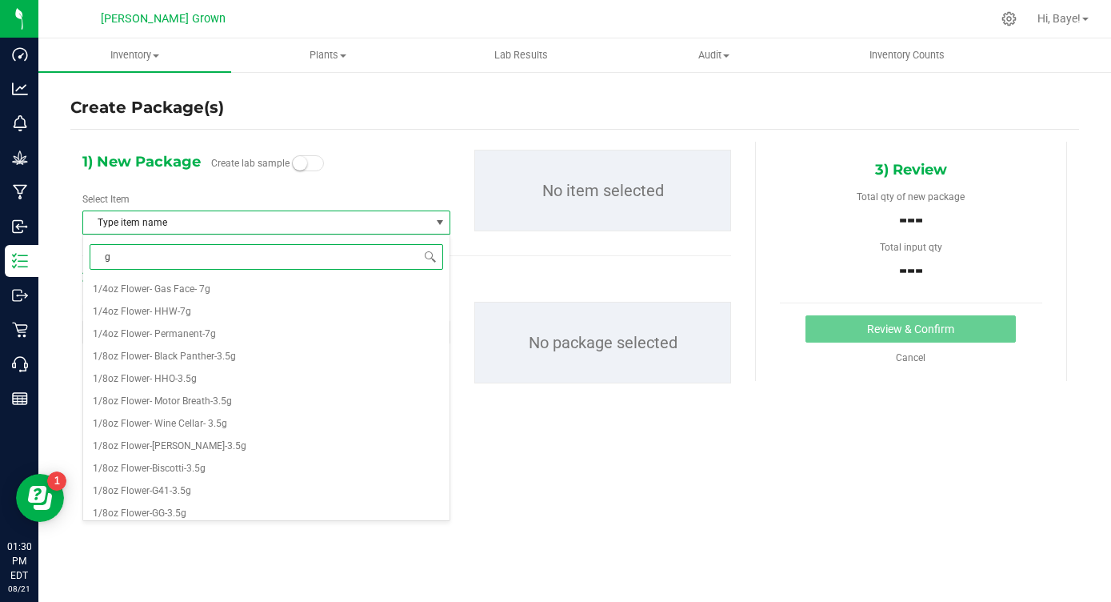
type input "gg"
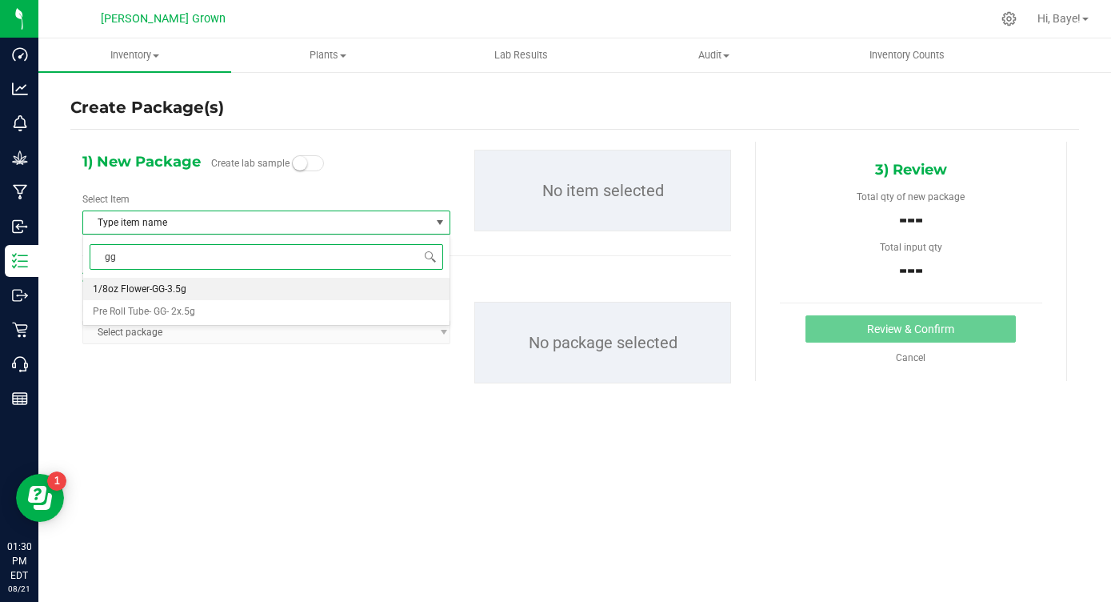
click at [175, 292] on span "1/8oz Flower-GG-3.5g" at bounding box center [140, 288] width 94 height 11
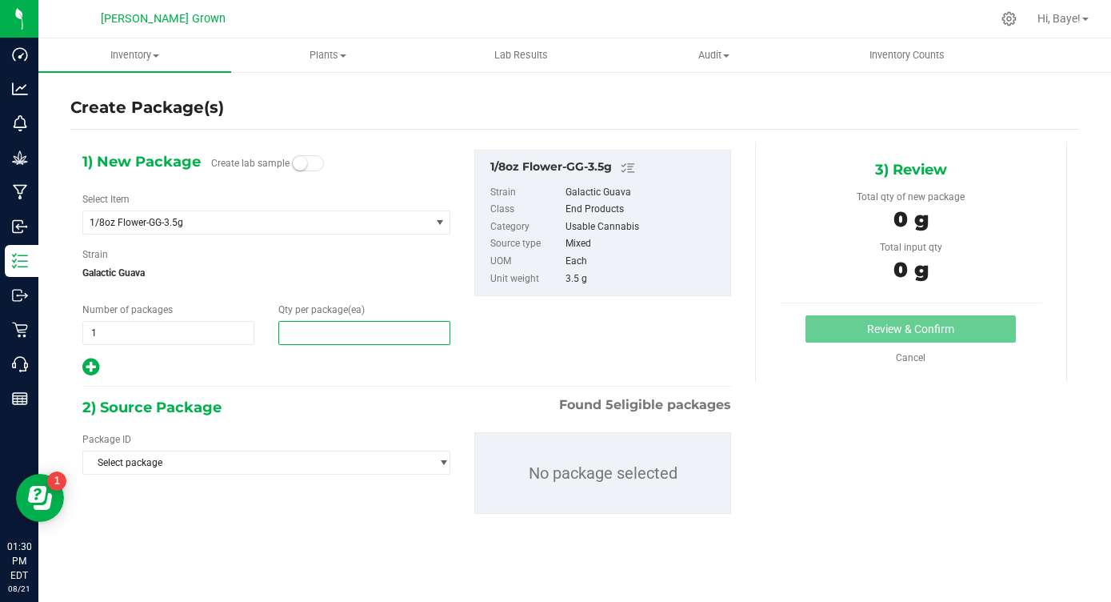
click at [294, 328] on span at bounding box center [364, 333] width 172 height 24
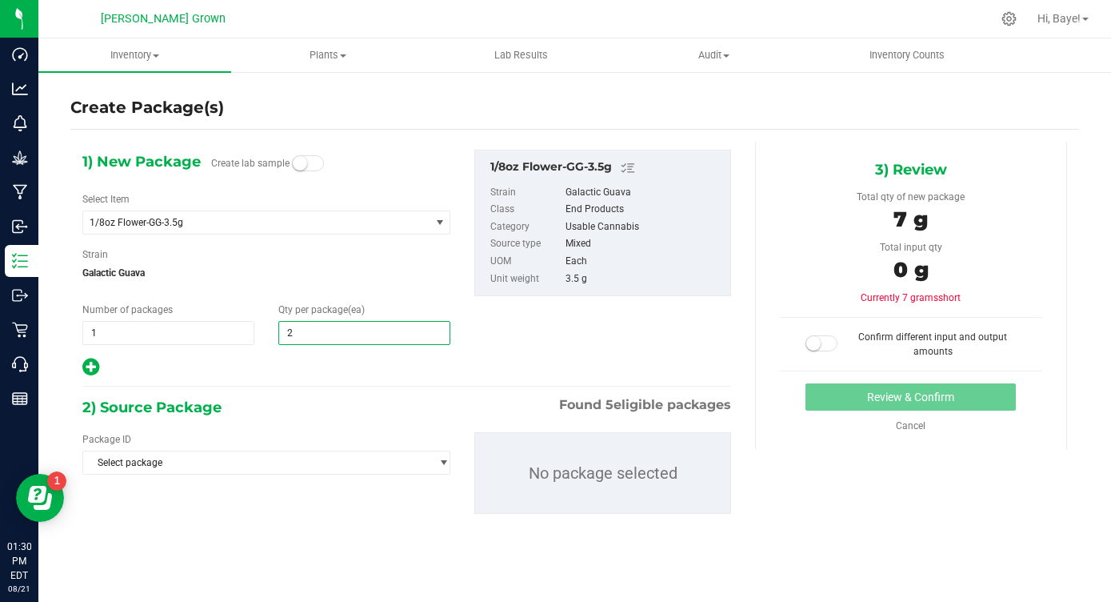
type input "25"
click at [230, 412] on div "2) Source Package Found 5 eligible packages" at bounding box center [406, 407] width 649 height 24
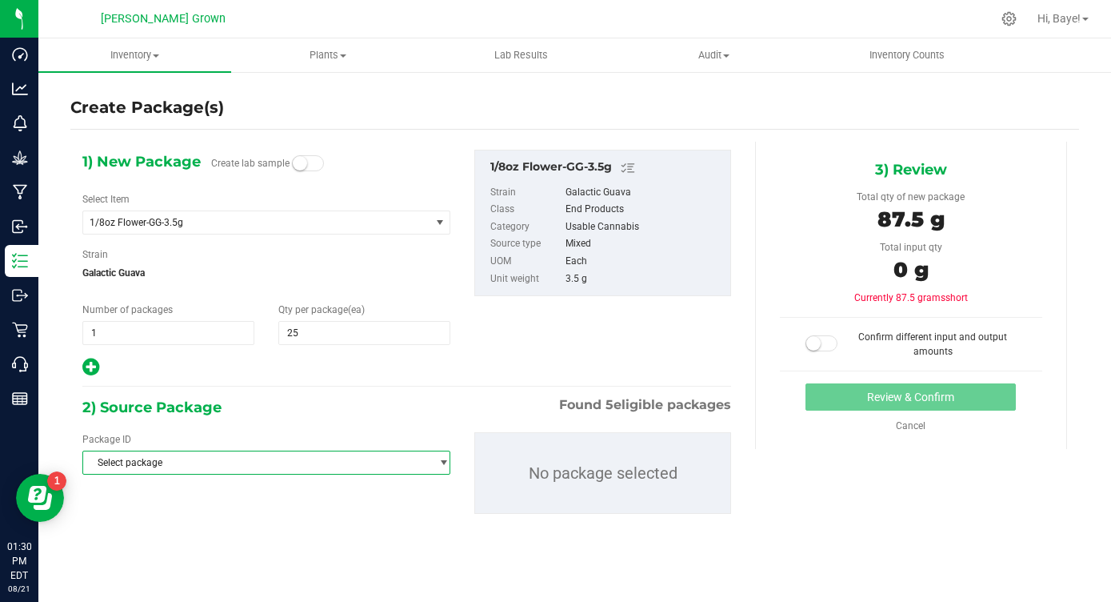
click at [211, 461] on span "Select package" at bounding box center [256, 462] width 346 height 22
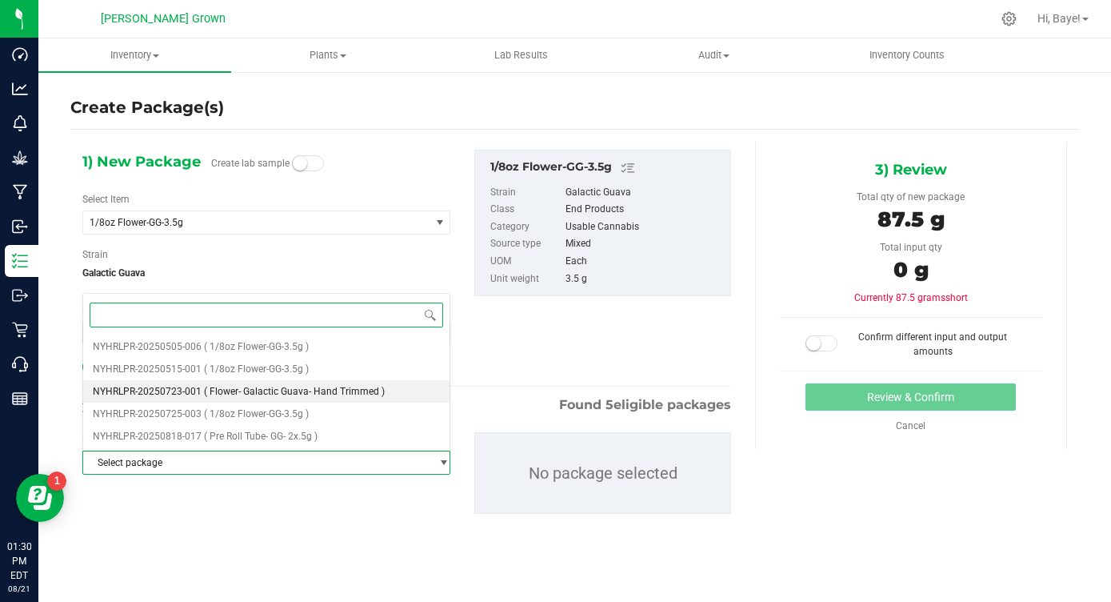
click at [268, 389] on span "( Flower- Galactic Guava- Hand Trimmed )" at bounding box center [294, 391] width 181 height 11
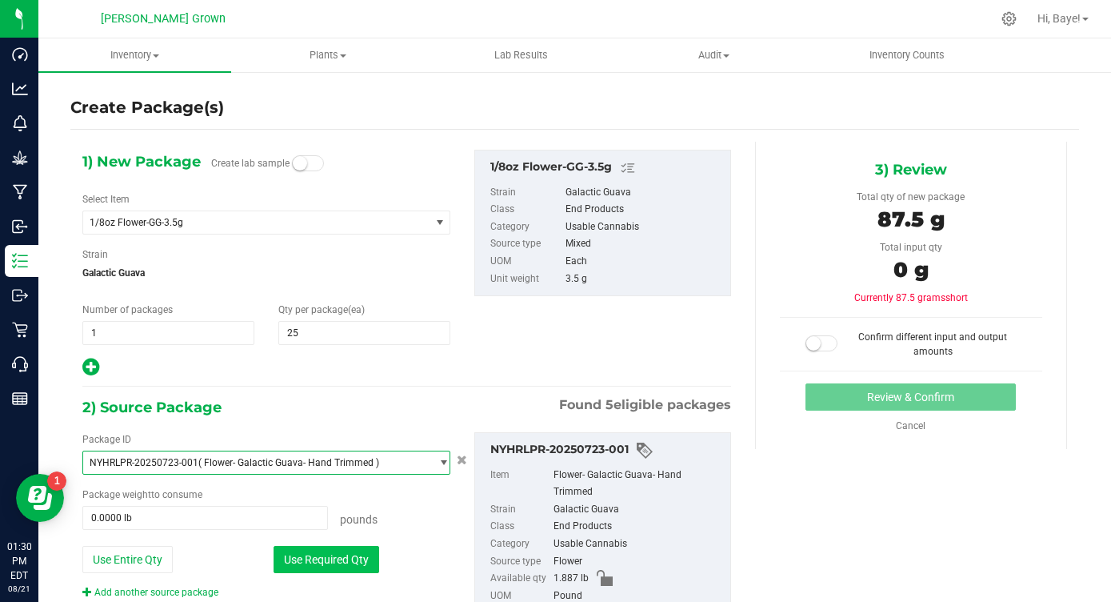
click at [327, 553] on button "Use Required Qty" at bounding box center [327, 559] width 106 height 27
type input "0.1929 lb"
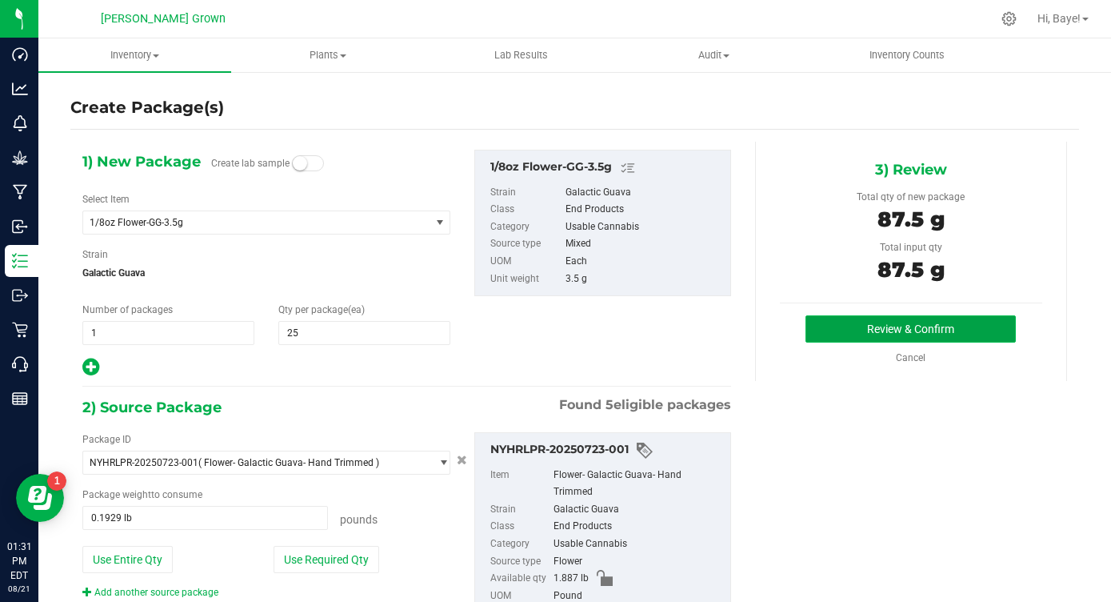
click at [951, 321] on button "Review & Confirm" at bounding box center [911, 328] width 210 height 27
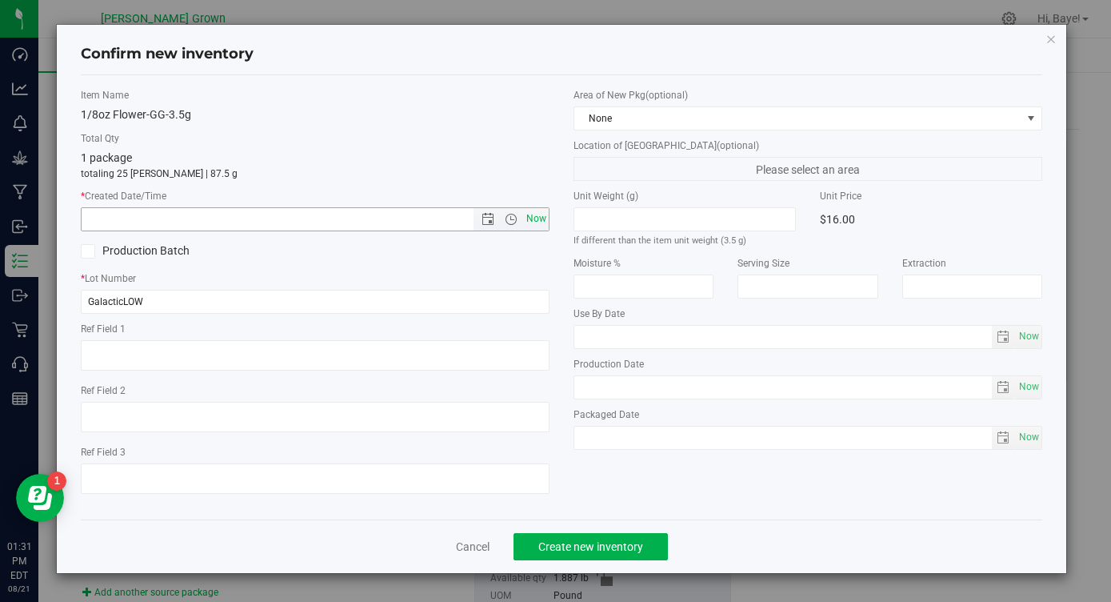
click at [538, 221] on span "Now" at bounding box center [536, 218] width 27 height 23
type input "8/21/2025 1:31 PM"
click at [1042, 336] on span "Now" at bounding box center [808, 337] width 469 height 24
click at [1035, 335] on span "Now" at bounding box center [1028, 336] width 27 height 23
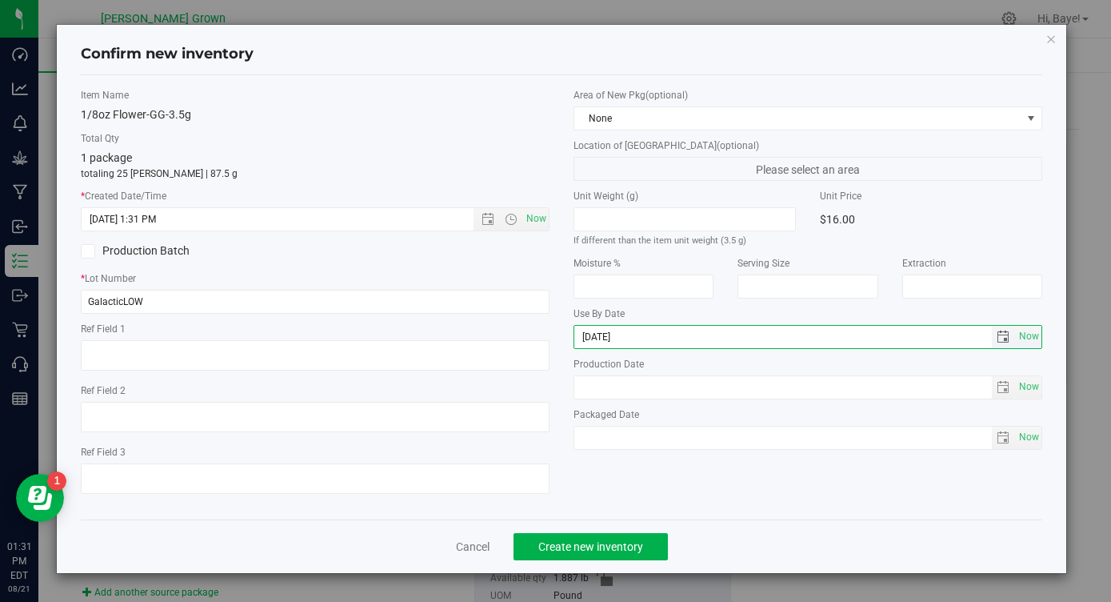
click at [603, 342] on input "2025-08-21" at bounding box center [783, 337] width 418 height 22
type input "2026-08-21"
click at [1031, 439] on span "Now" at bounding box center [1028, 437] width 27 height 23
type input "2025-08-21"
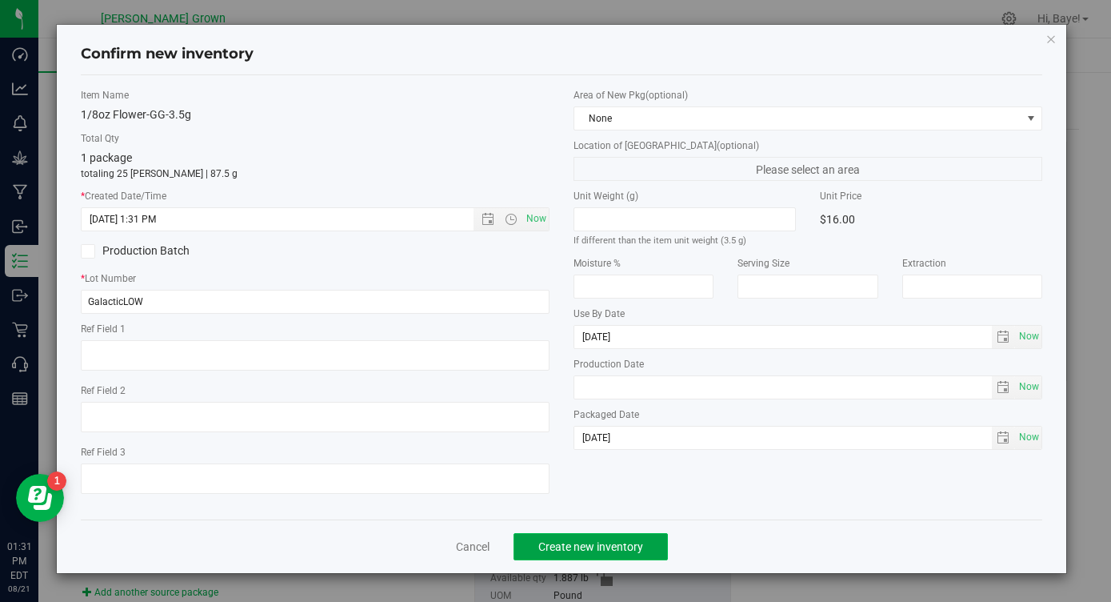
click at [573, 540] on span "Create new inventory" at bounding box center [590, 546] width 105 height 13
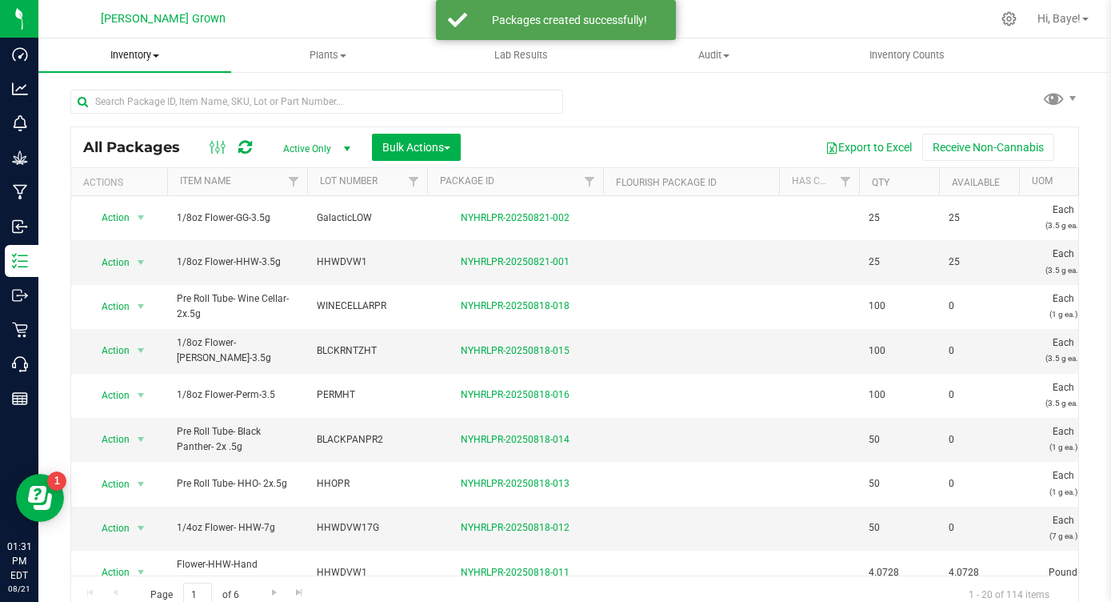
click at [118, 52] on span "Inventory" at bounding box center [134, 55] width 193 height 14
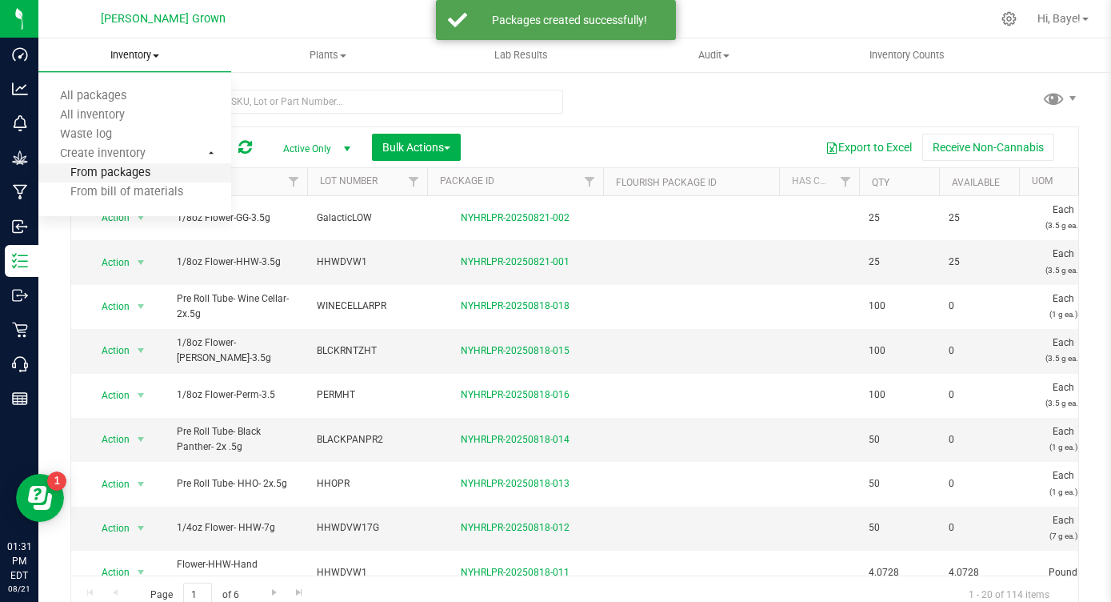
click at [120, 165] on li "From packages" at bounding box center [134, 173] width 193 height 19
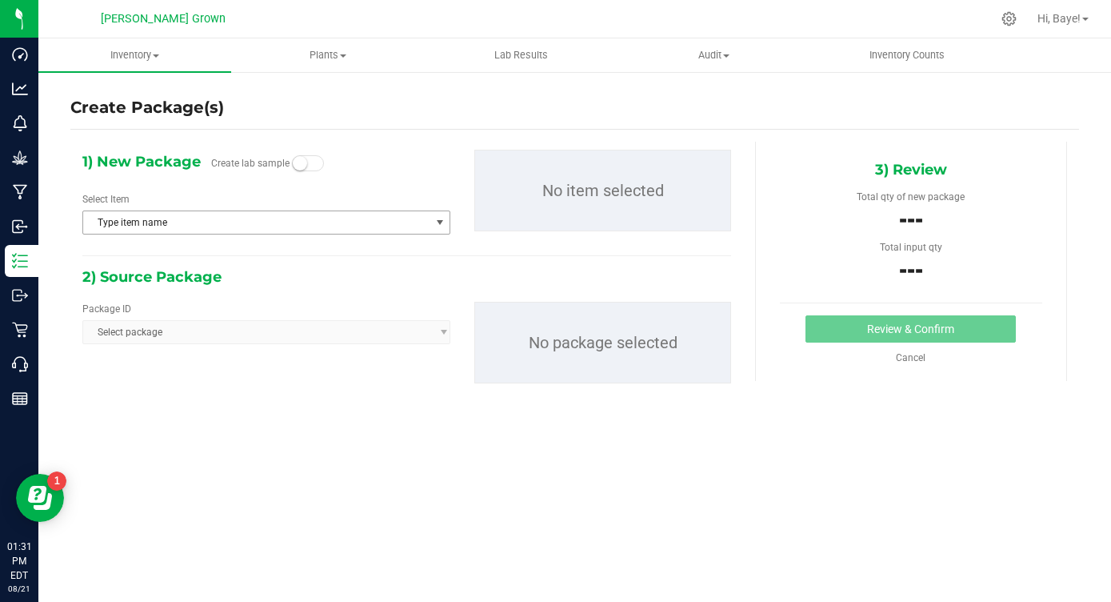
click at [159, 230] on span "Type item name" at bounding box center [256, 222] width 346 height 22
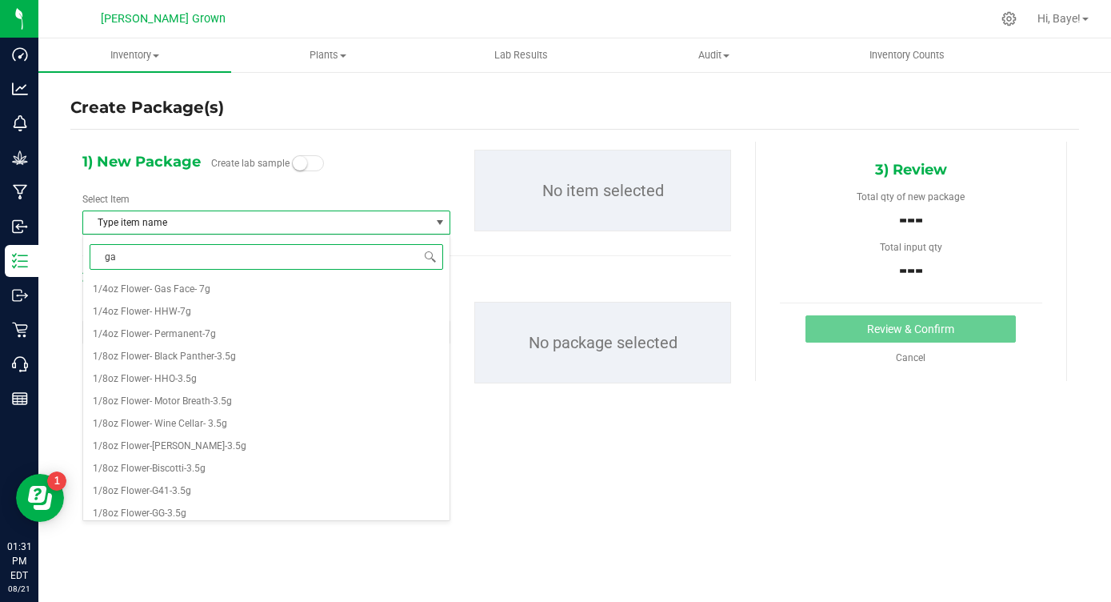
type input "gas"
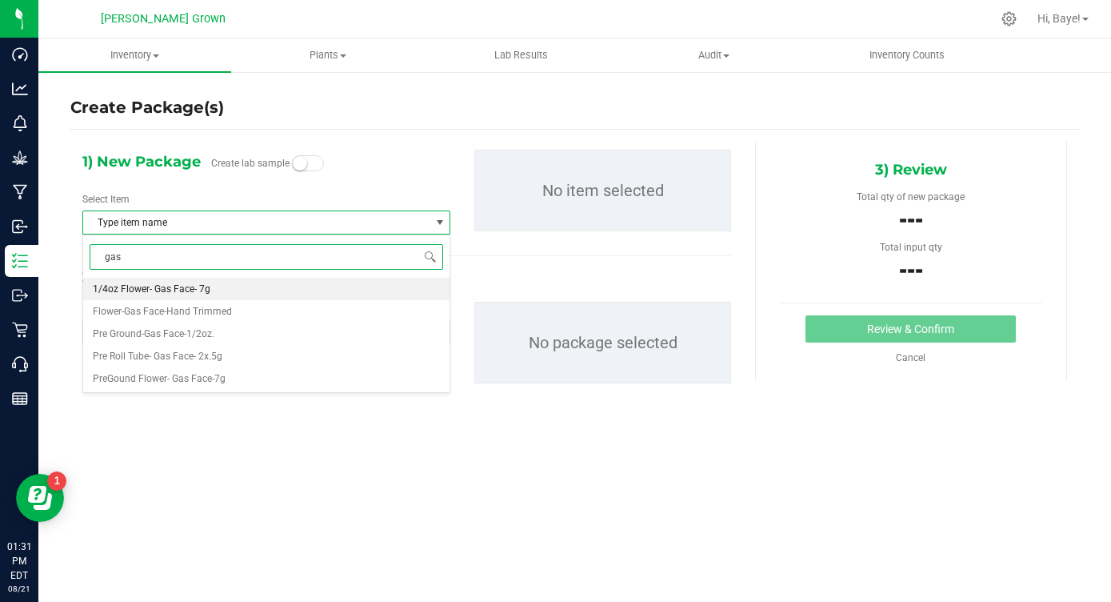
click at [166, 292] on span "1/4oz Flower- Gas Face- 7g" at bounding box center [152, 288] width 118 height 11
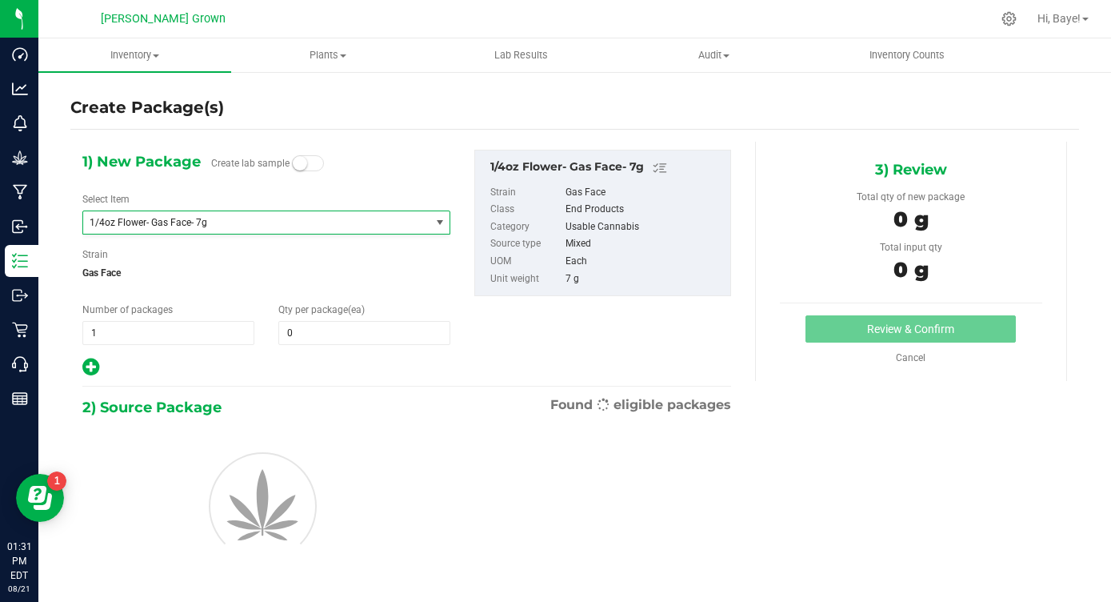
type input "0"
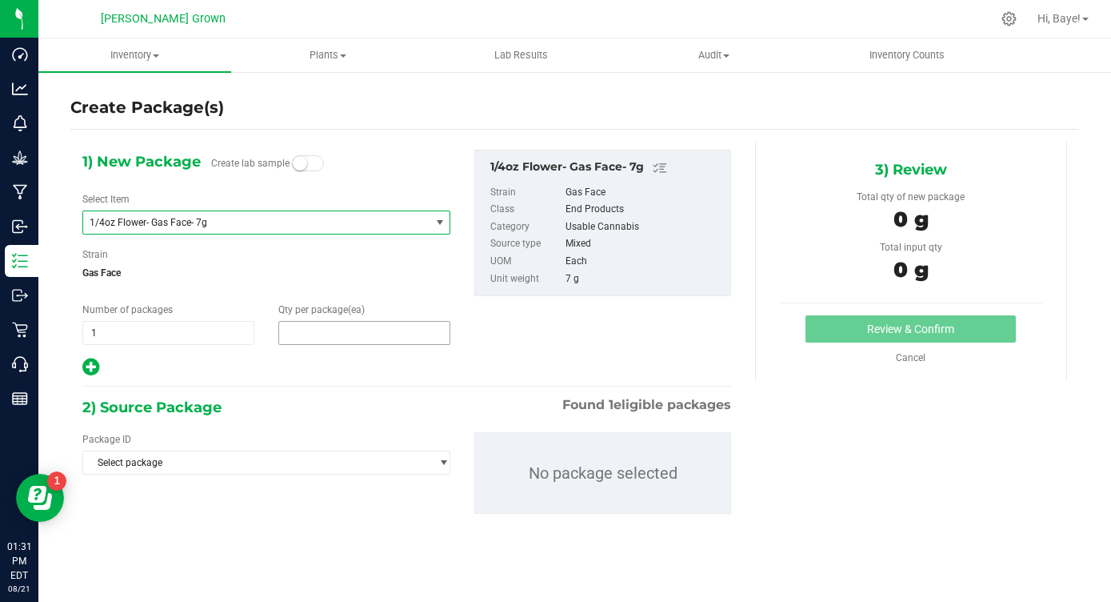
click at [348, 344] on span at bounding box center [364, 333] width 172 height 24
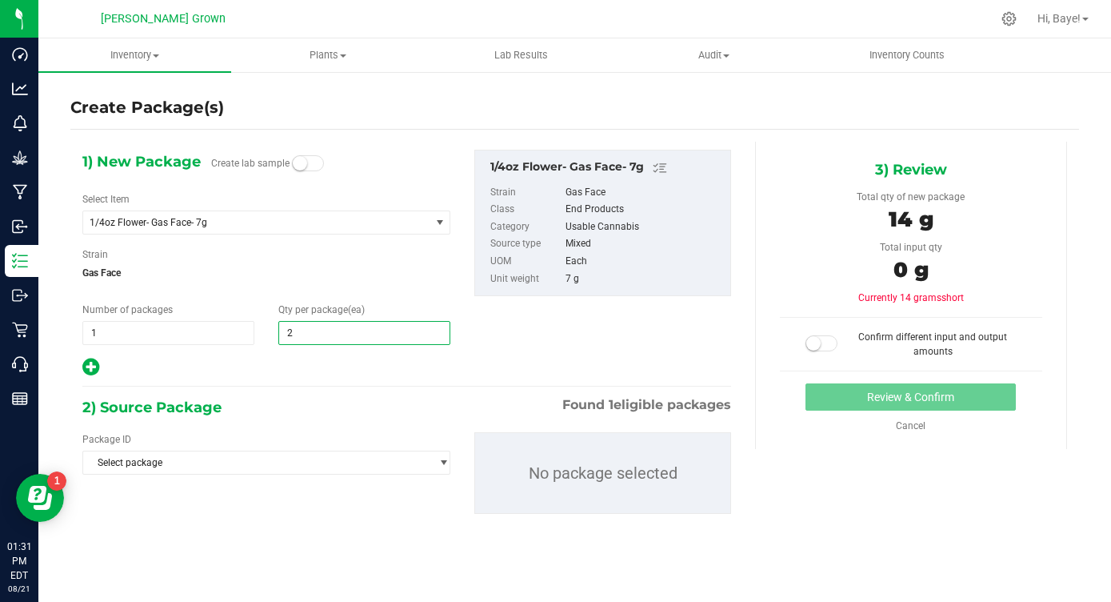
type input "25"
click at [306, 406] on div "2) Source Package Found 1 eligible packages" at bounding box center [406, 407] width 649 height 24
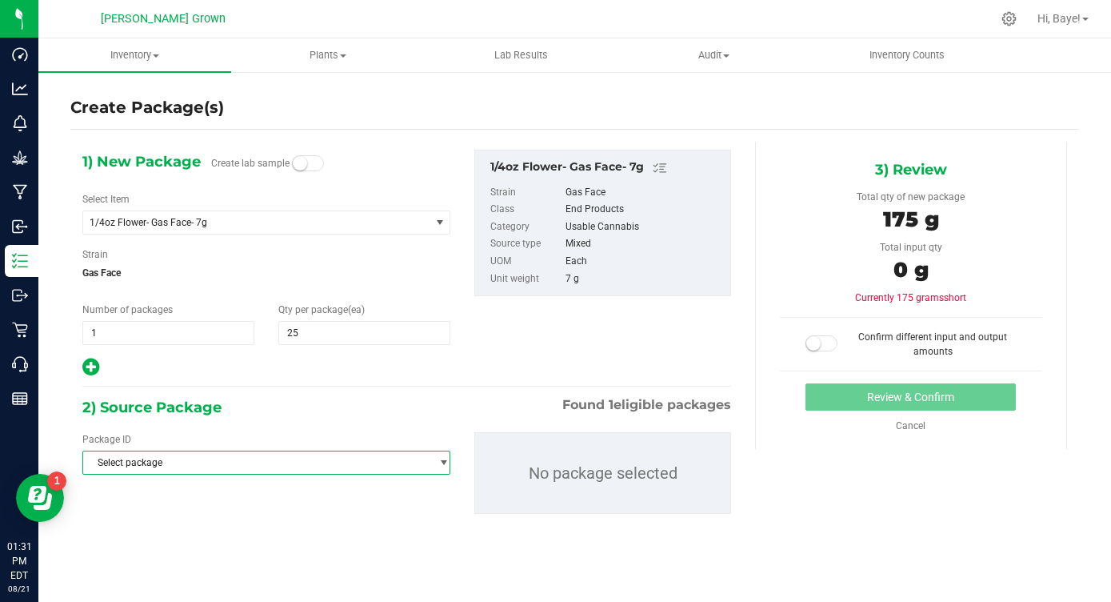
click at [277, 459] on span "Select package" at bounding box center [256, 462] width 346 height 22
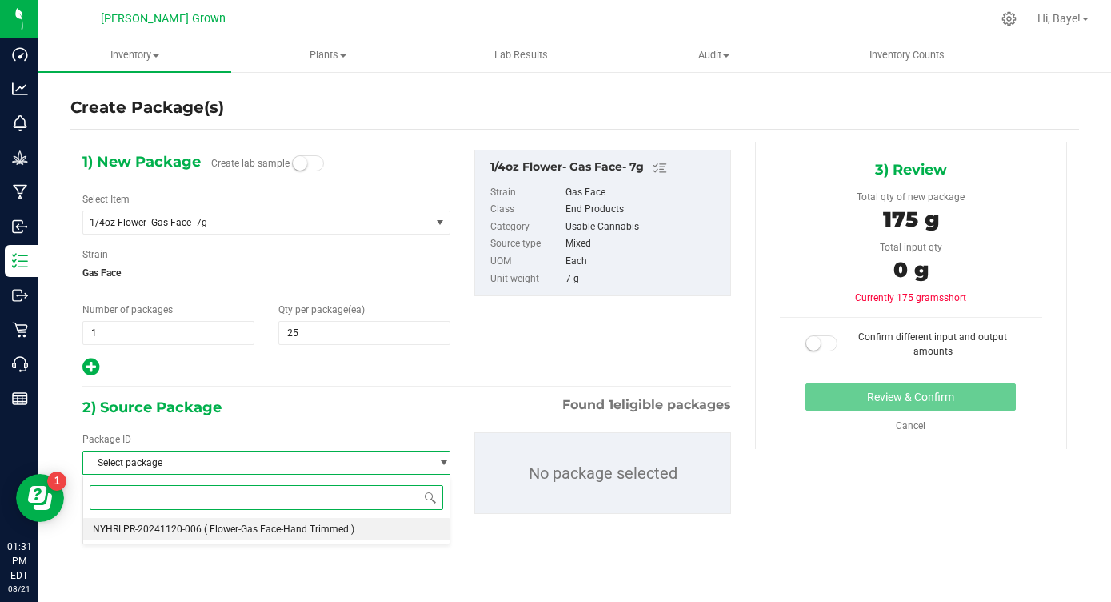
click at [254, 524] on span "( Flower-Gas Face-Hand Trimmed )" at bounding box center [279, 528] width 150 height 11
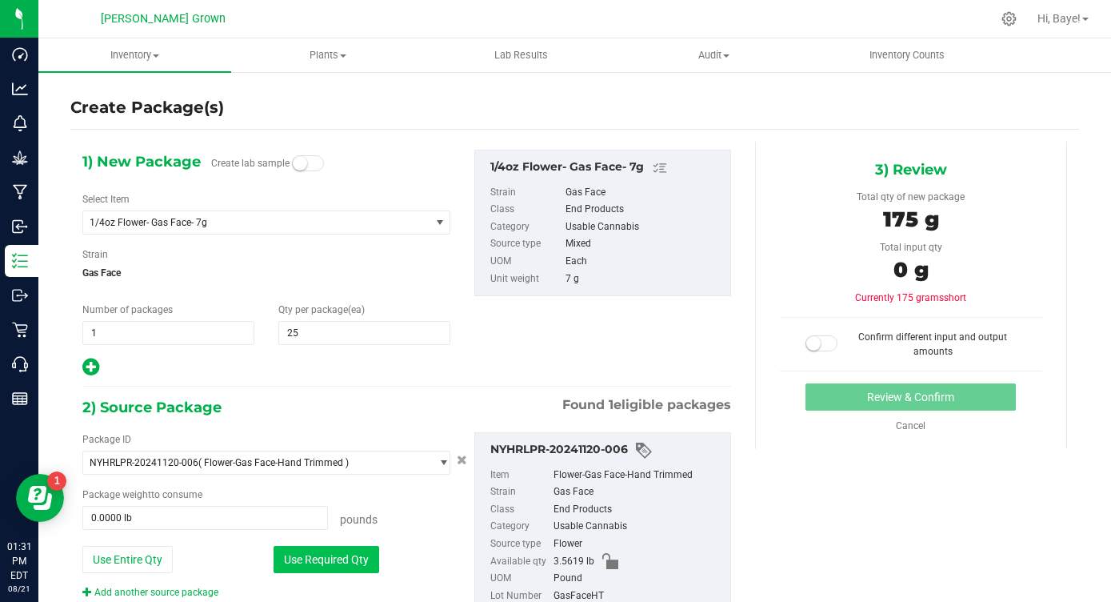
click at [353, 555] on button "Use Required Qty" at bounding box center [327, 559] width 106 height 27
type input "0.3858 lb"
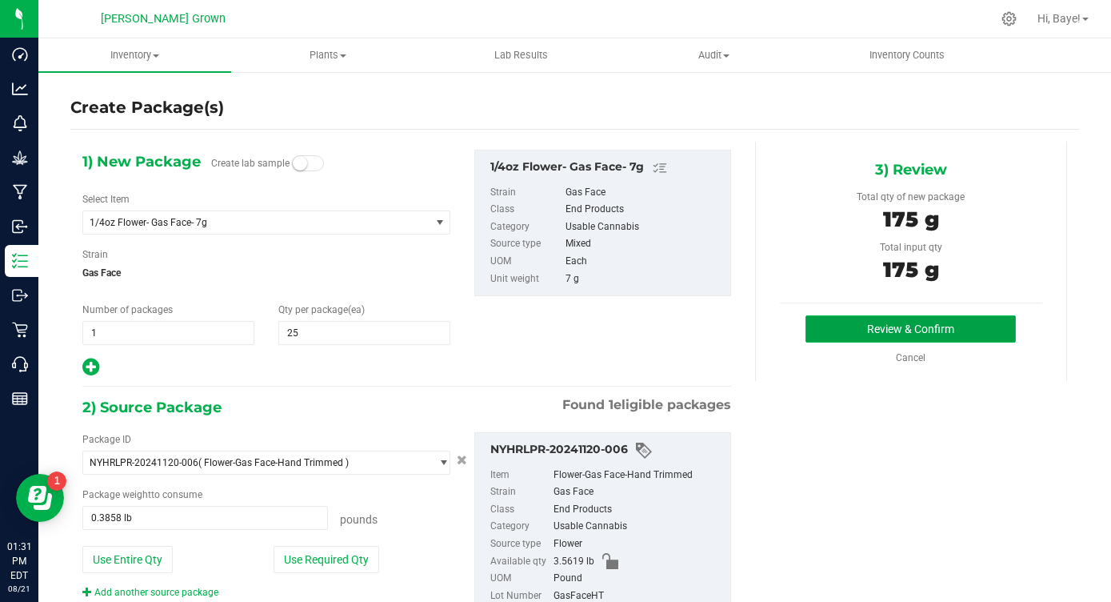
click at [880, 322] on button "Review & Confirm" at bounding box center [911, 328] width 210 height 27
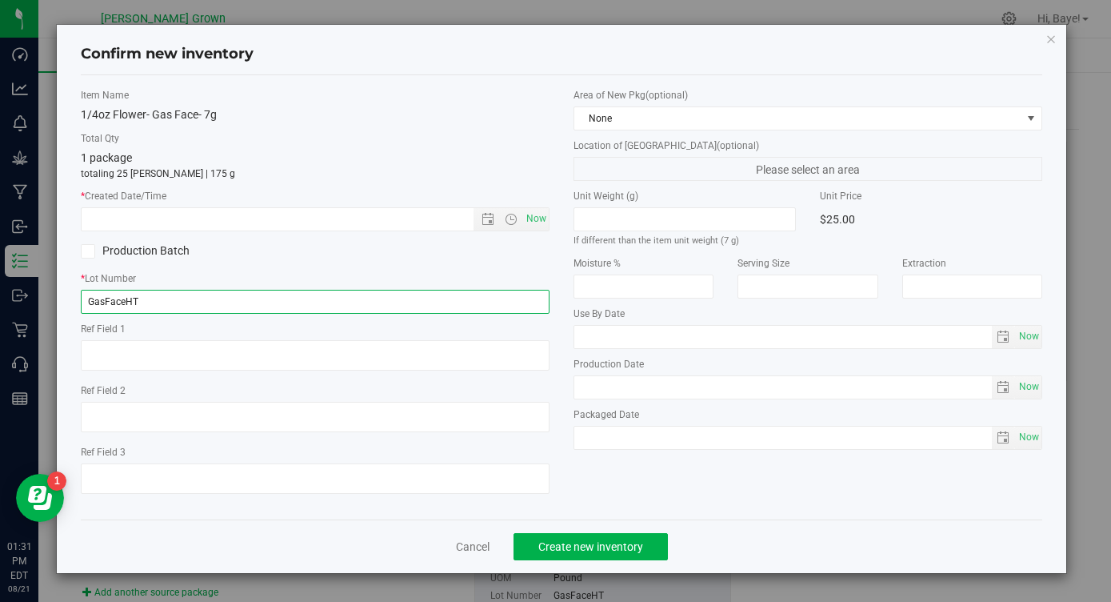
click at [443, 298] on input "GasFaceHT" at bounding box center [315, 302] width 469 height 24
type input "GasFaceHT7G"
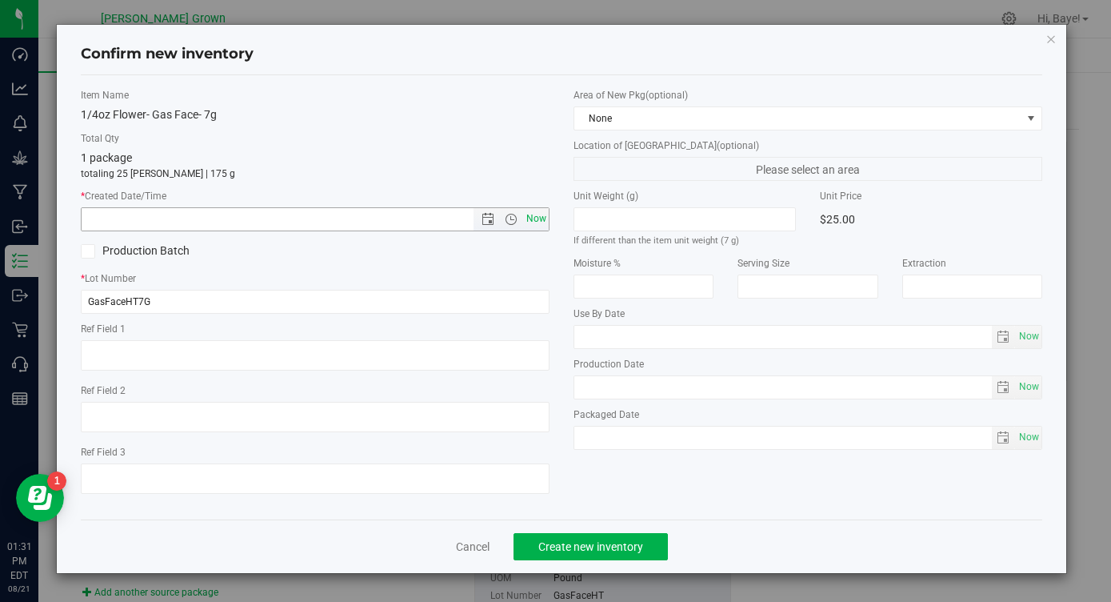
click at [537, 222] on span "Now" at bounding box center [536, 218] width 27 height 23
type input "8/21/2025 1:31 PM"
click at [1027, 332] on span "Now" at bounding box center [1028, 336] width 27 height 23
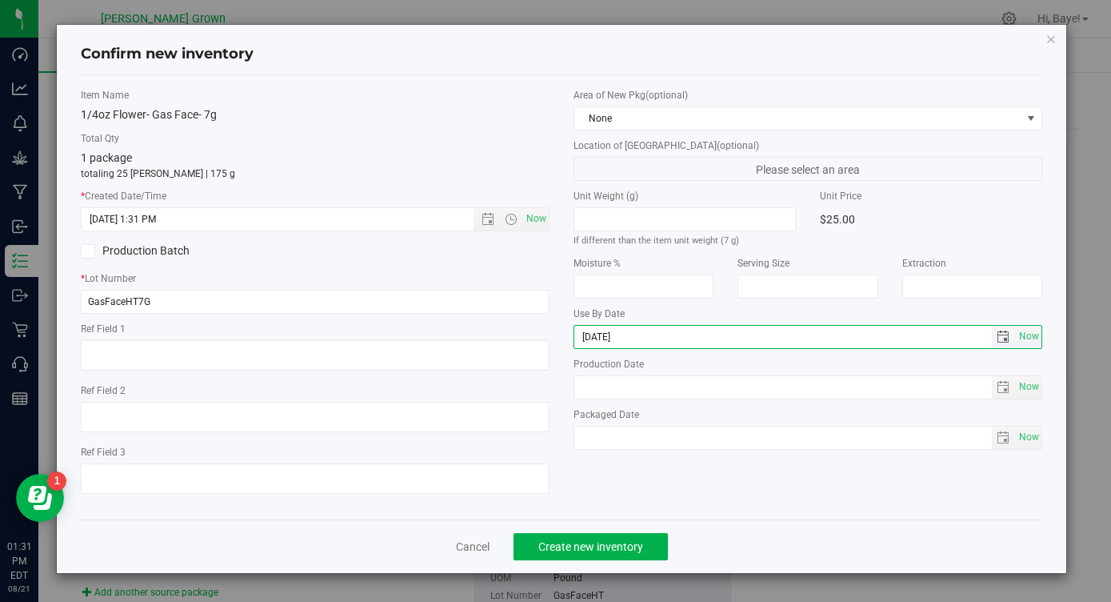
click at [602, 340] on input "2025-08-21" at bounding box center [783, 337] width 418 height 22
type input "2026-08-21"
click at [1023, 436] on span "Now" at bounding box center [1028, 437] width 27 height 23
type input "2025-08-21"
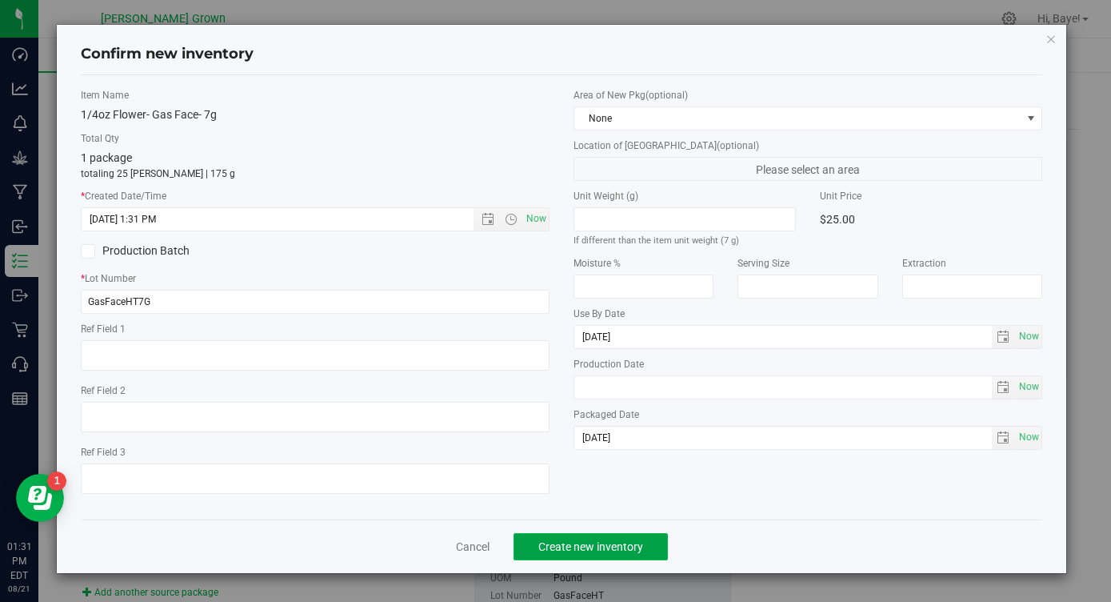
click at [605, 549] on span "Create new inventory" at bounding box center [590, 546] width 105 height 13
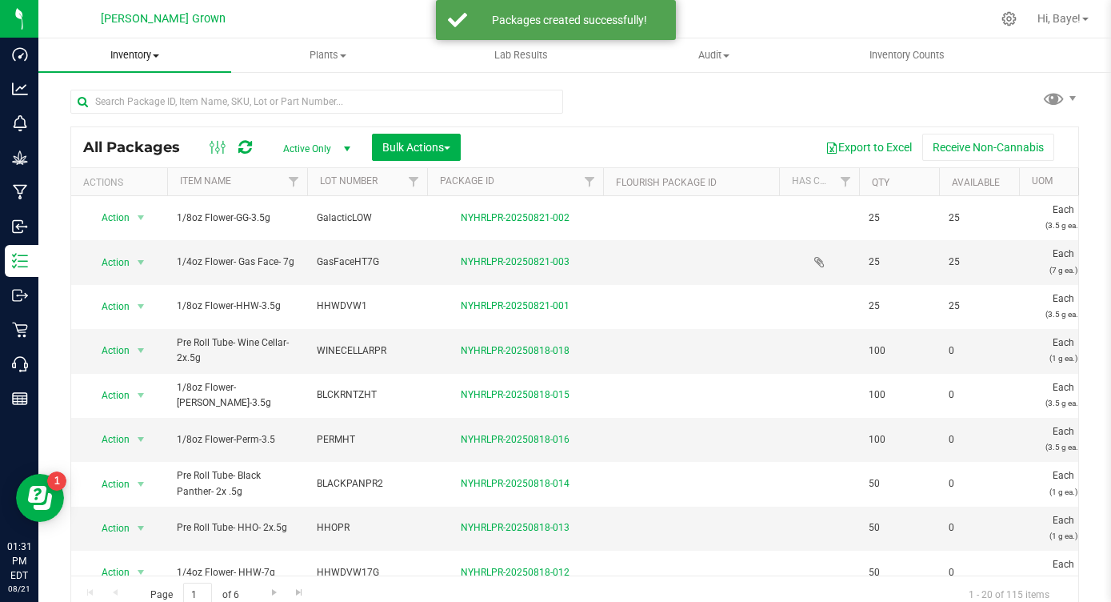
click at [158, 49] on span "Inventory" at bounding box center [134, 55] width 193 height 14
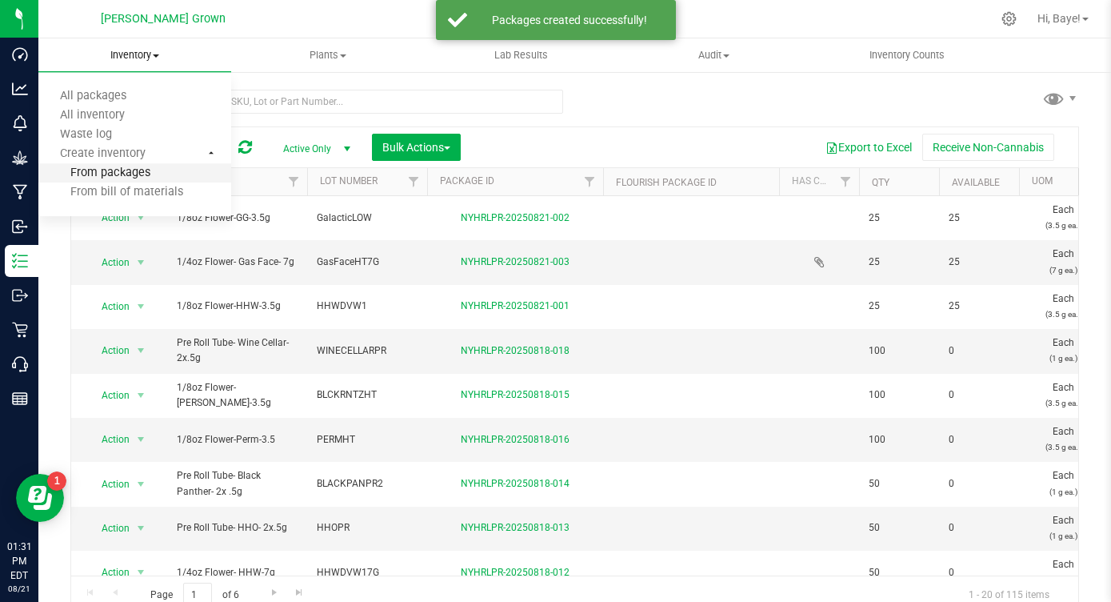
click at [134, 173] on span "From packages" at bounding box center [94, 173] width 112 height 14
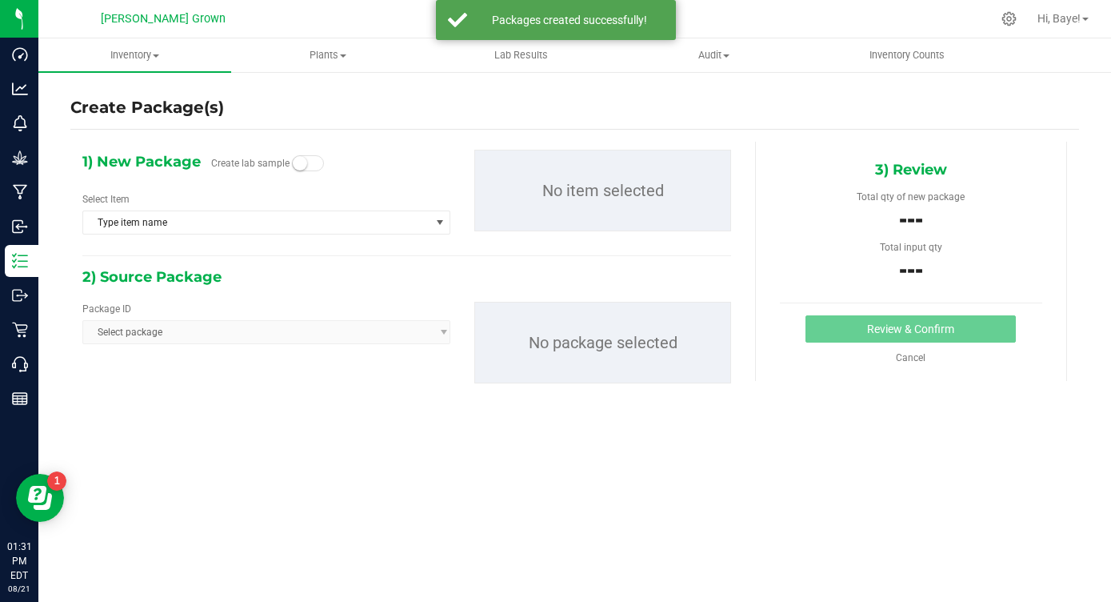
click at [259, 236] on div "1) New Package Create lab sample Select Item Type item name 1/4oz Flower- Gas F…" at bounding box center [266, 199] width 392 height 98
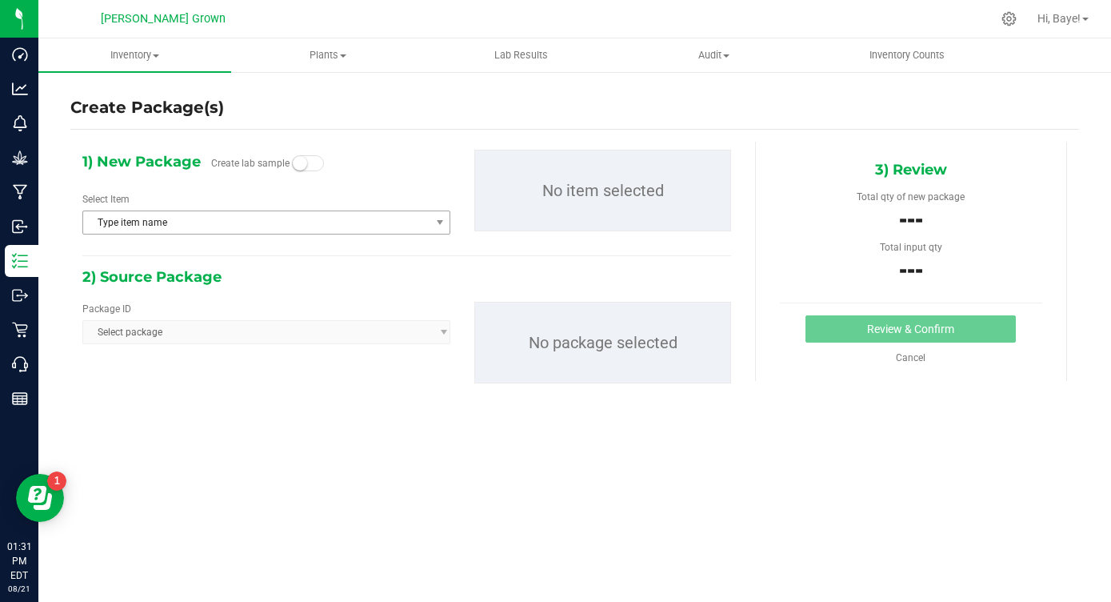
click at [256, 234] on span "Type item name" at bounding box center [266, 222] width 368 height 24
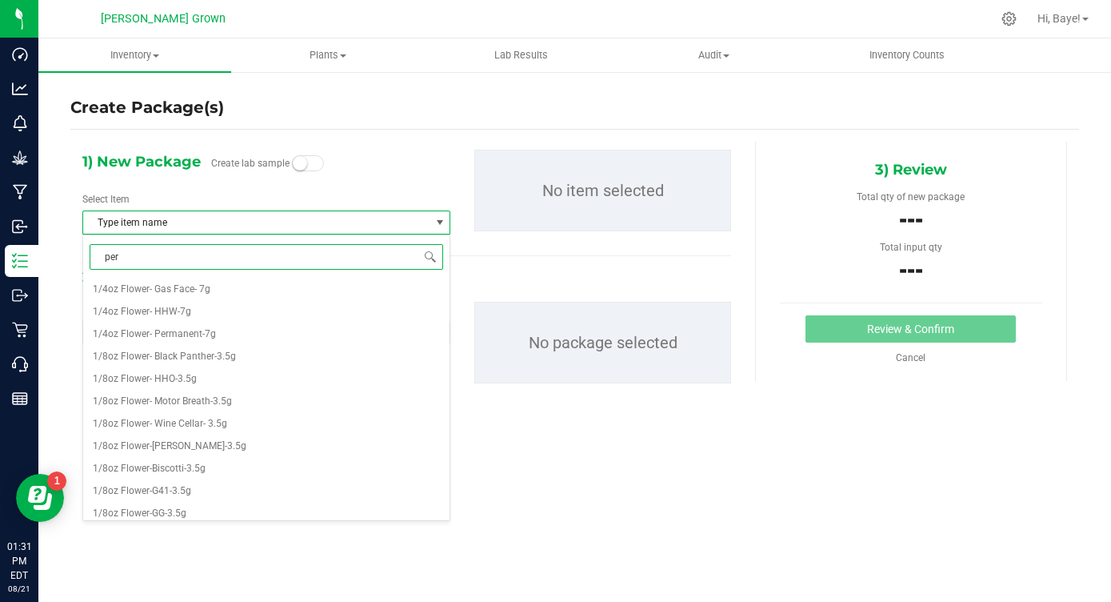
type input "perm"
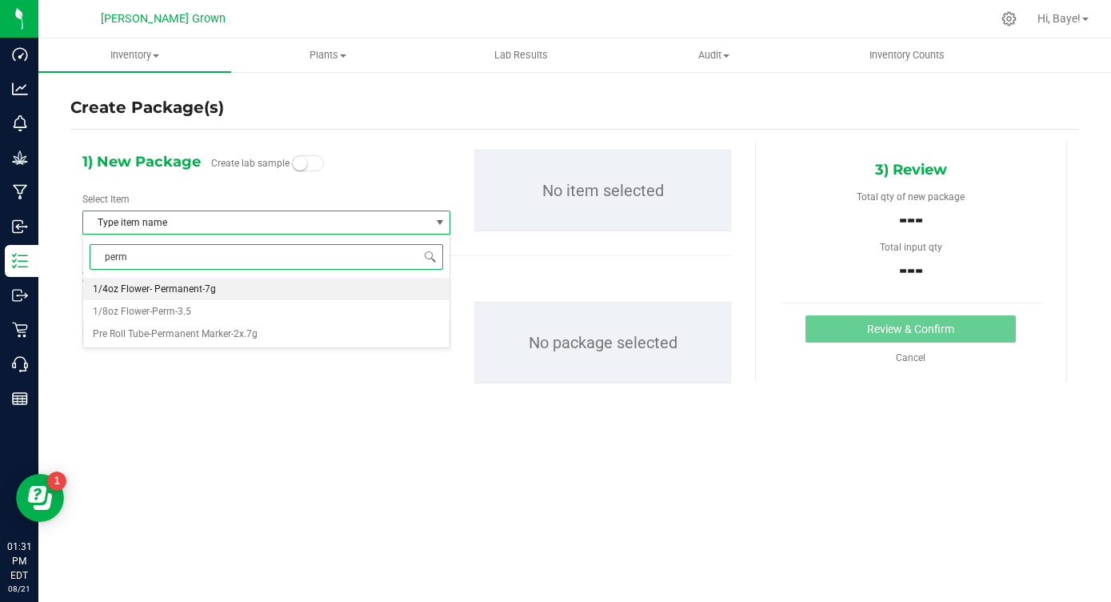
click at [230, 284] on li "1/4oz Flower- Permanent-7g" at bounding box center [266, 289] width 366 height 22
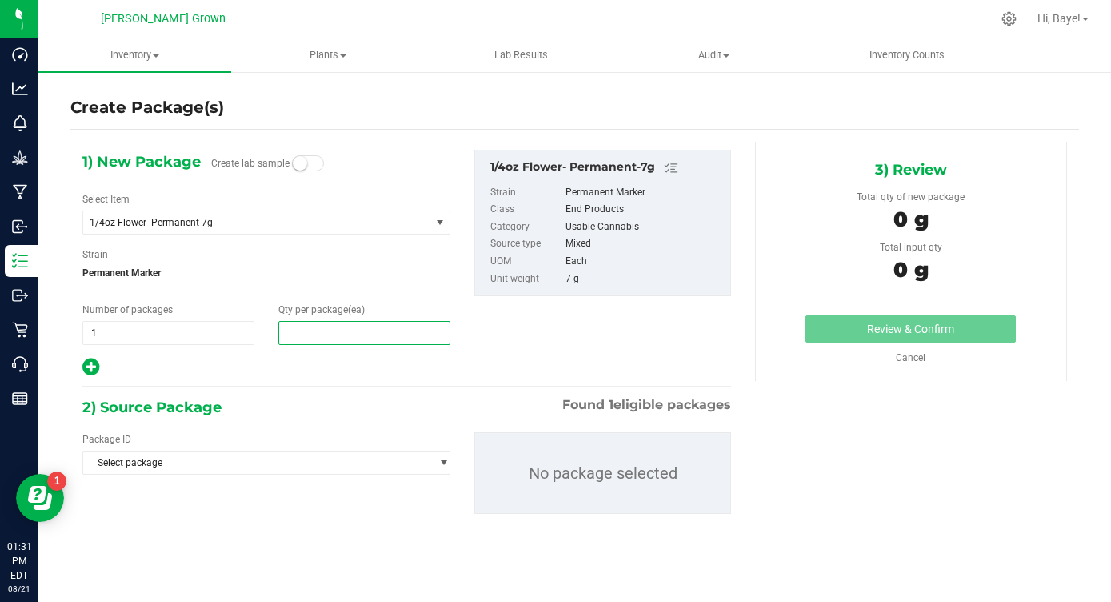
click at [305, 326] on span at bounding box center [364, 333] width 172 height 24
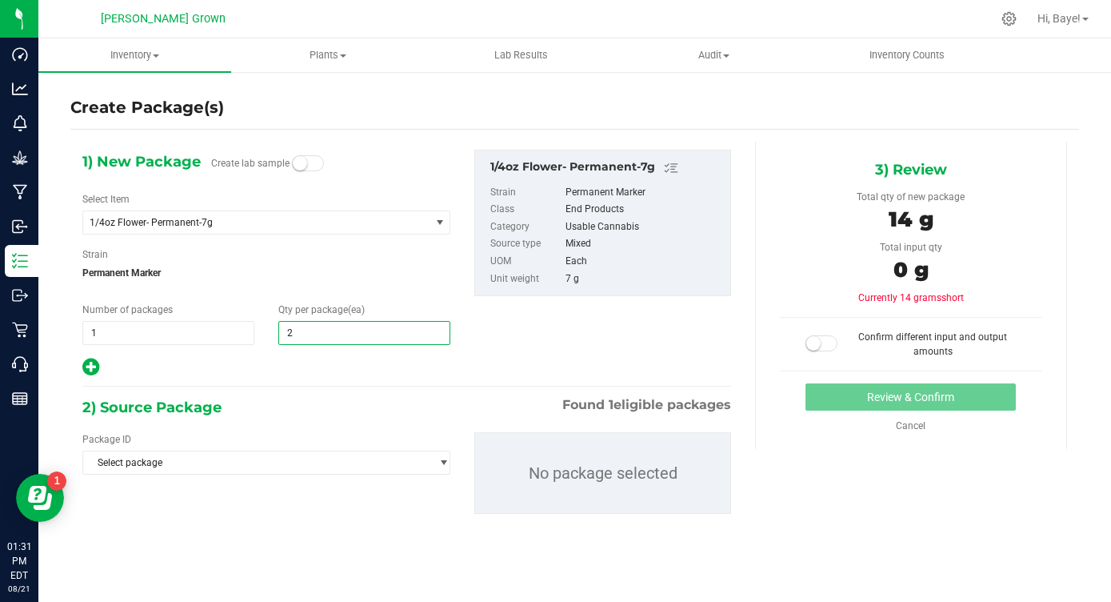
type input "25"
click at [264, 397] on div "2) Source Package Found 1 eligible packages" at bounding box center [406, 407] width 649 height 24
click at [242, 472] on span "Select package" at bounding box center [256, 462] width 346 height 22
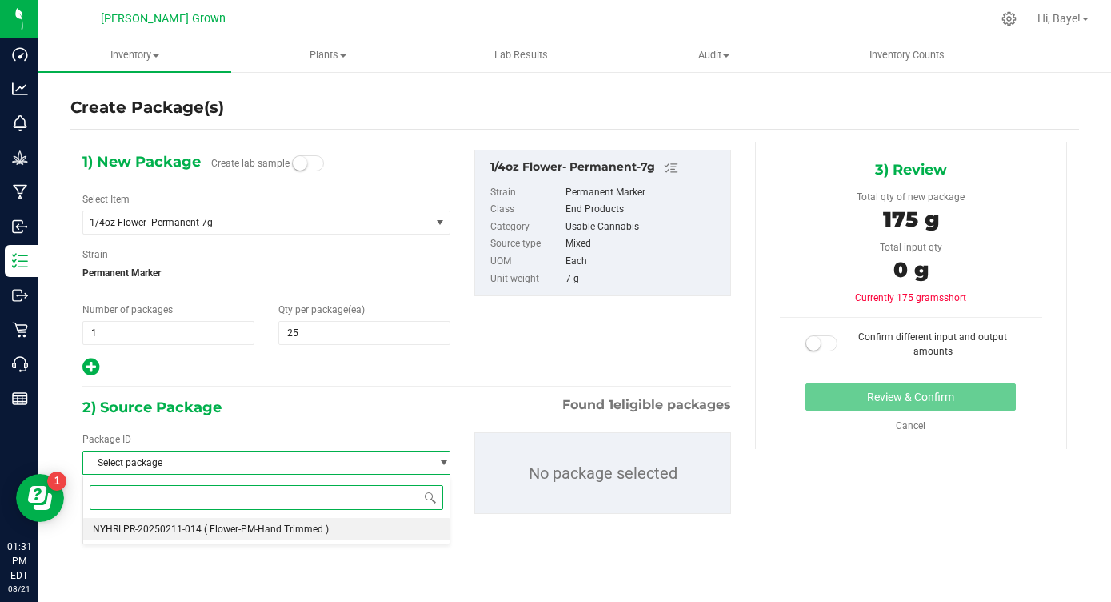
click at [222, 538] on li "NYHRLPR-20250211-014 ( Flower-PM-Hand Trimmed )" at bounding box center [266, 529] width 366 height 22
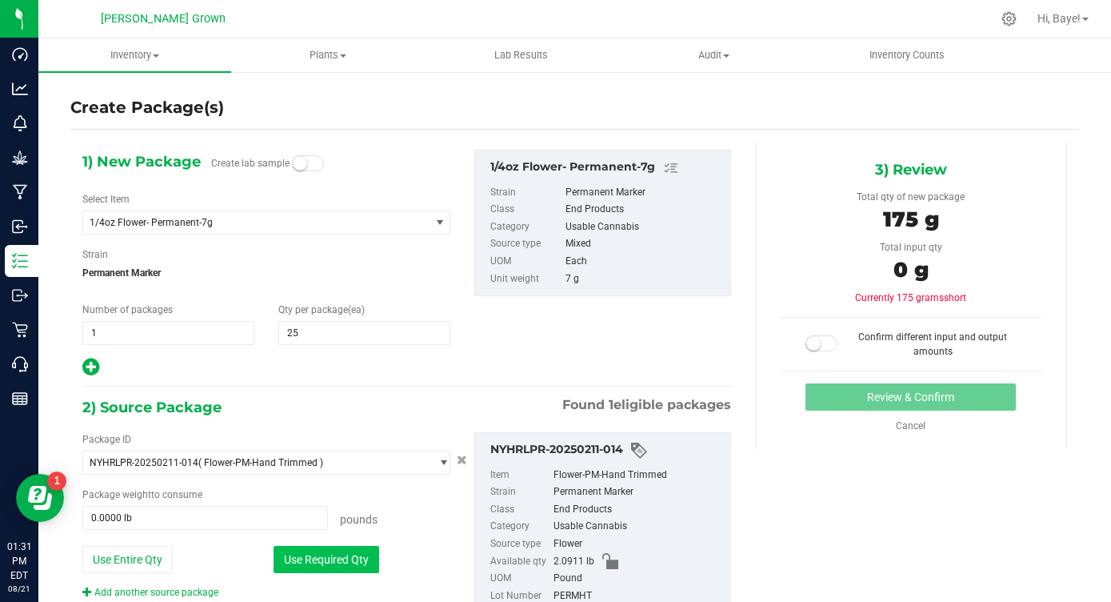
click at [297, 563] on button "Use Required Qty" at bounding box center [327, 559] width 106 height 27
type input "0.3858 lb"
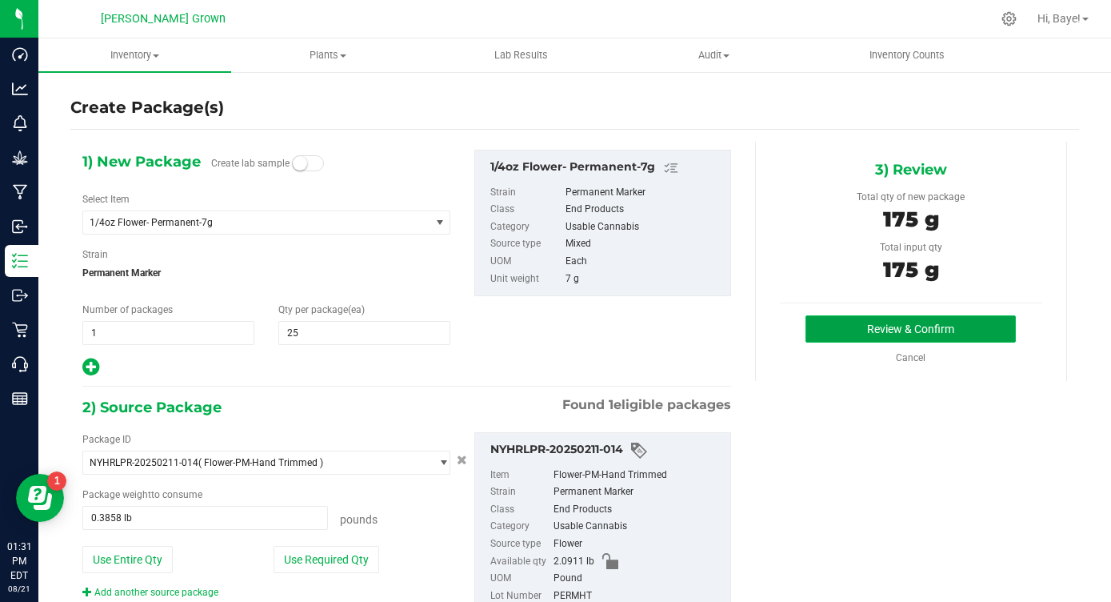
click at [850, 333] on button "Review & Confirm" at bounding box center [911, 328] width 210 height 27
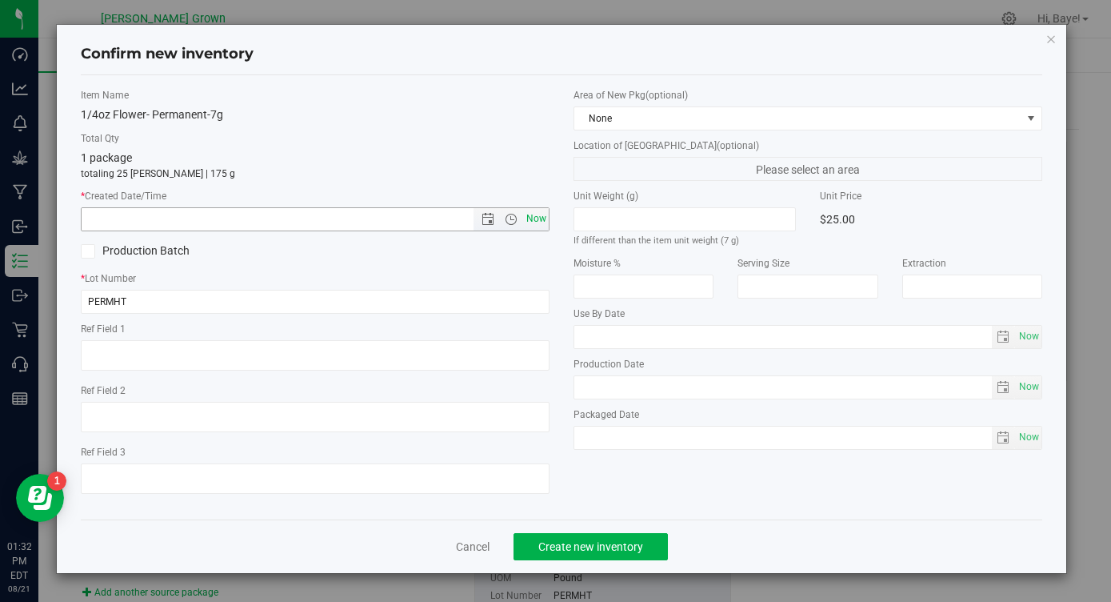
click at [545, 213] on span "Now" at bounding box center [536, 218] width 27 height 23
type input "8/21/2025 1:32 PM"
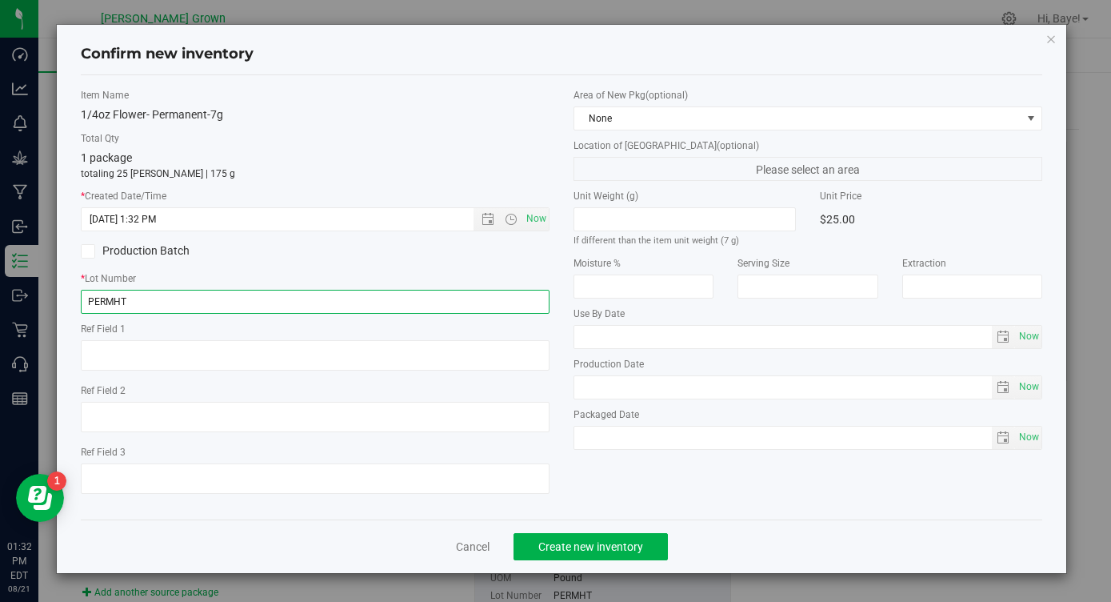
click at [404, 306] on input "PERMHT" at bounding box center [315, 302] width 469 height 24
type input "PERMHT7G"
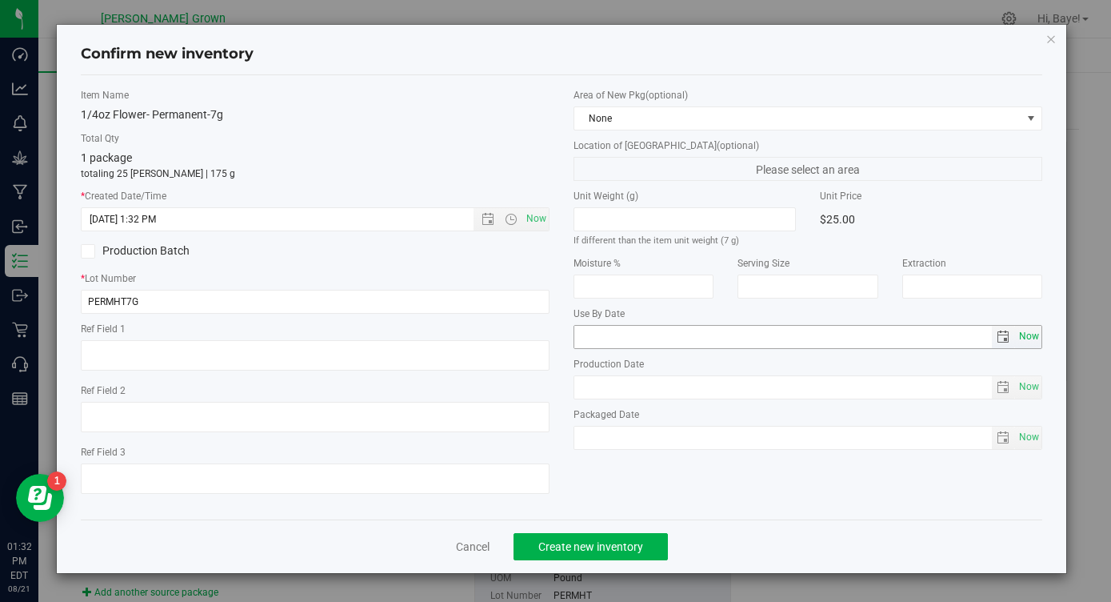
click at [1030, 330] on span "Now" at bounding box center [1028, 336] width 27 height 23
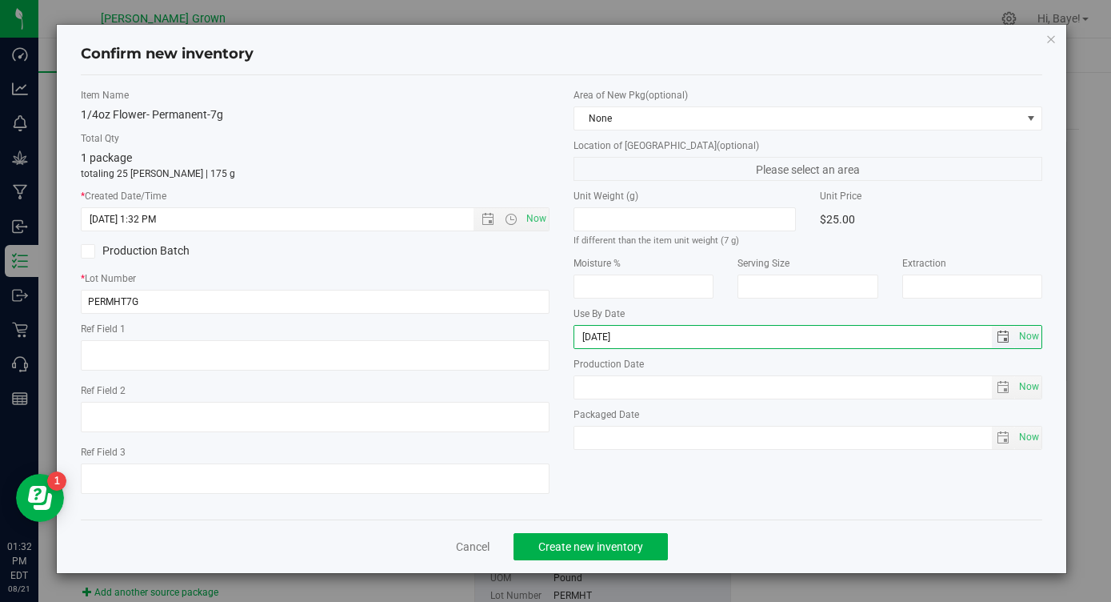
click at [603, 332] on input "2025-08-21" at bounding box center [783, 337] width 418 height 22
type input "2026-08-21"
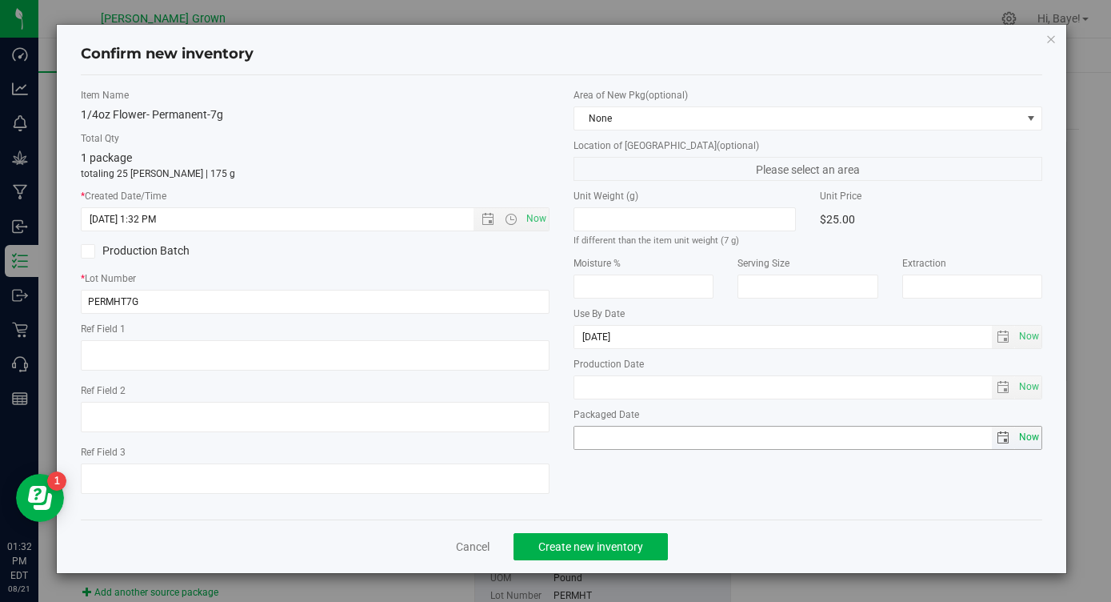
click at [1035, 445] on span "Now" at bounding box center [1028, 437] width 27 height 23
type input "2025-08-21"
click at [646, 536] on button "Create new inventory" at bounding box center [591, 546] width 154 height 27
